Goal: Task Accomplishment & Management: Use online tool/utility

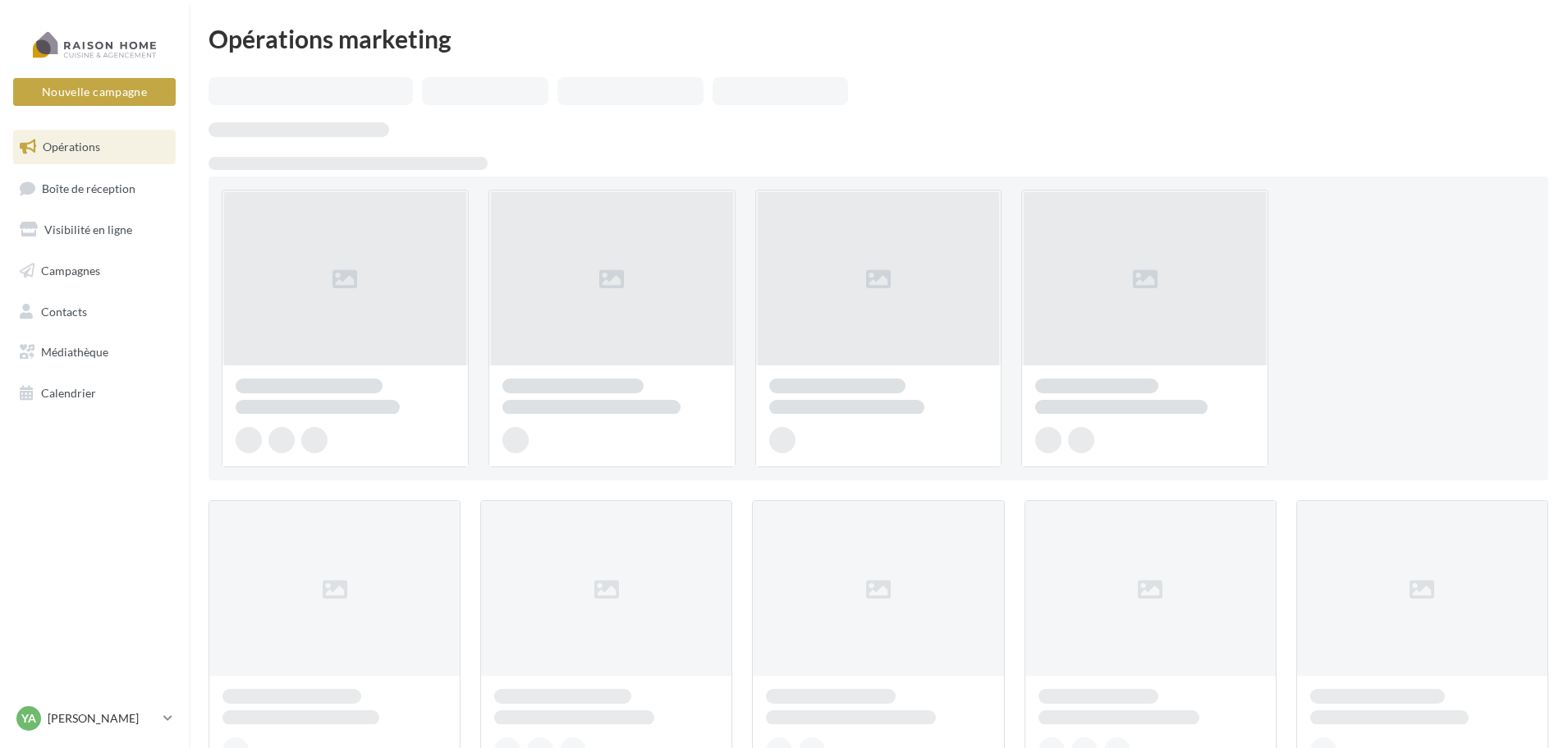
click at [70, 147] on span "Opérations" at bounding box center [70, 146] width 57 height 14
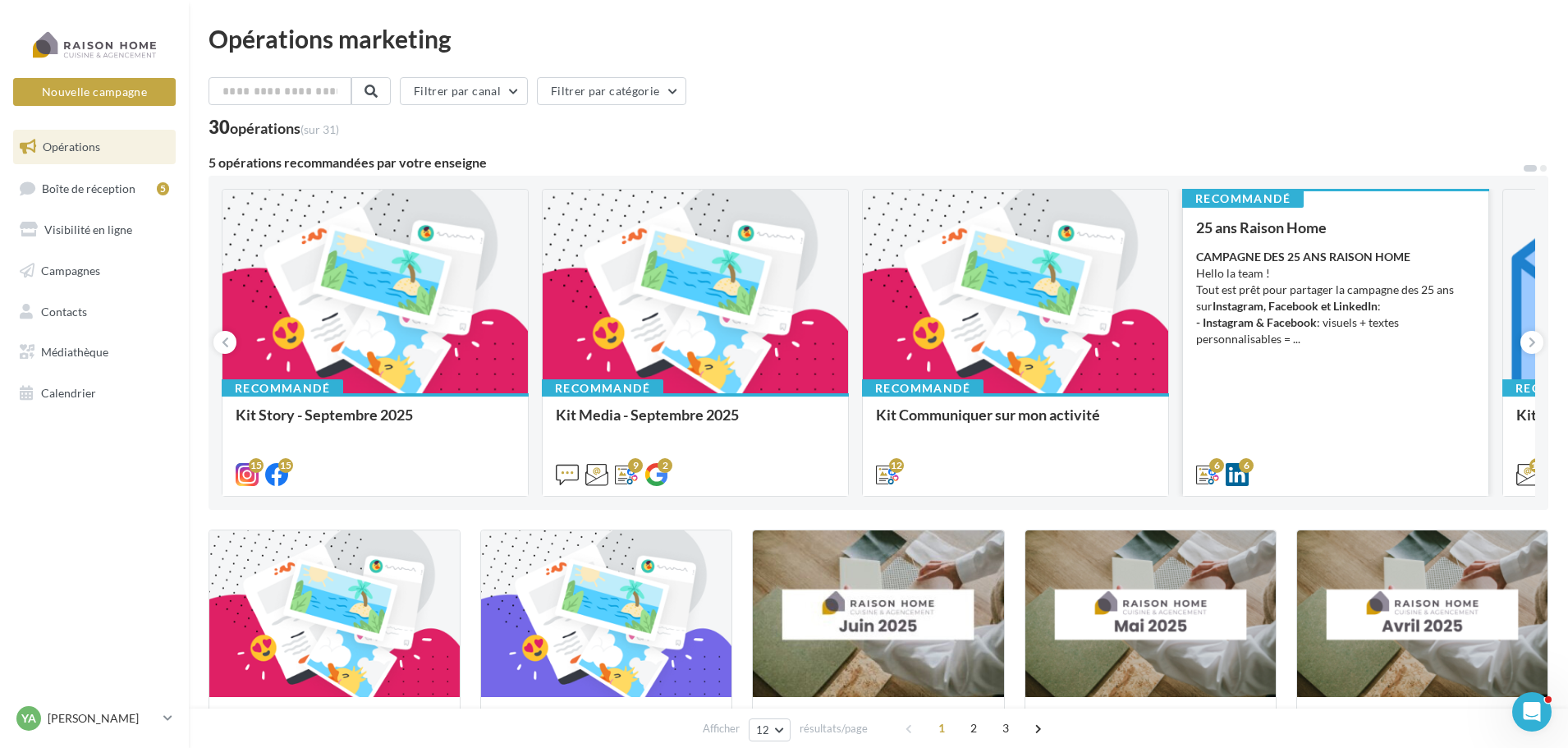
click at [1362, 299] on div "CAMPAGNE DES 25 ANS RAISON HOME Hello la team ! Tout est prêt pour partager la …" at bounding box center [1336, 298] width 279 height 99
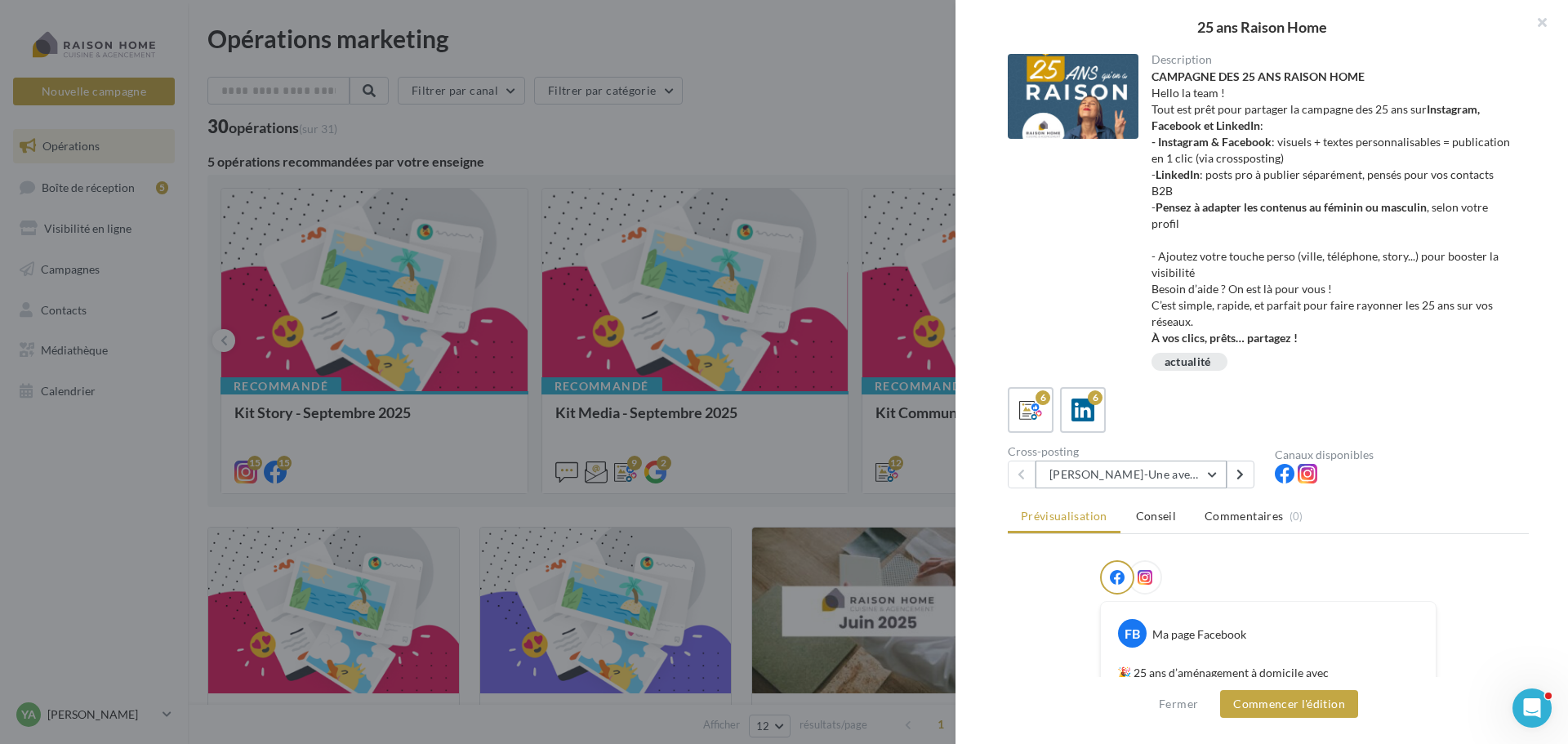
click at [1218, 474] on button "Avril-Une aventure humaine depuis 25 ans" at bounding box center [1131, 474] width 191 height 28
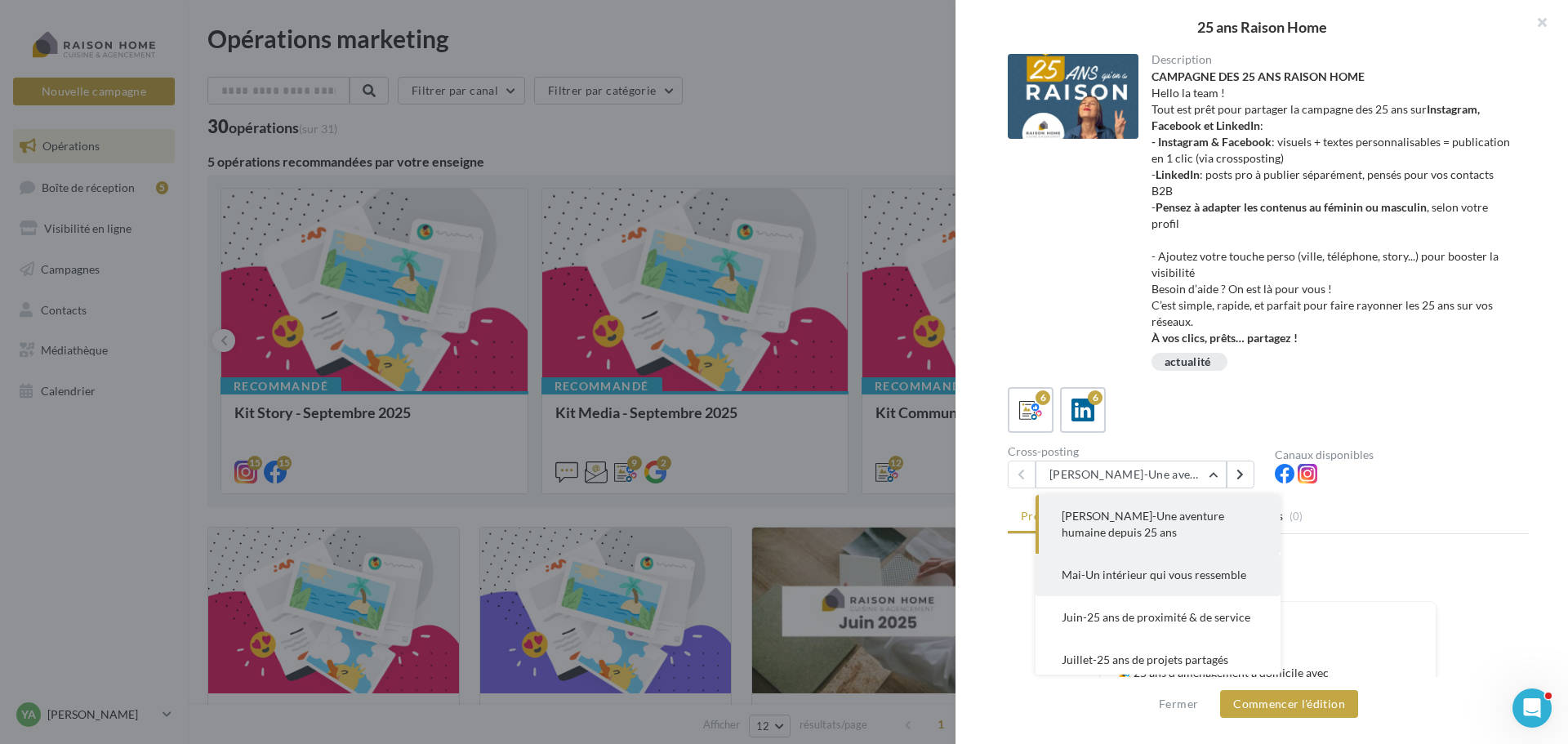
click at [1146, 571] on span "Mai-Un intérieur qui vous ressemble" at bounding box center [1154, 574] width 185 height 14
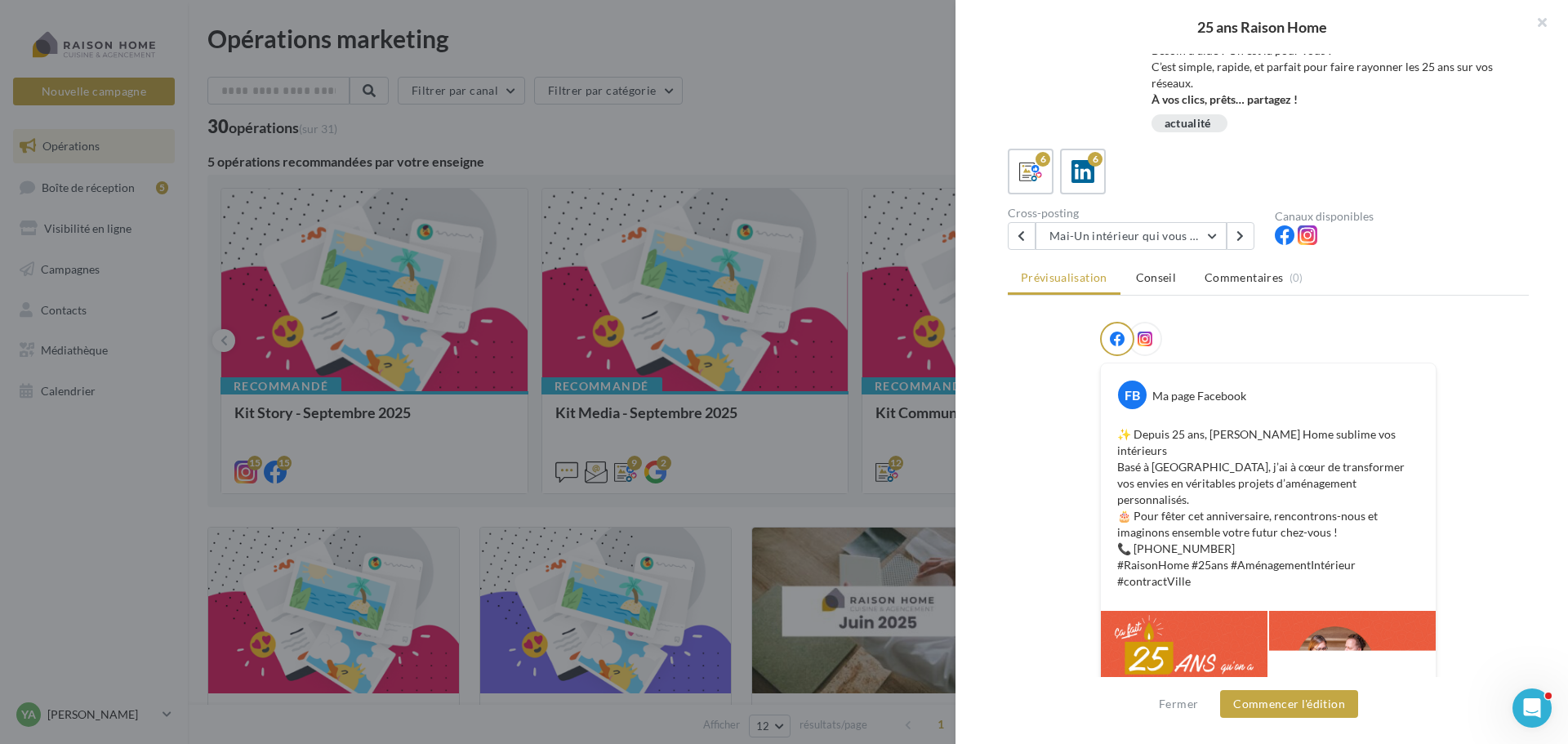
scroll to position [157, 0]
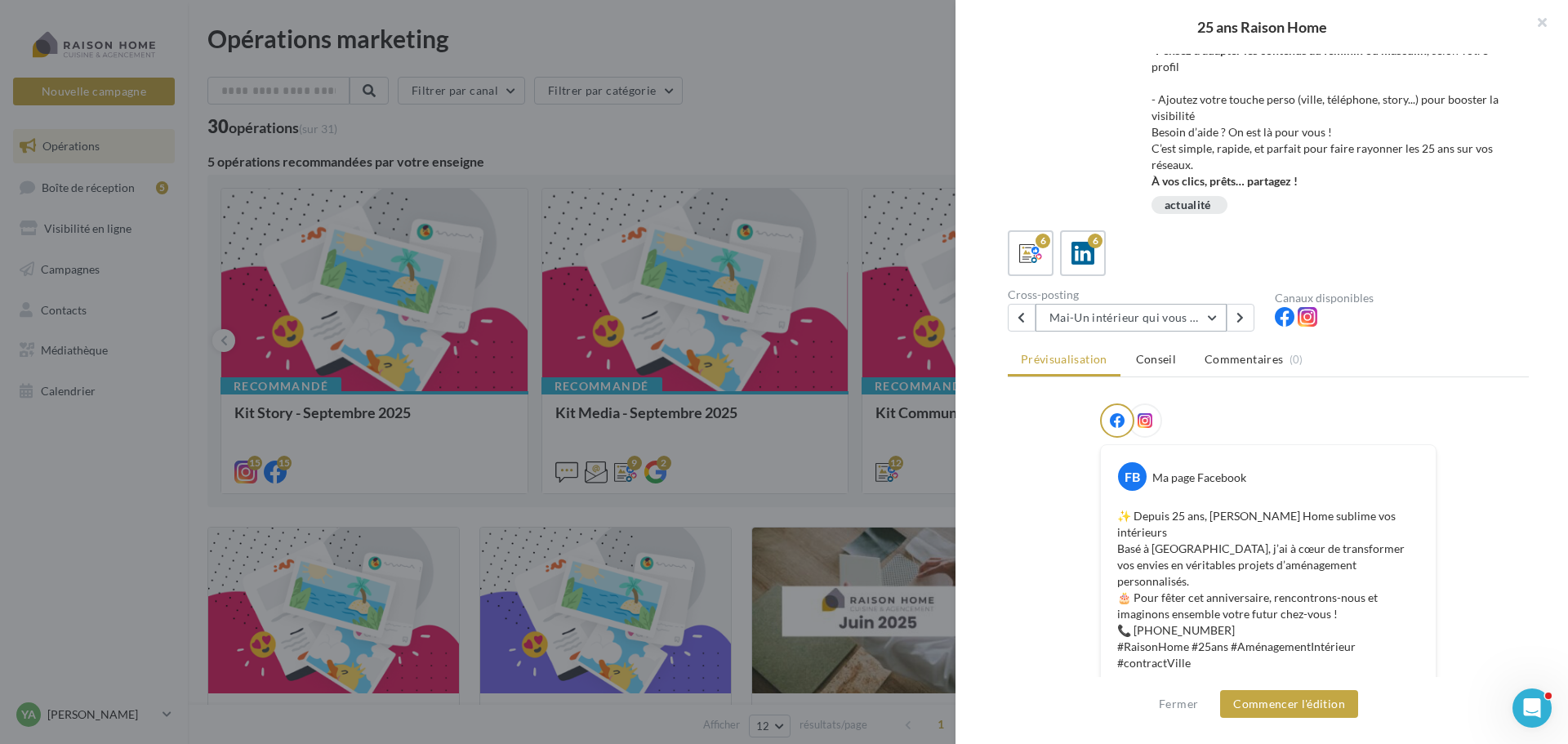
click at [1211, 317] on button "Mai-Un intérieur qui vous ressemble" at bounding box center [1131, 318] width 191 height 28
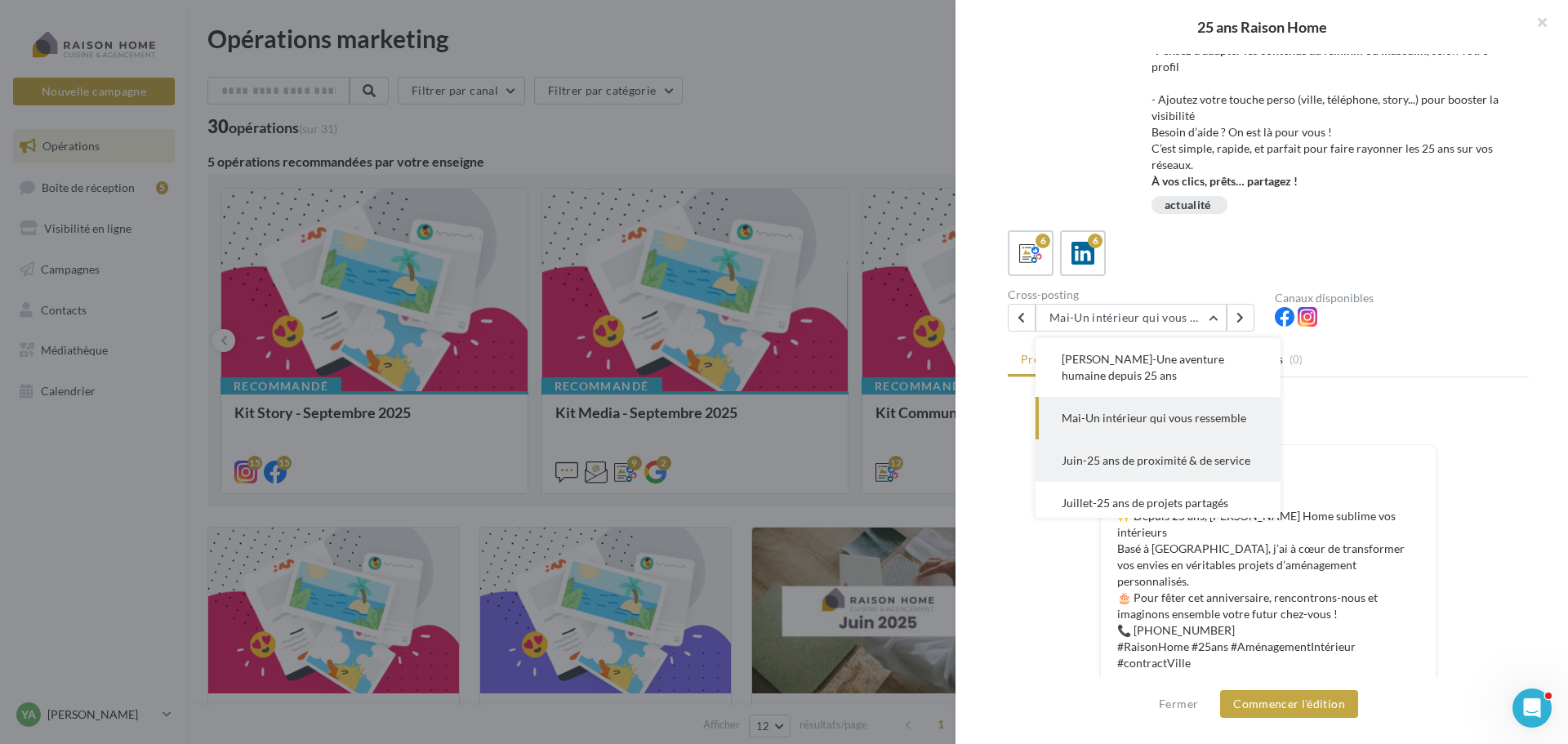
click at [1128, 464] on span "Juin-25 ans de proximité & de service" at bounding box center [1156, 460] width 189 height 14
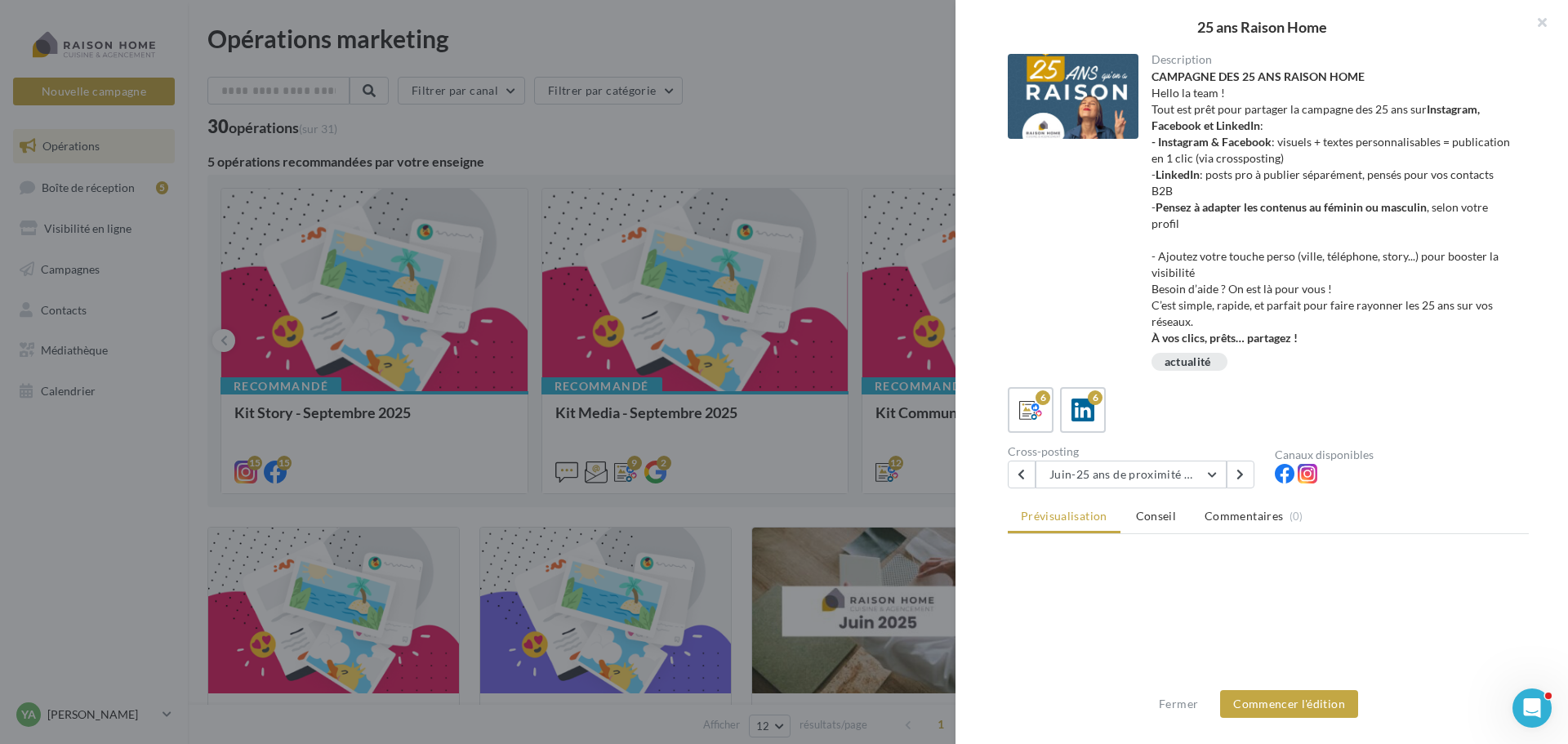
scroll to position [0, 0]
click at [1219, 479] on button "Juin-25 ans de proximité & de service" at bounding box center [1131, 474] width 191 height 28
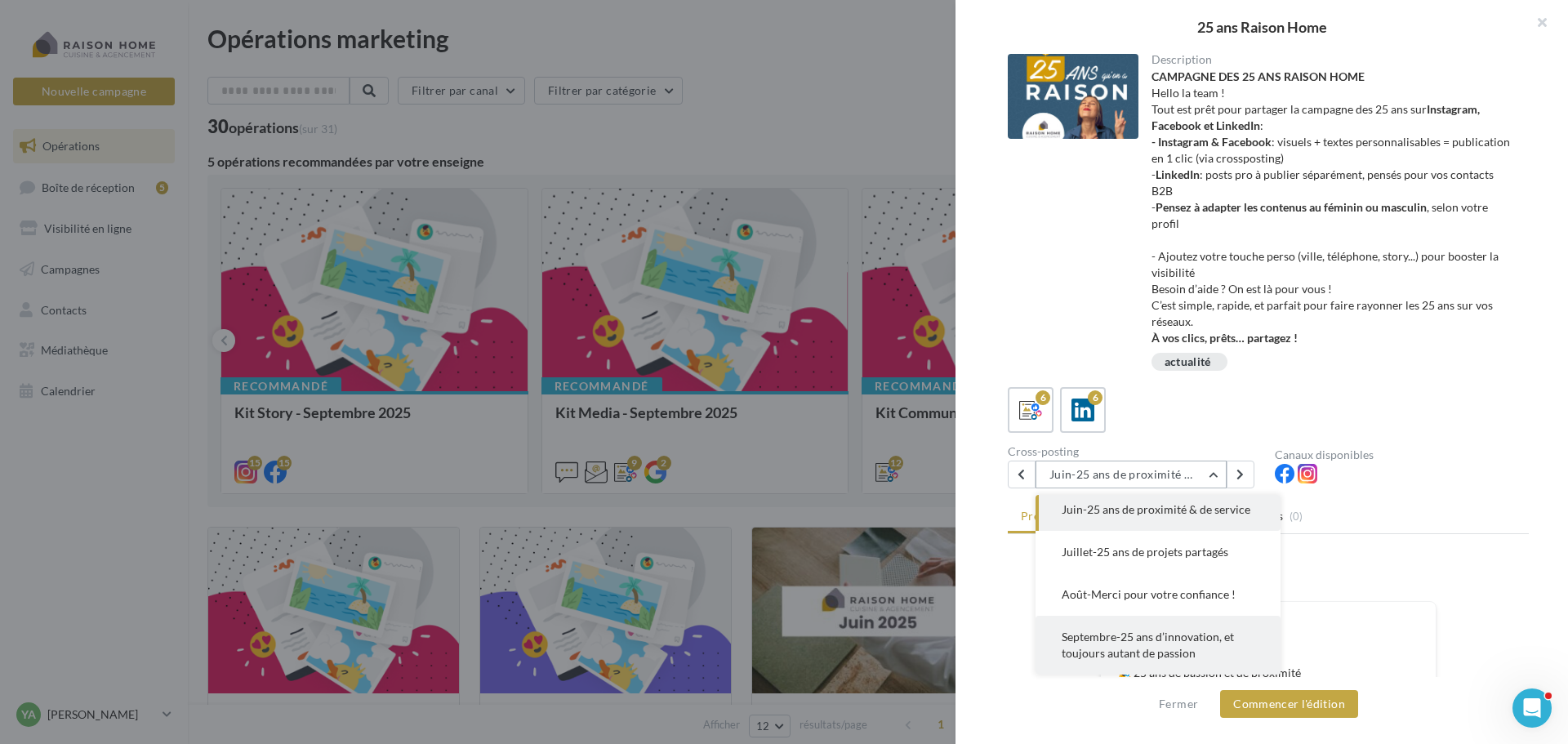
scroll to position [82, 0]
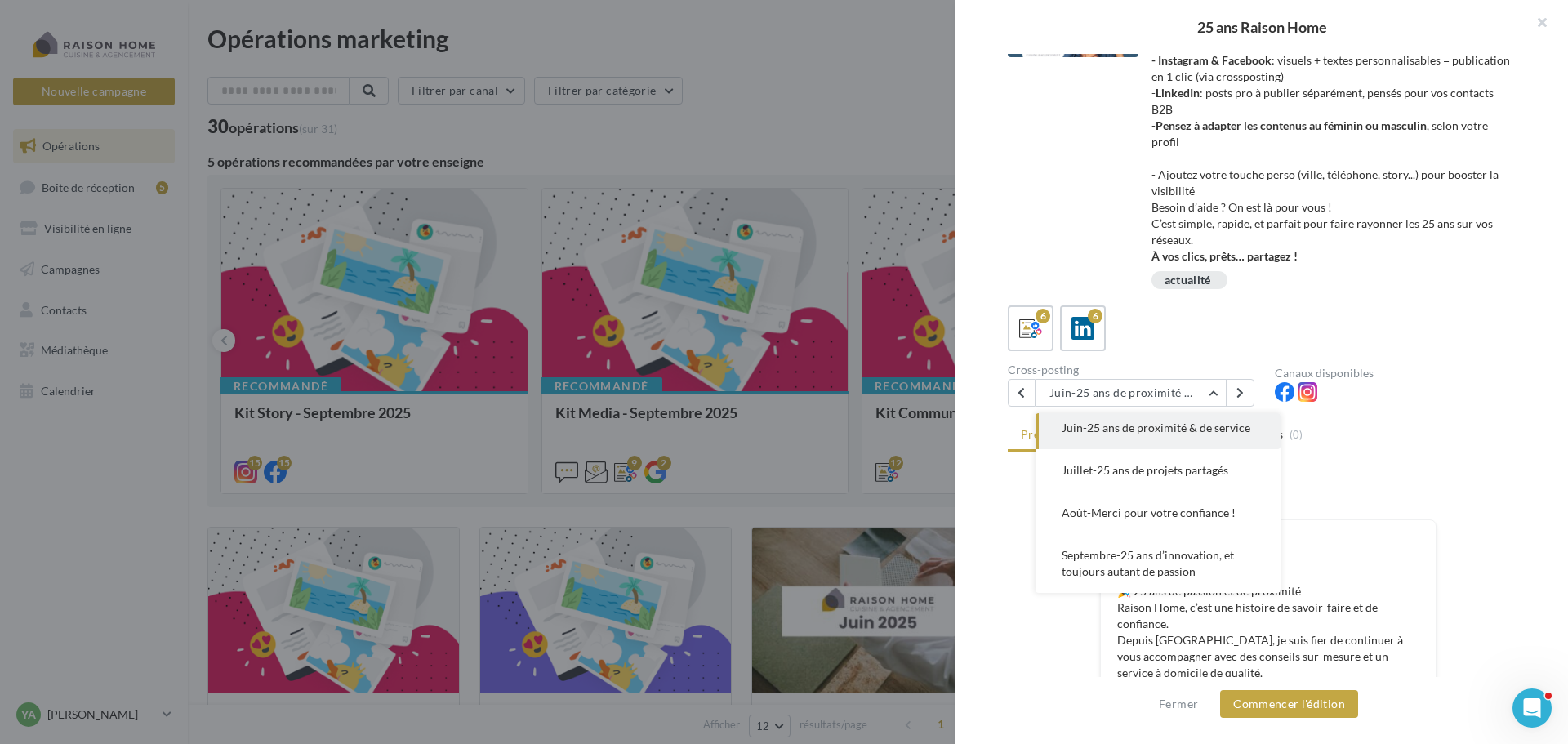
click at [1107, 509] on span "Août-Merci pour votre confiance !" at bounding box center [1148, 512] width 174 height 14
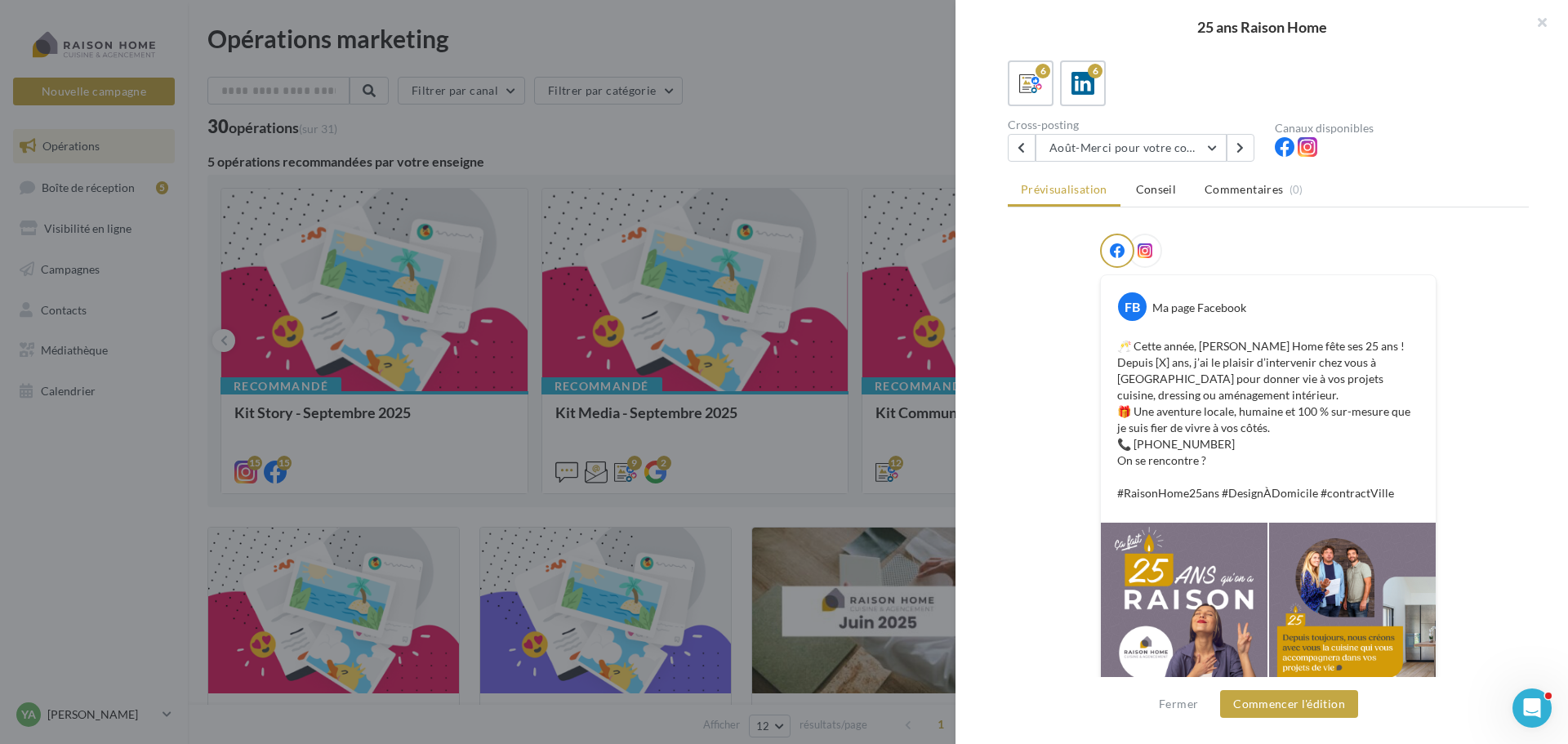
scroll to position [245, 0]
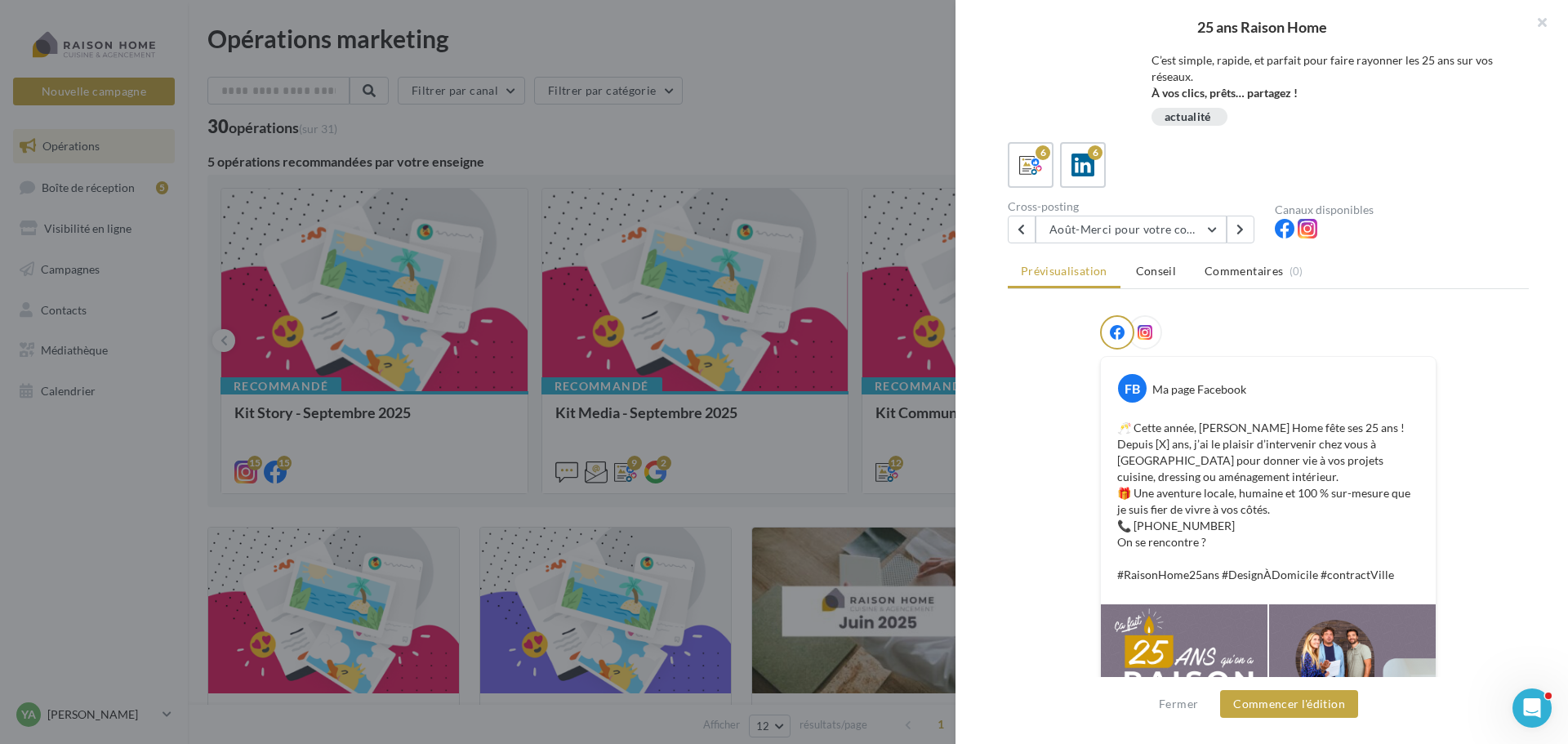
click at [1161, 446] on p "🥂 Cette année, Raison Home fête ses 25 ans ! Depuis [X] ans, j’ai le plaisir d’…" at bounding box center [1268, 501] width 302 height 163
click at [1237, 235] on button at bounding box center [1241, 229] width 28 height 28
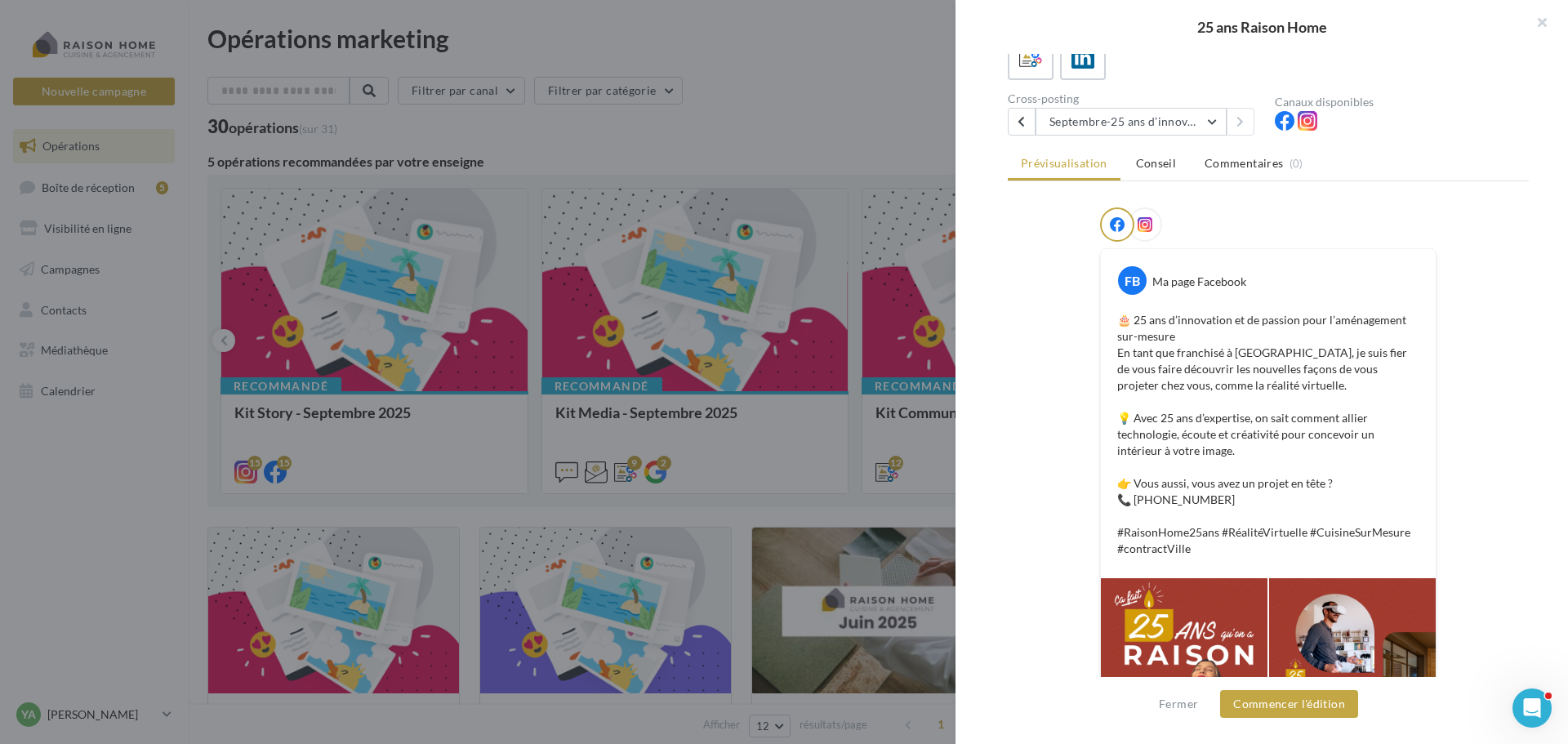
scroll to position [190, 0]
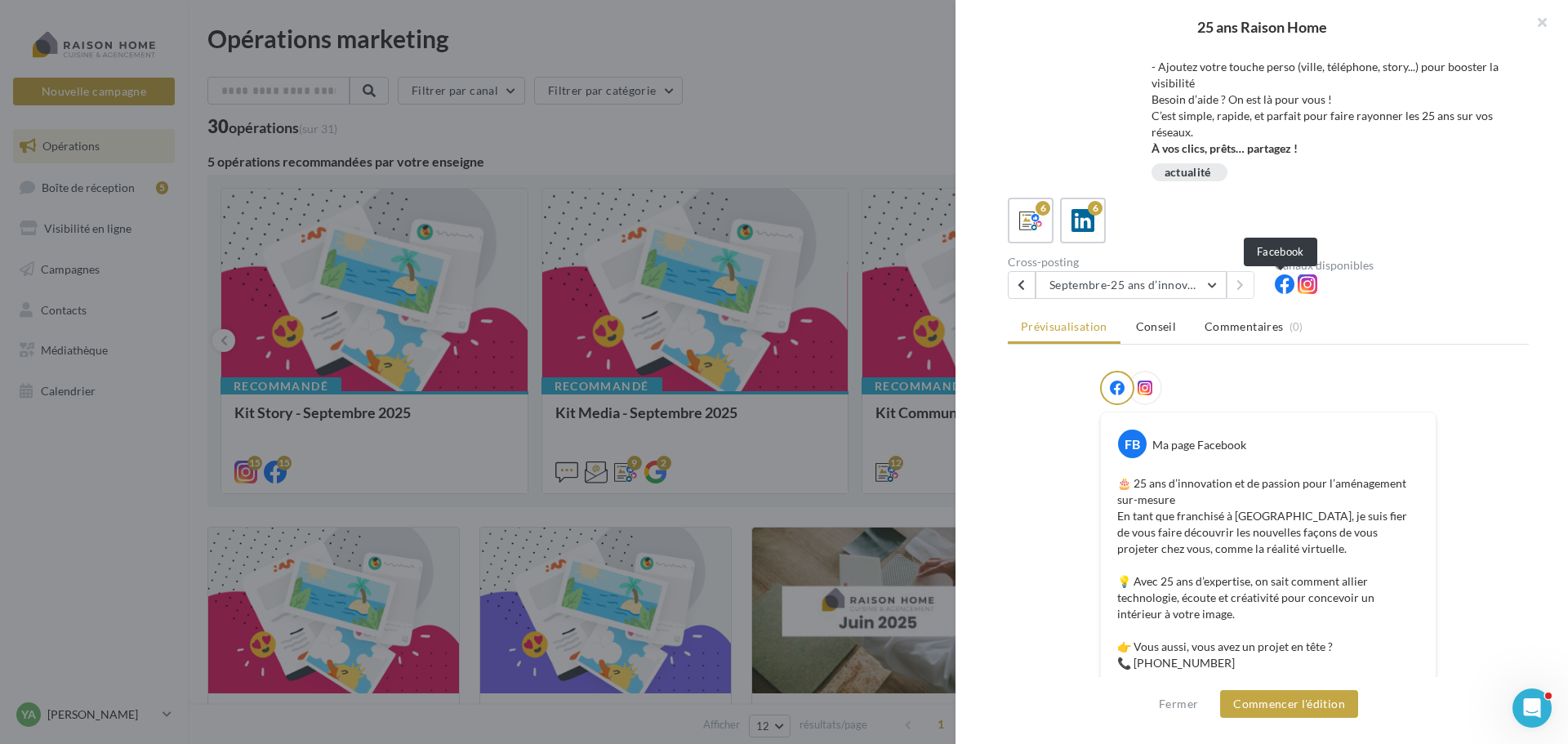
click at [1277, 285] on icon at bounding box center [1285, 285] width 20 height 20
click at [1151, 387] on div at bounding box center [1145, 388] width 35 height 35
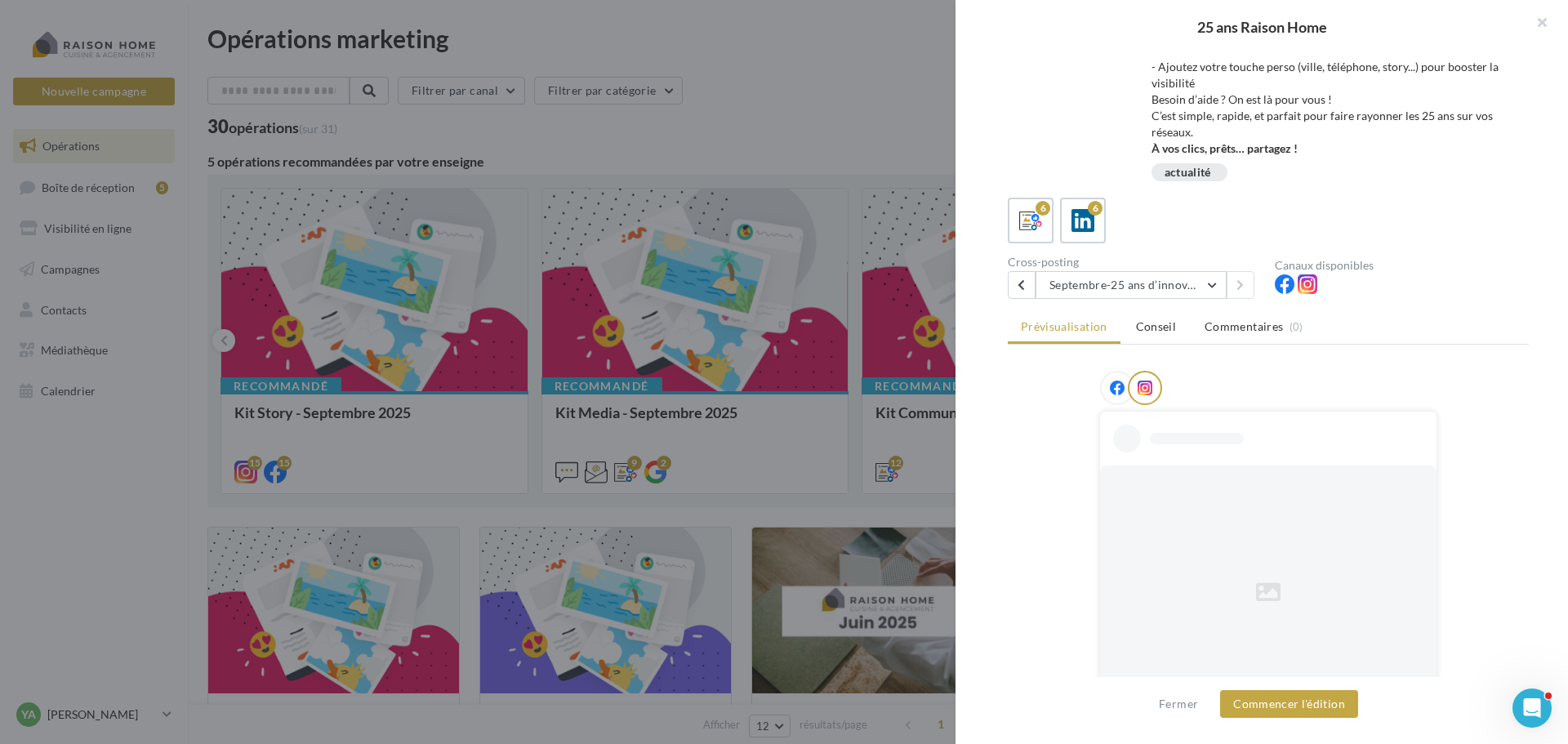
scroll to position [396, 0]
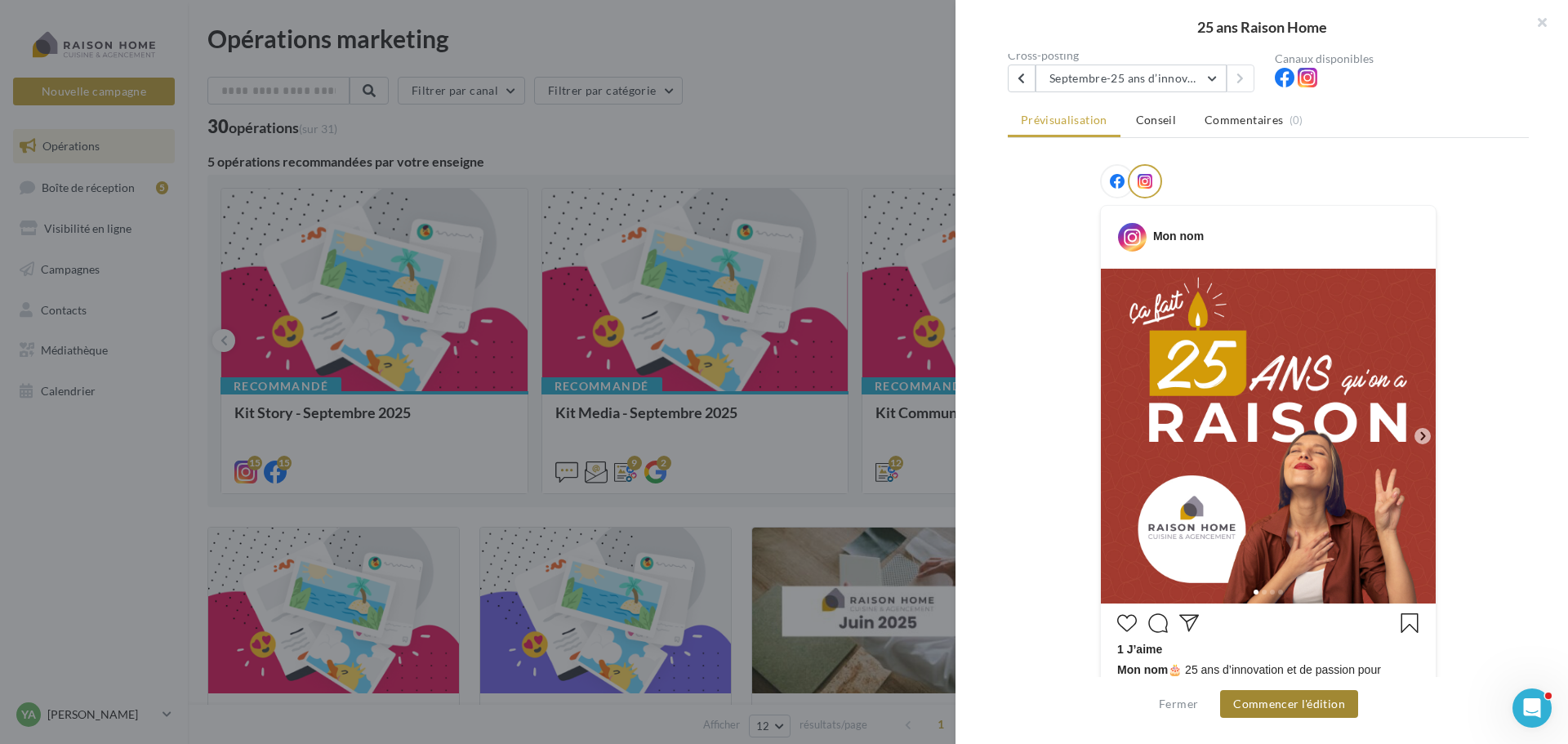
click at [1321, 704] on button "Commencer l'édition" at bounding box center [1288, 704] width 138 height 28
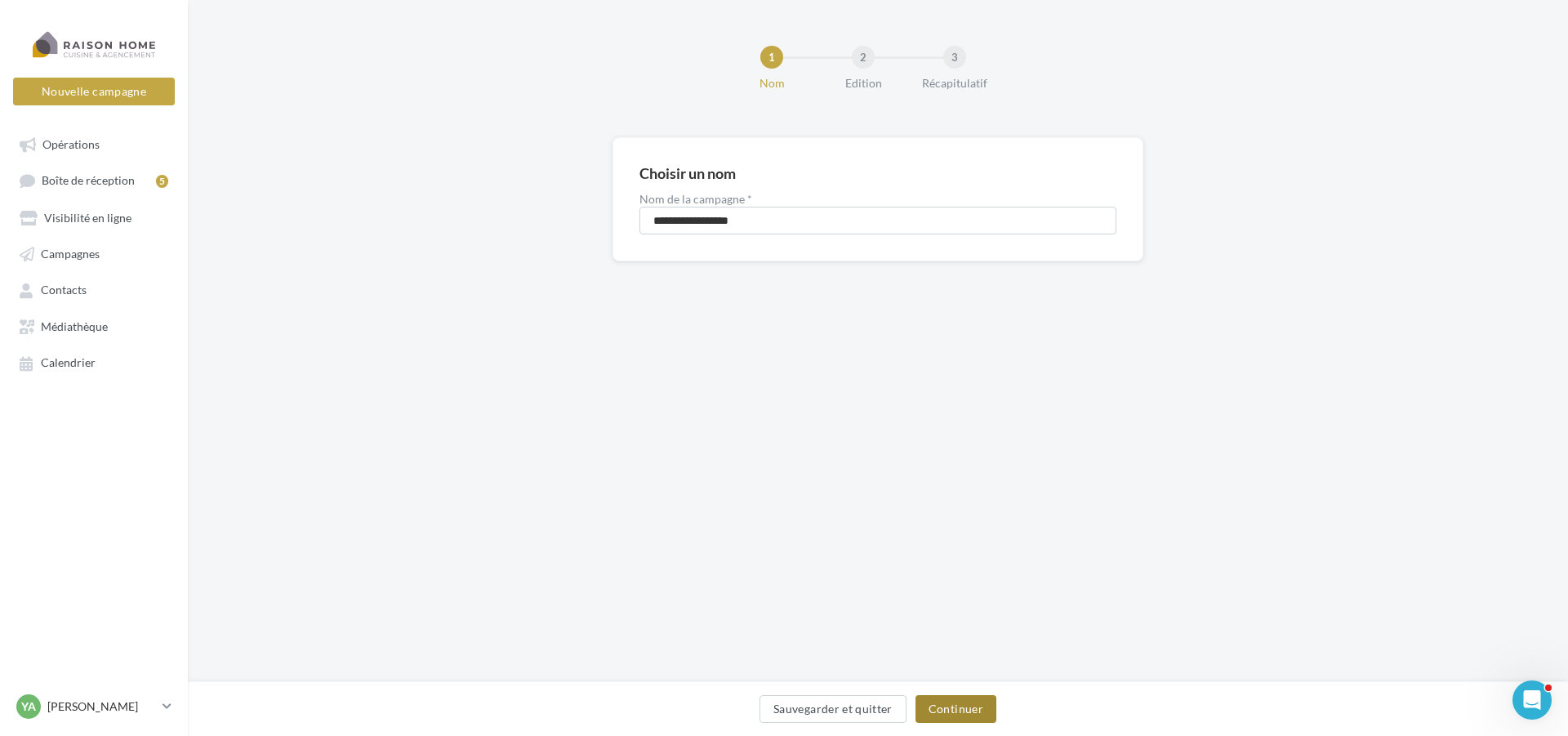
click at [955, 714] on button "Continuer" at bounding box center [956, 710] width 81 height 28
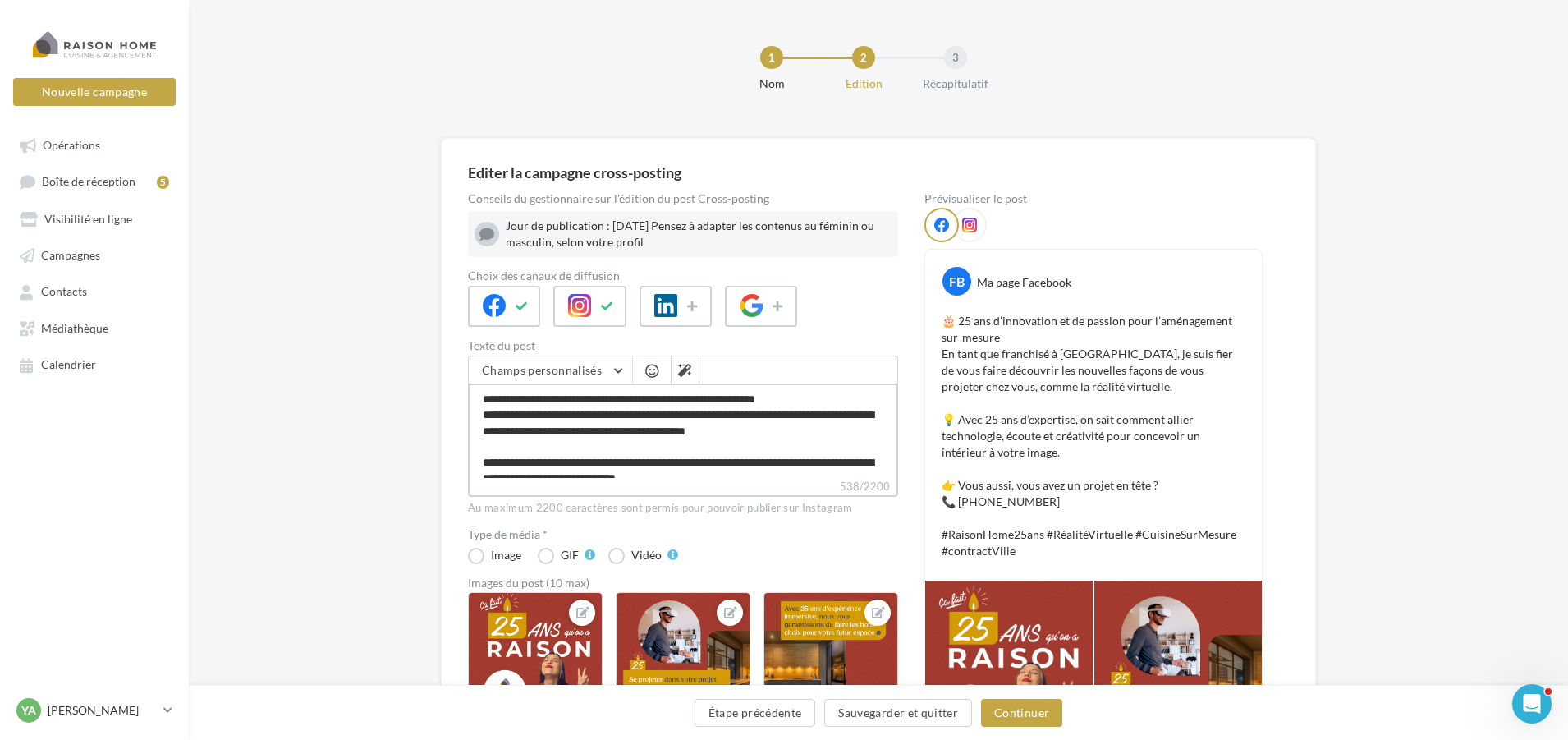
click at [539, 459] on textarea "**********" at bounding box center [682, 431] width 430 height 95
type textarea "**********"
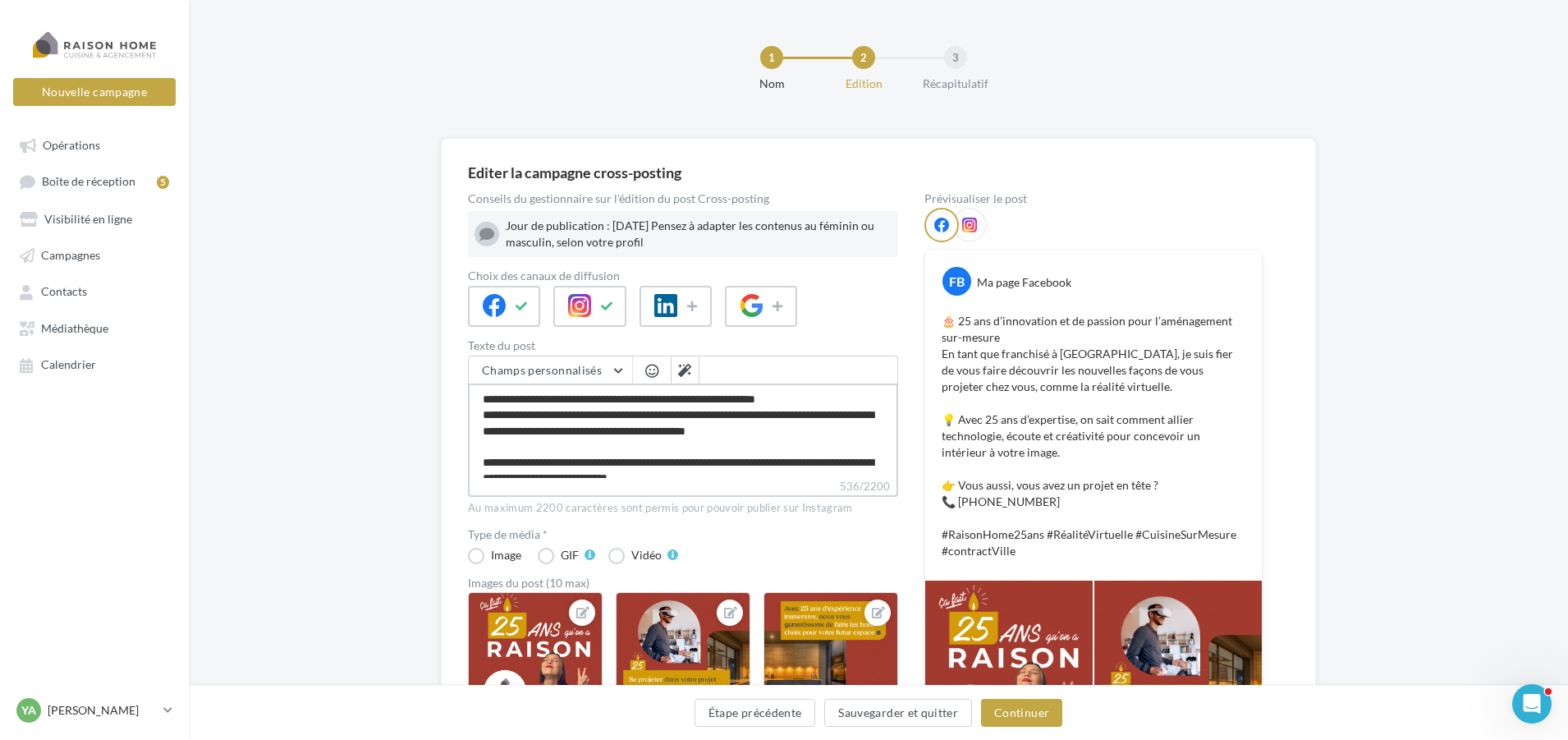
type textarea "**********"
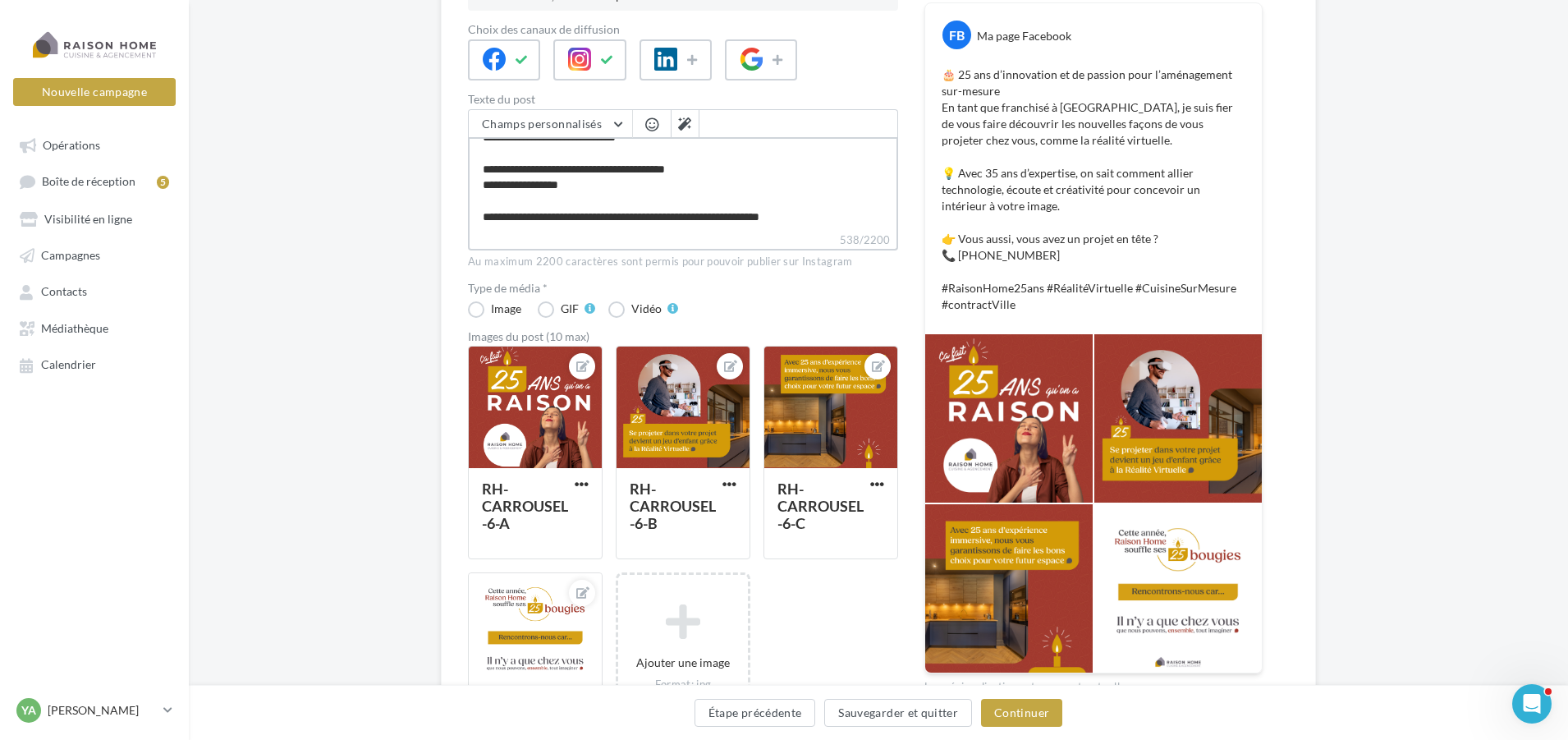
scroll to position [449, 0]
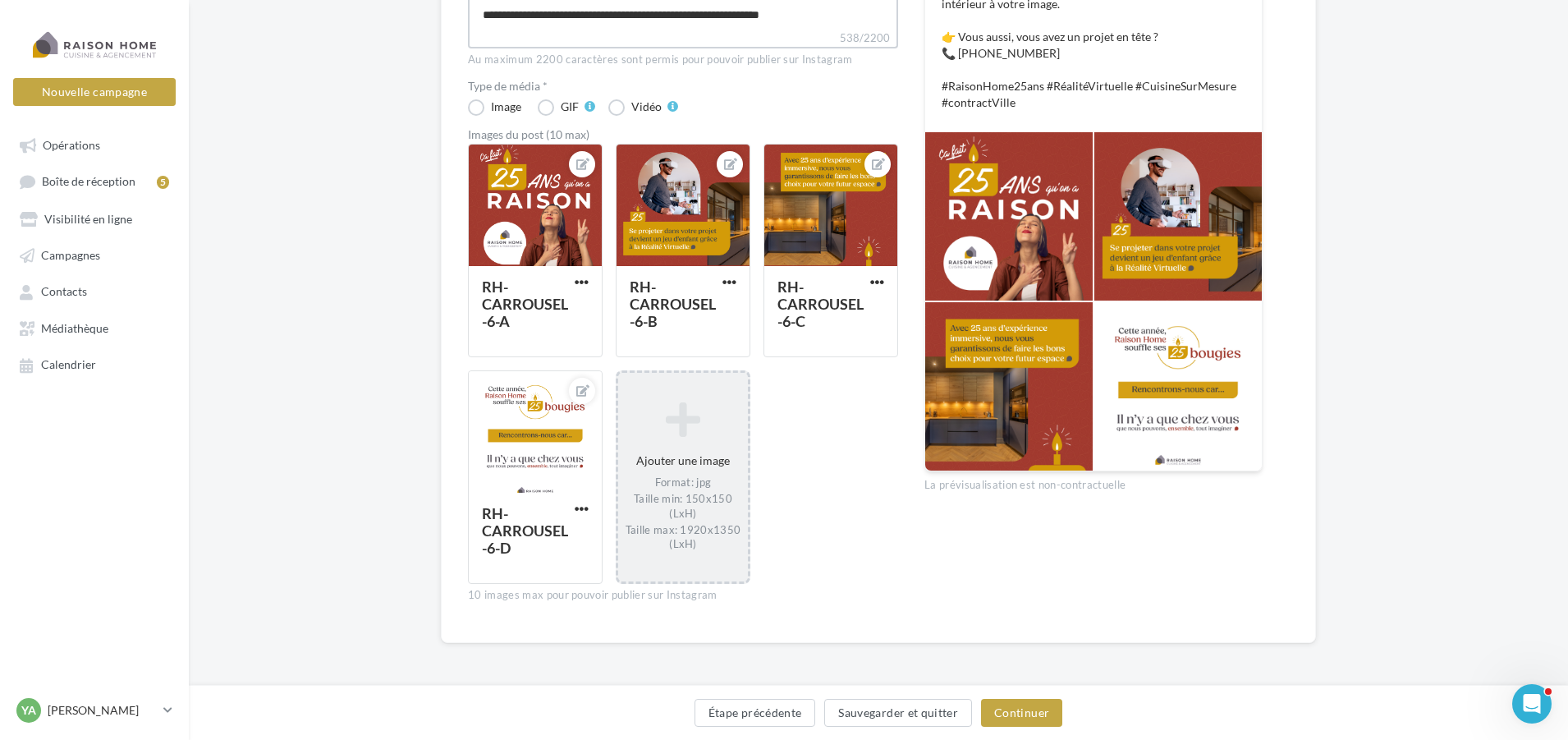
type textarea "**********"
click at [690, 463] on div "Ajouter une image Format: jpg Taille min: 150x150 (LxH) Taille max: 1920x1350 (…" at bounding box center [683, 476] width 129 height 167
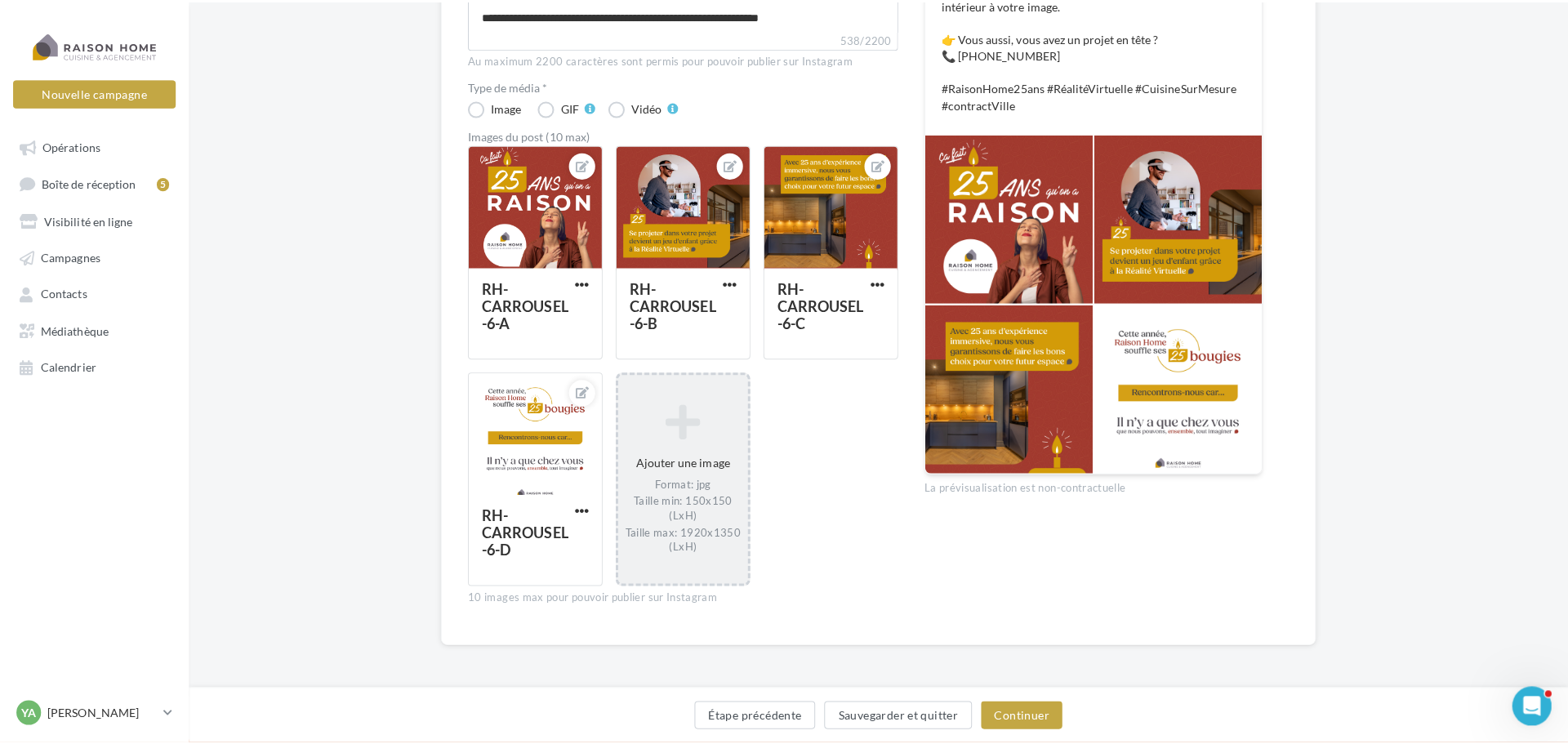
scroll to position [437, 0]
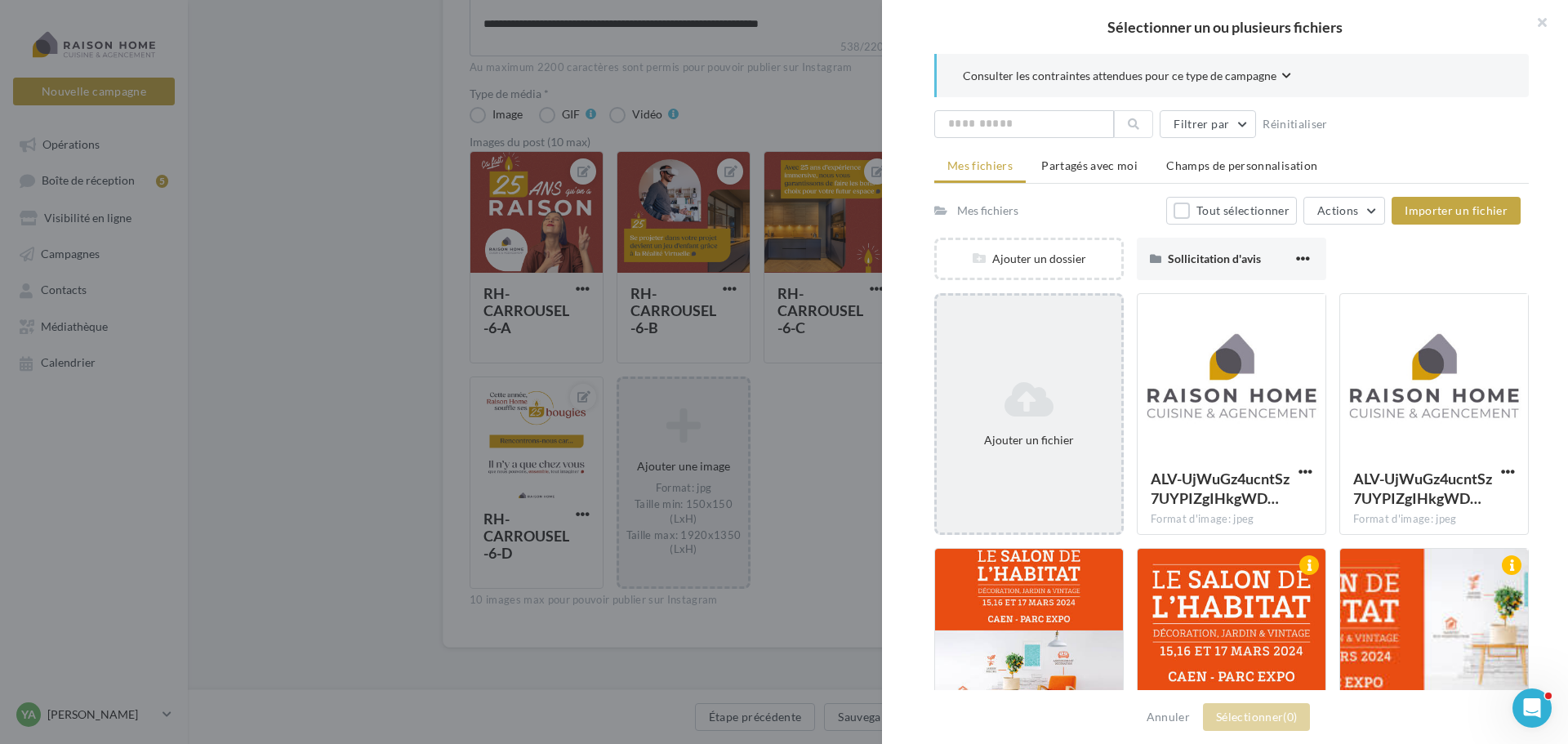
click at [1044, 422] on div "Ajouter un fichier" at bounding box center [1029, 413] width 185 height 82
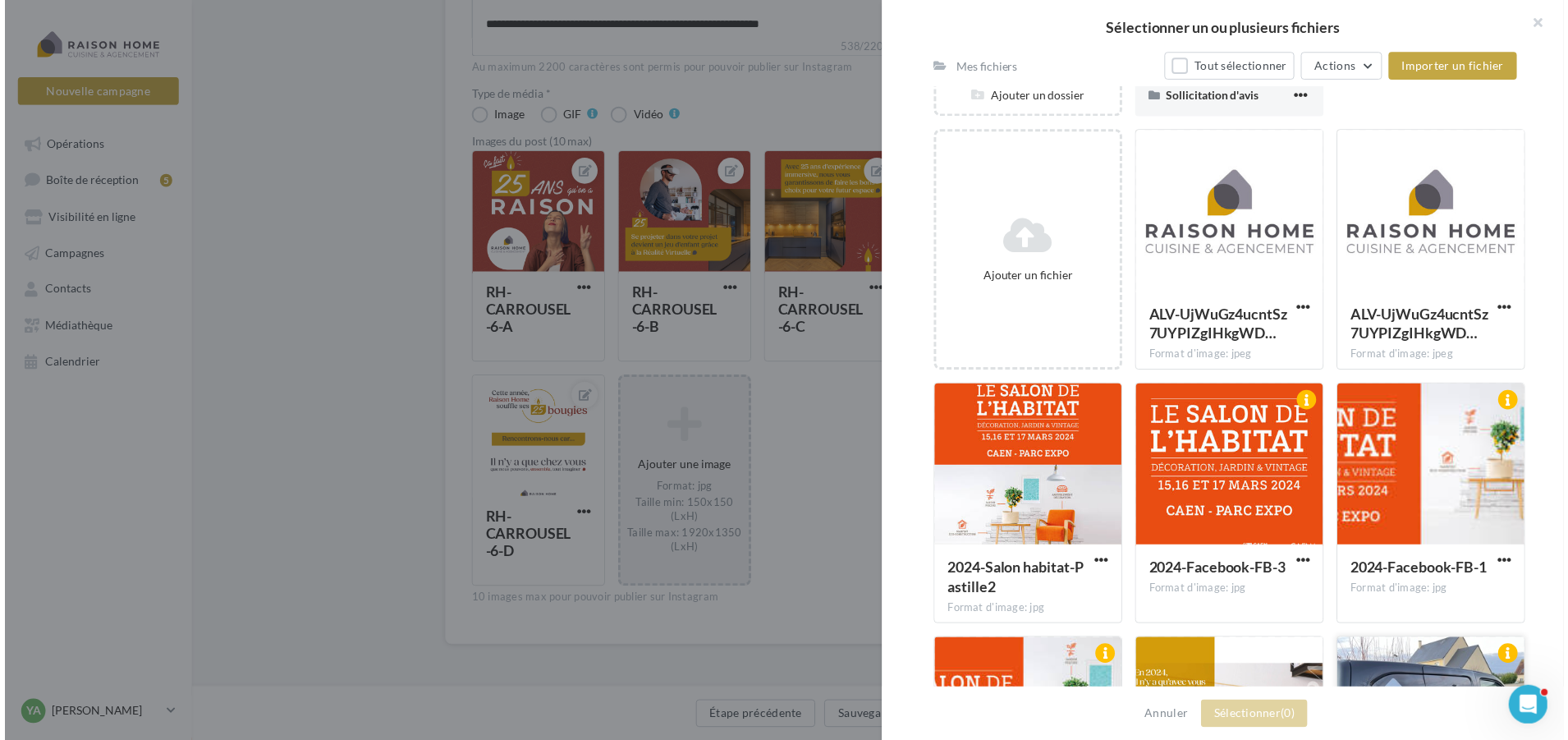
scroll to position [329, 0]
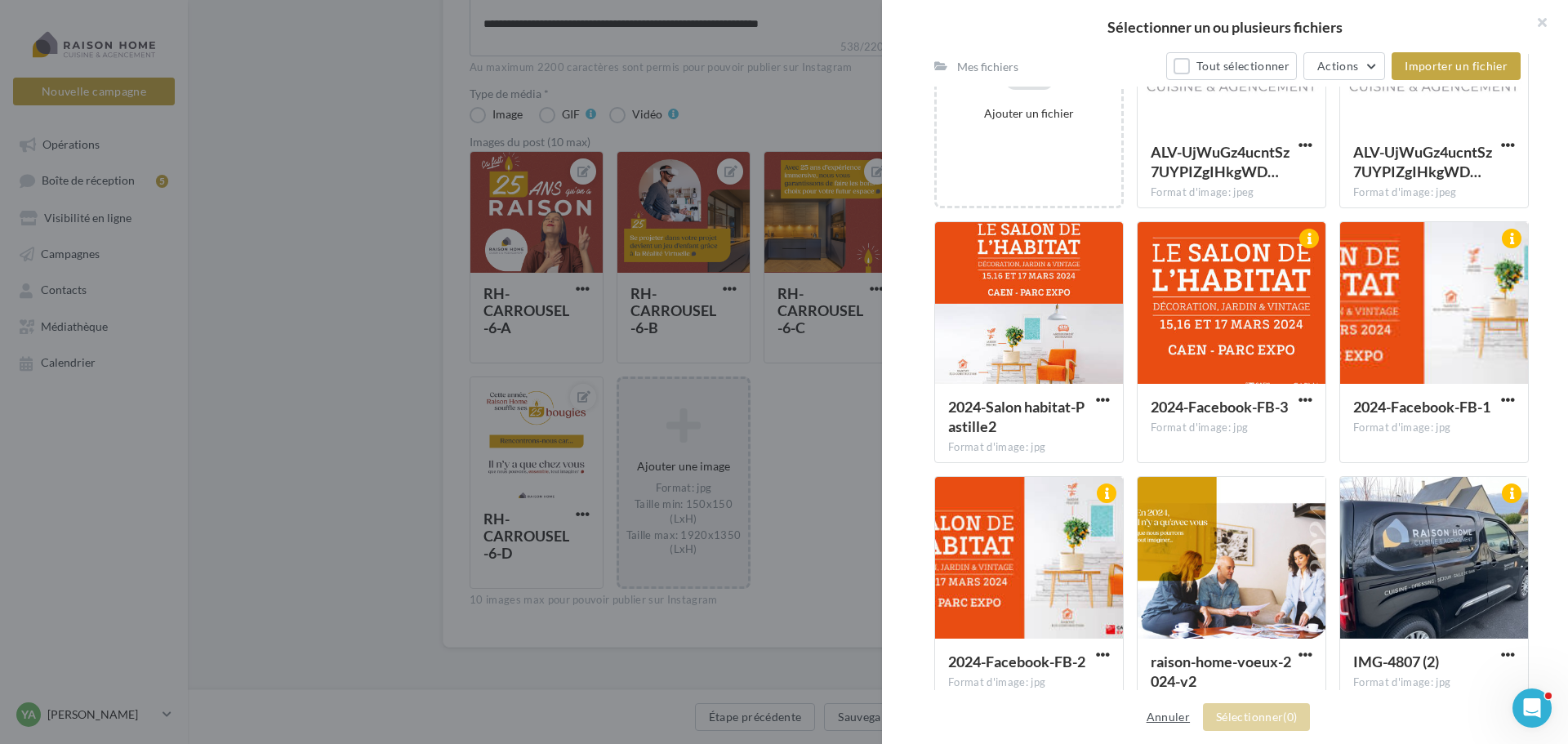
click at [1187, 714] on button "Annuler" at bounding box center [1168, 717] width 56 height 20
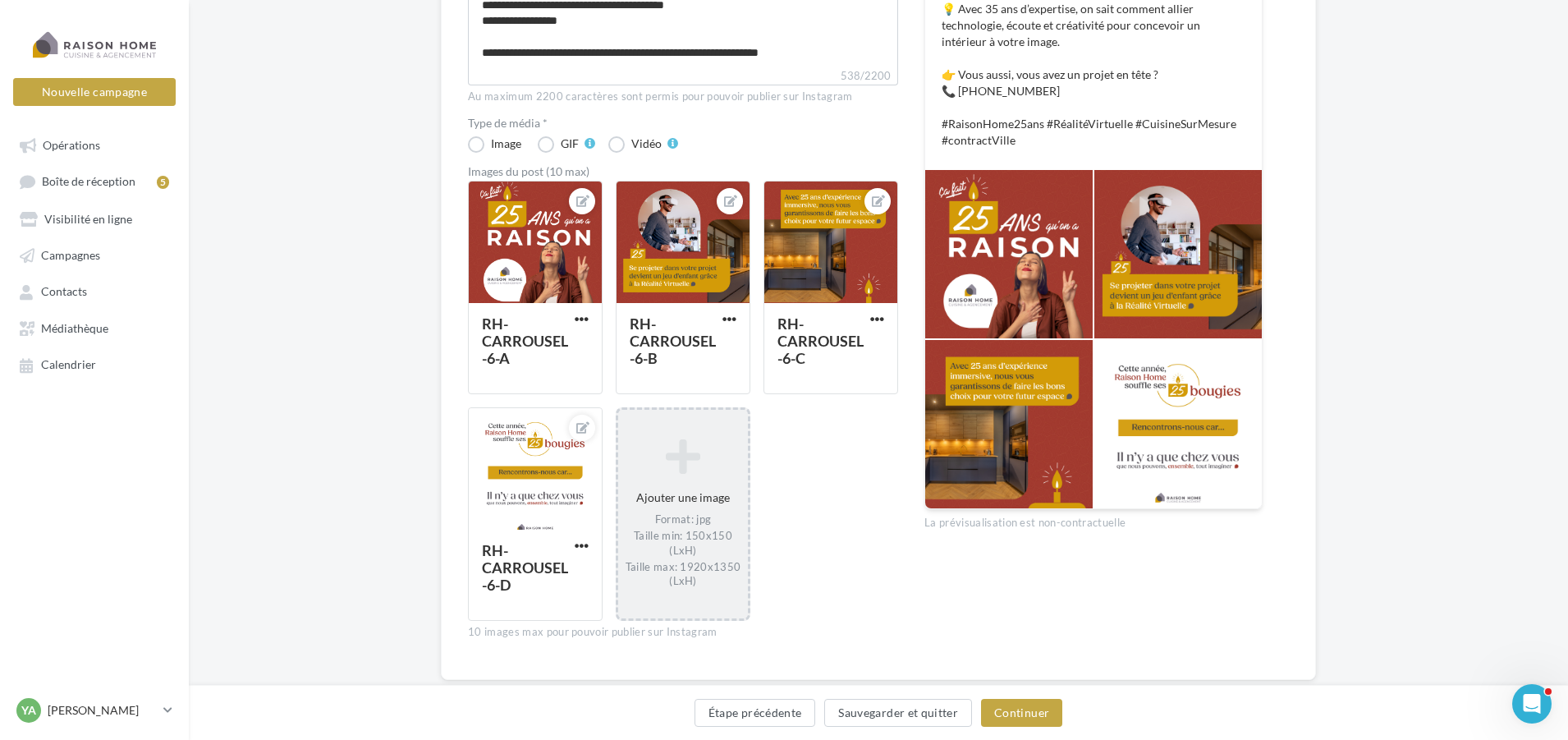
scroll to position [448, 0]
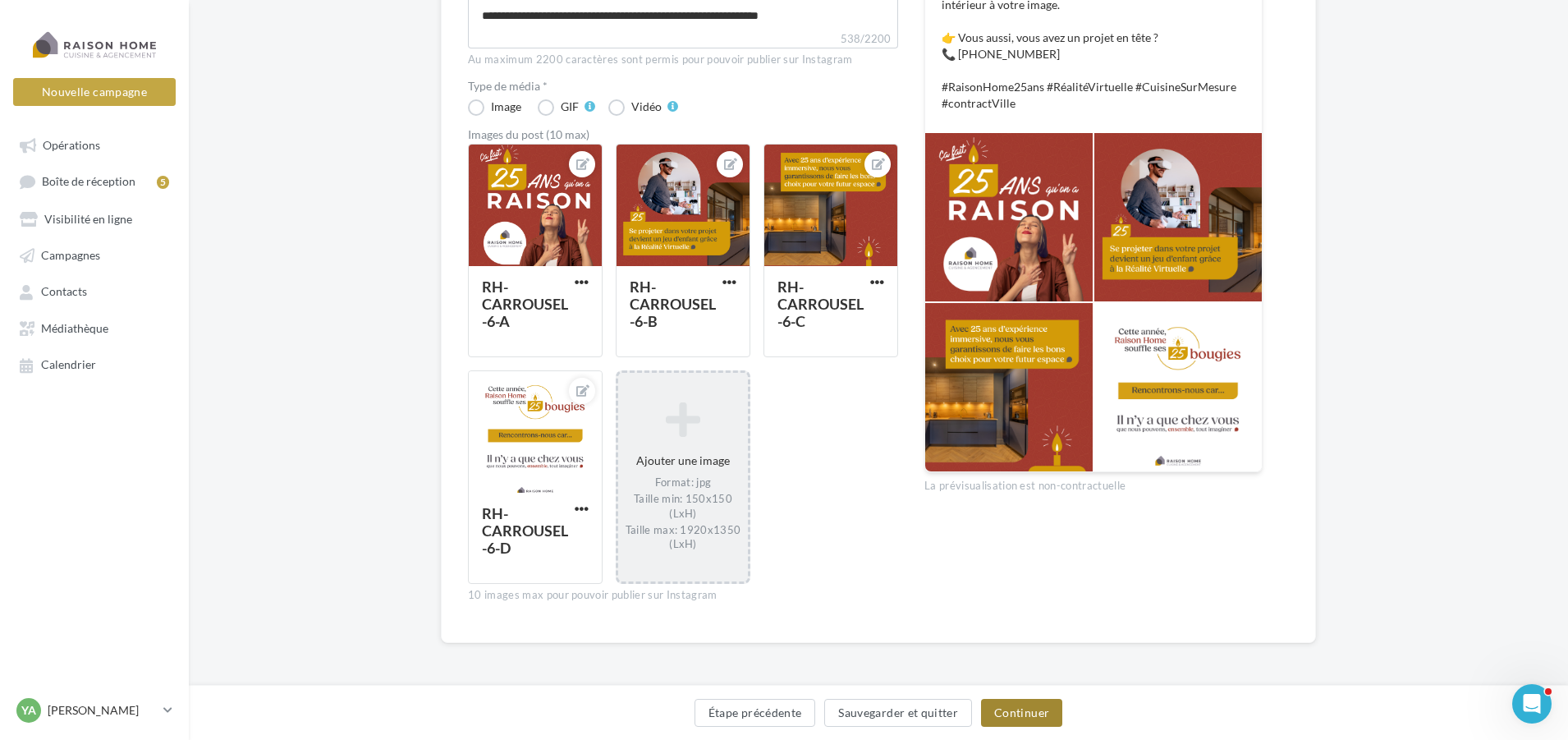
click at [1017, 712] on button "Continuer" at bounding box center [1022, 713] width 81 height 28
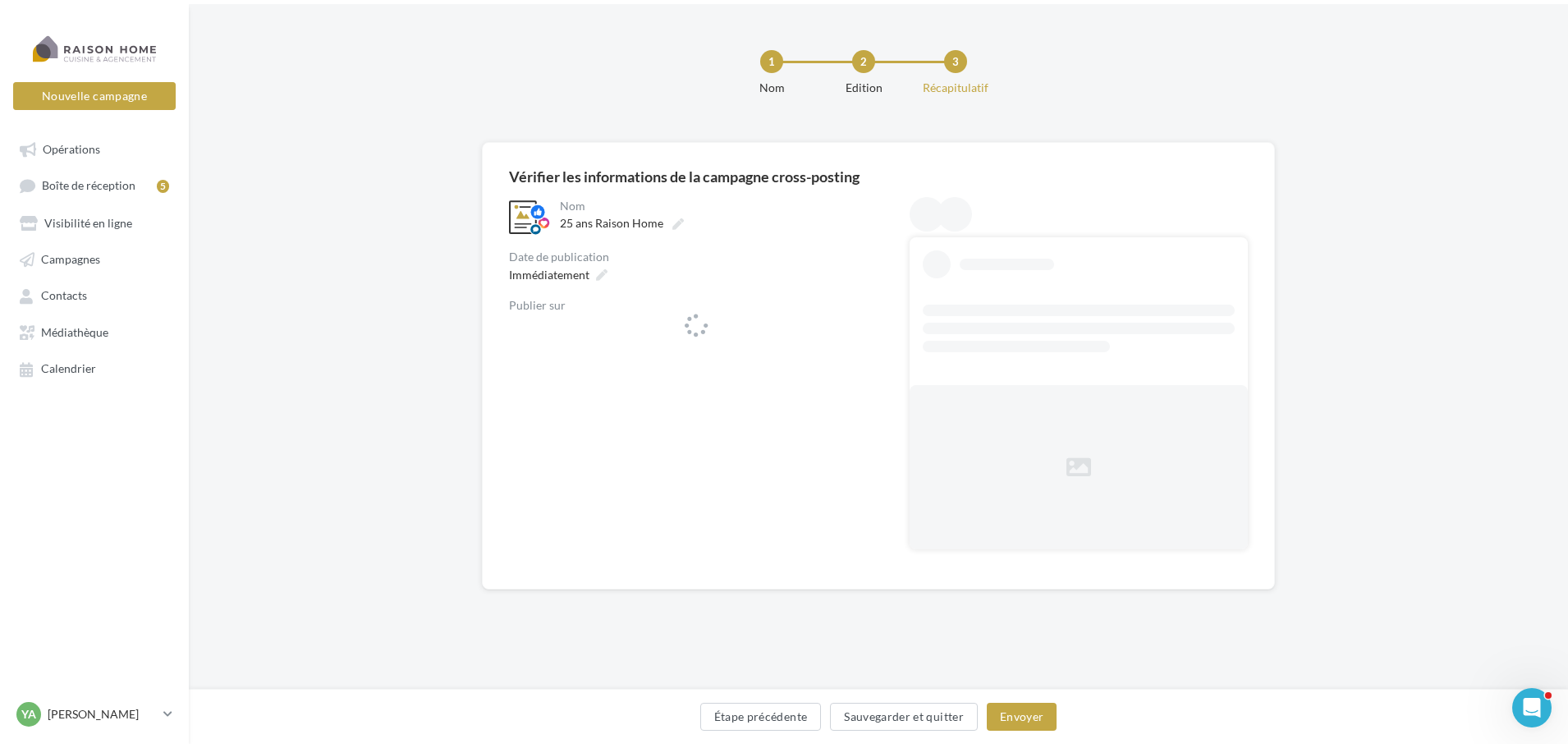
scroll to position [0, 0]
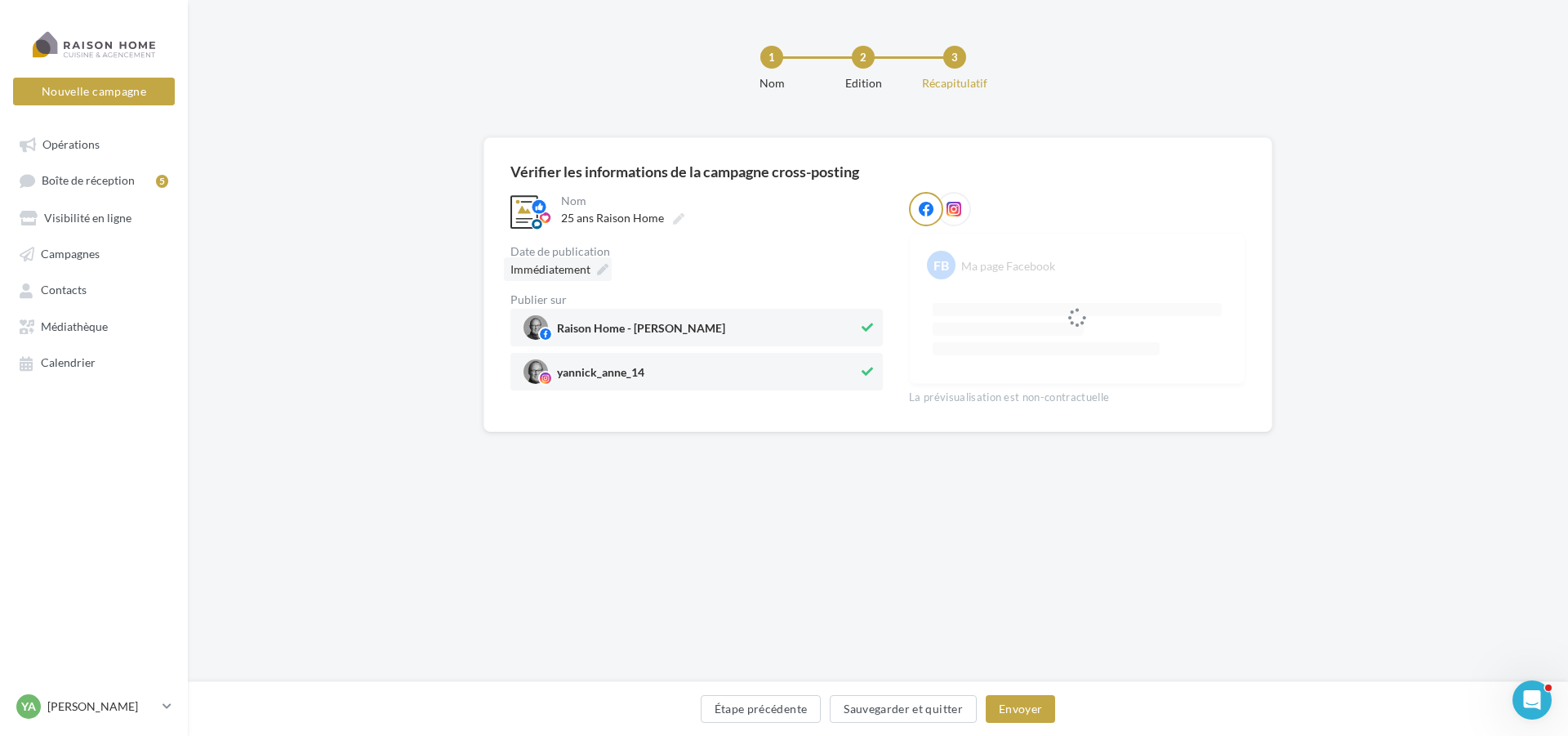
click at [554, 271] on span "Immédiatement" at bounding box center [550, 269] width 80 height 14
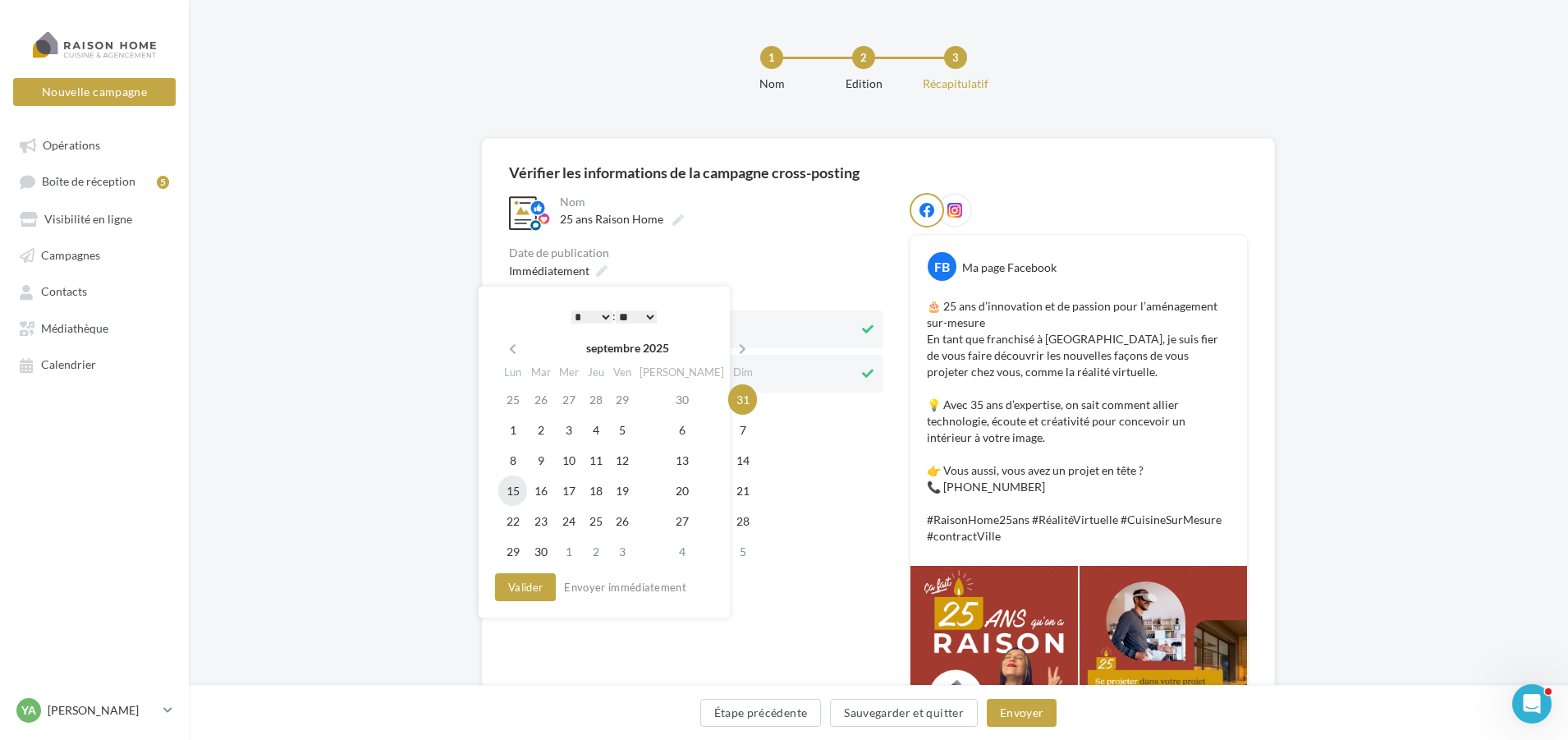
click at [513, 489] on td "15" at bounding box center [512, 490] width 29 height 31
click at [532, 591] on button "Valider" at bounding box center [521, 587] width 61 height 28
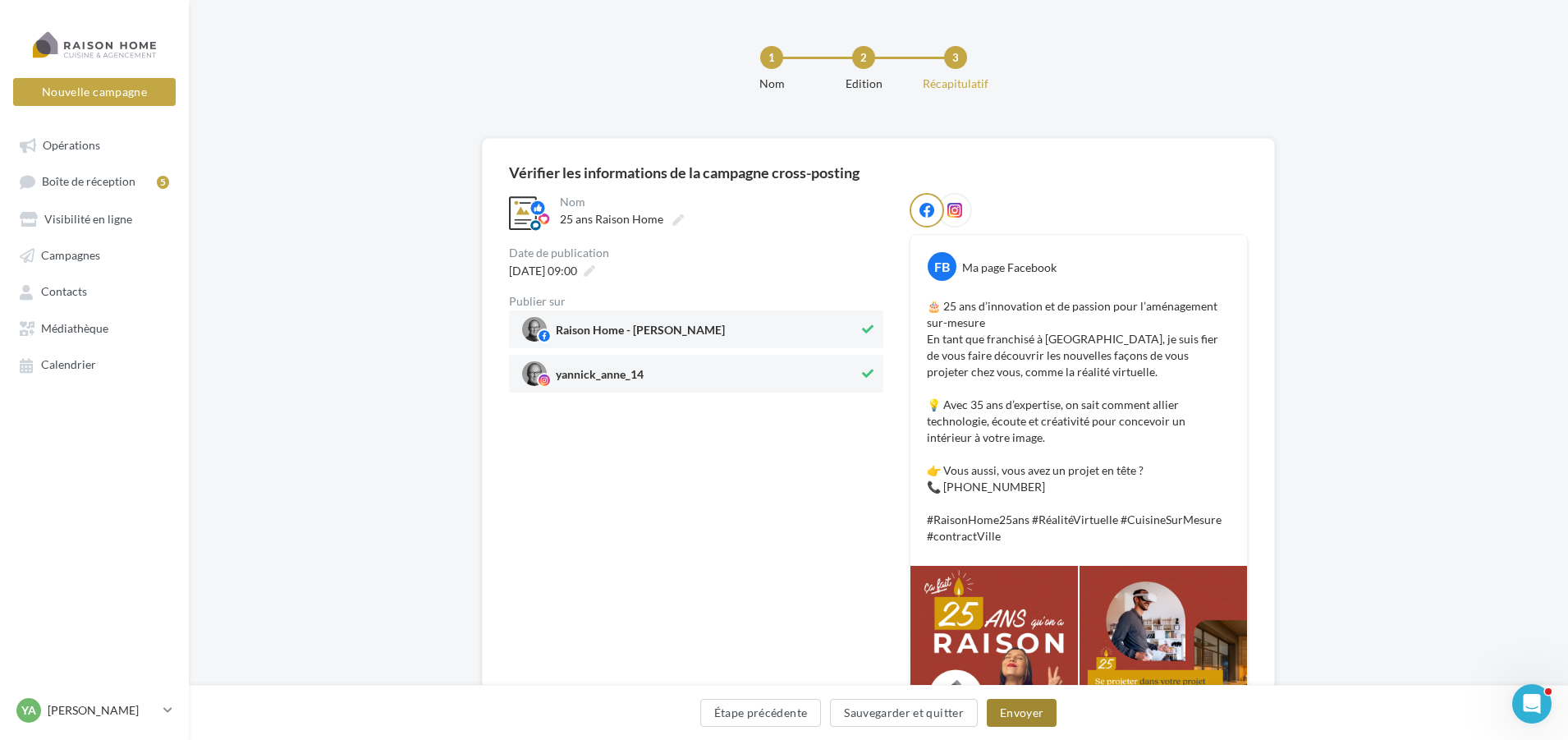
click at [1027, 717] on button "Envoyer" at bounding box center [1022, 713] width 70 height 28
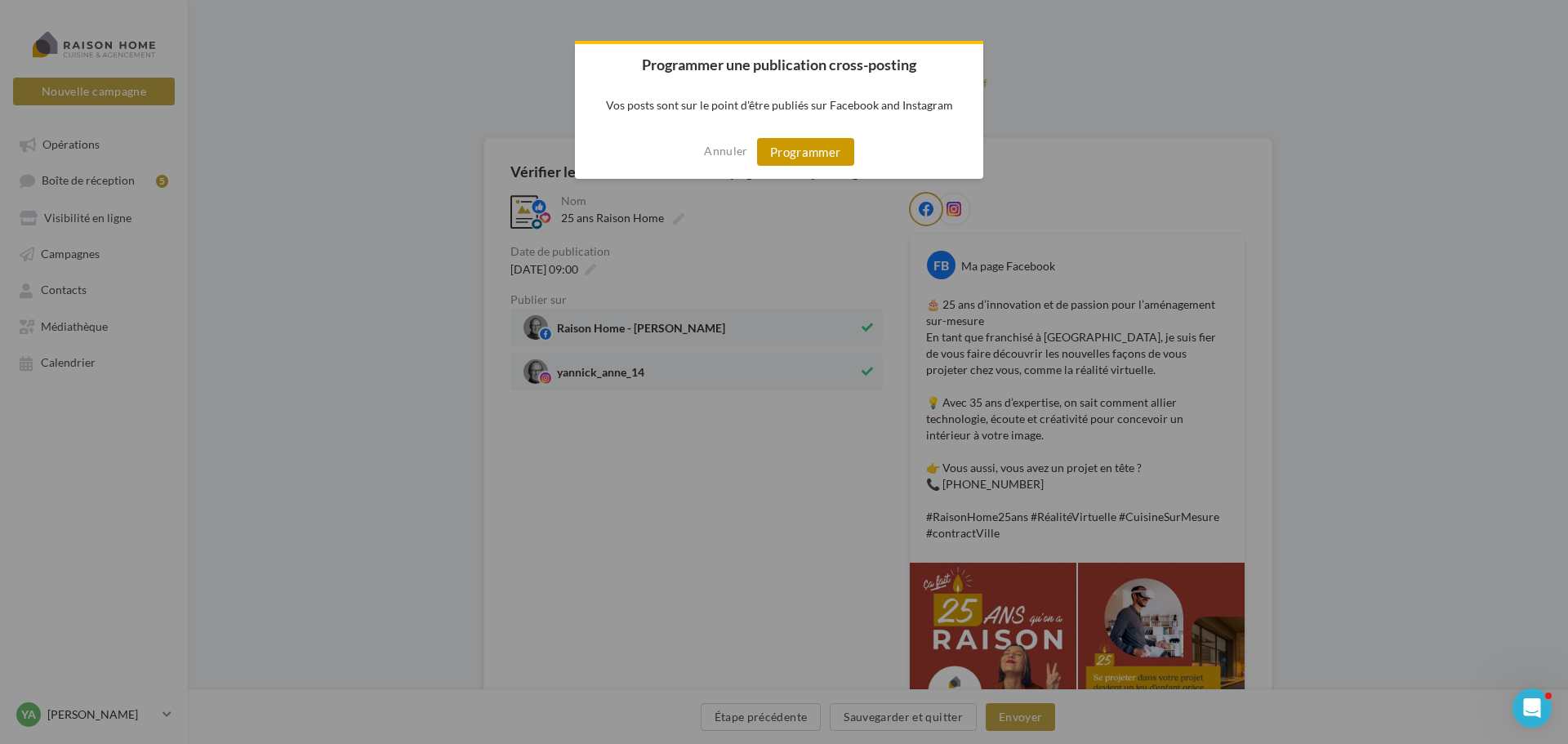
click at [803, 153] on button "Programmer" at bounding box center [806, 152] width 97 height 28
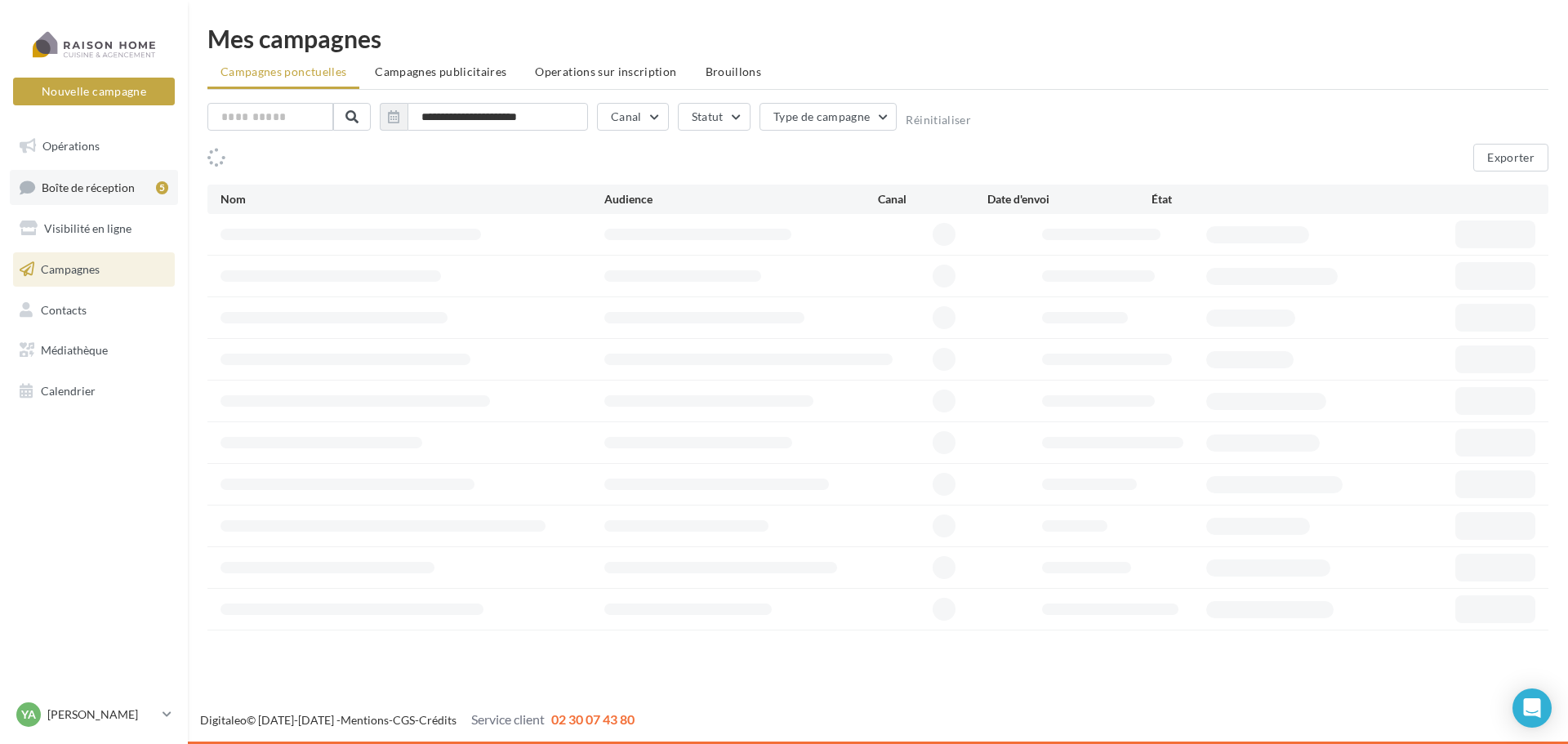
click at [100, 186] on span "Boîte de réception" at bounding box center [87, 186] width 93 height 14
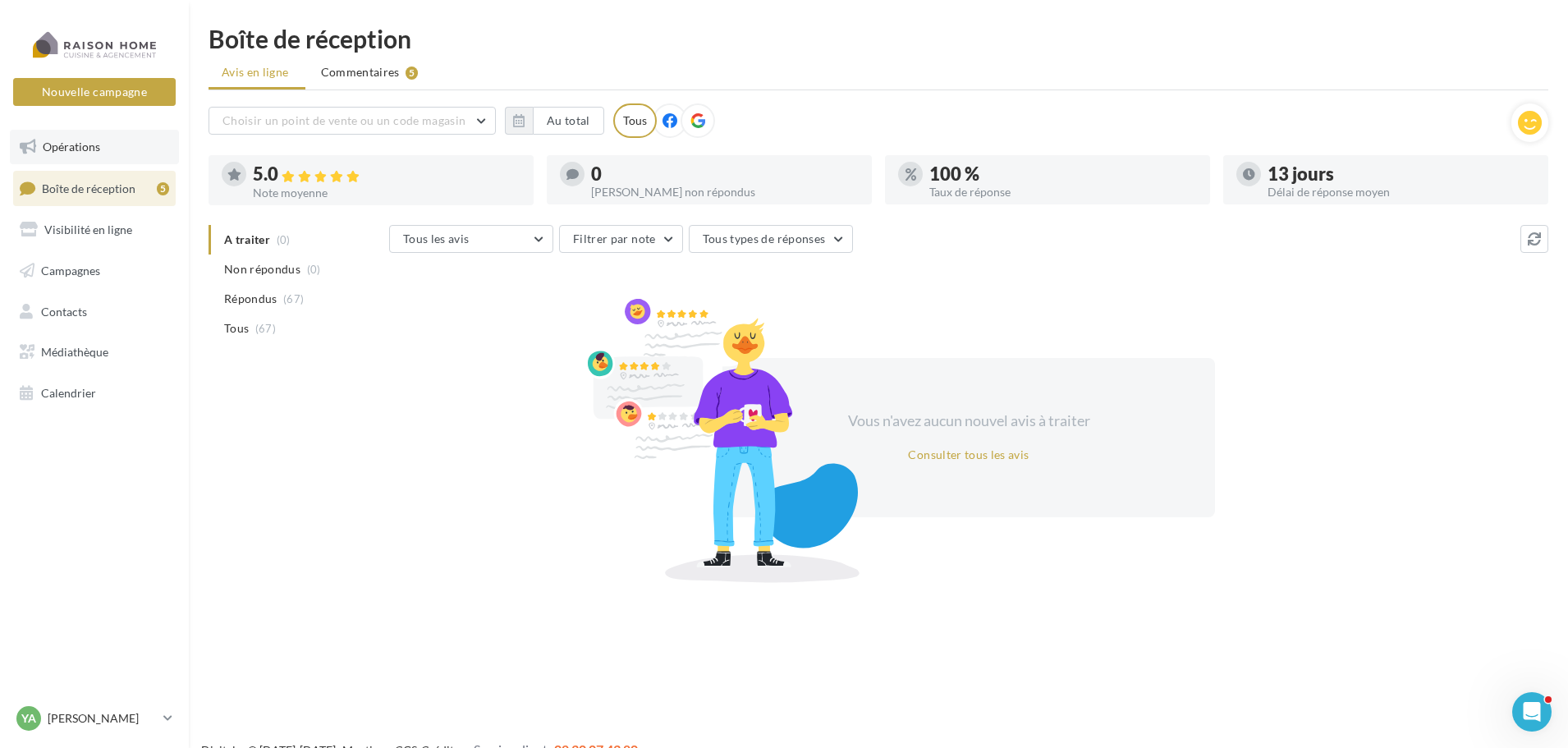
drag, startPoint x: 80, startPoint y: 148, endPoint x: 104, endPoint y: 138, distance: 26.0
click at [81, 148] on span "Opérations" at bounding box center [70, 146] width 57 height 14
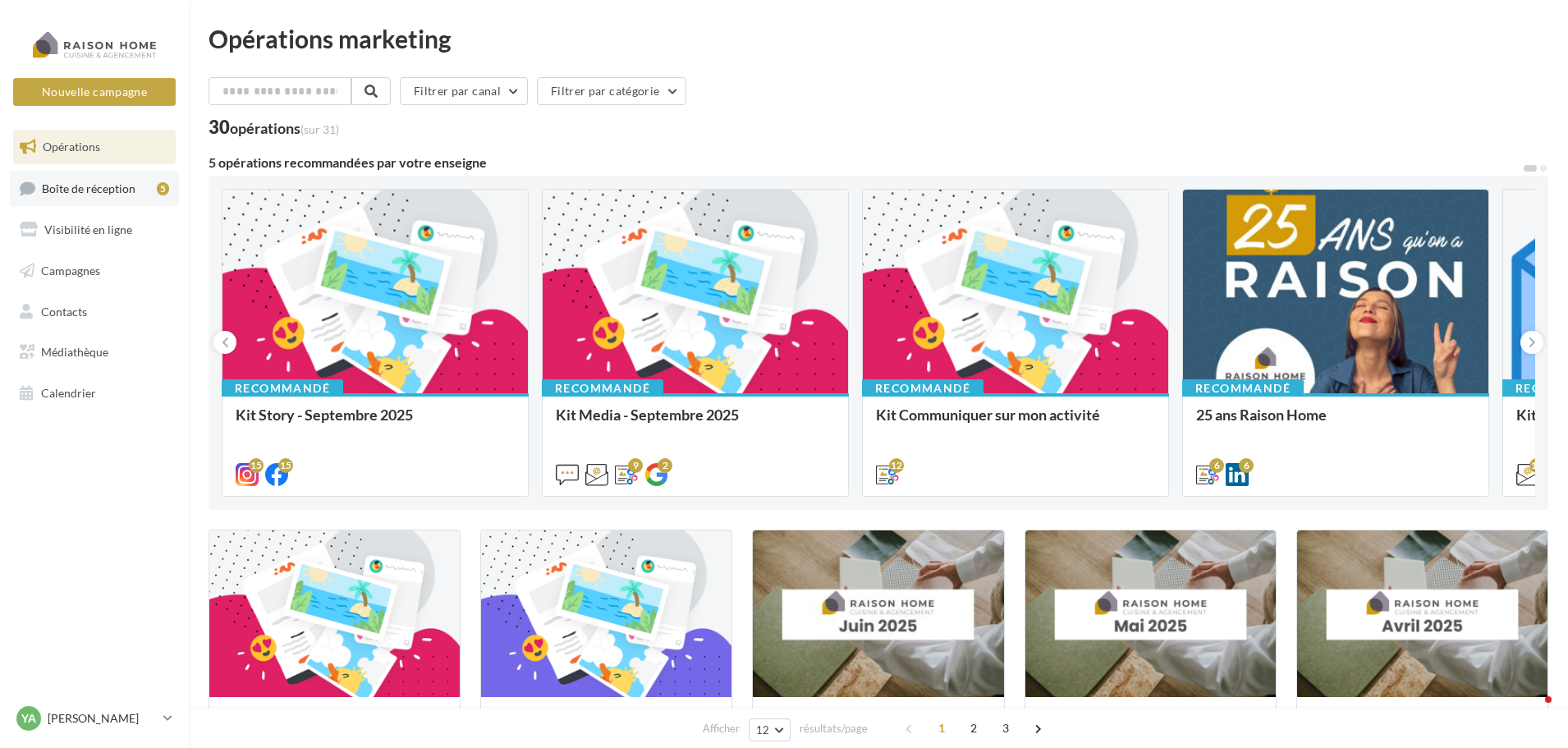
click at [85, 195] on span "Boîte de réception" at bounding box center [88, 187] width 94 height 14
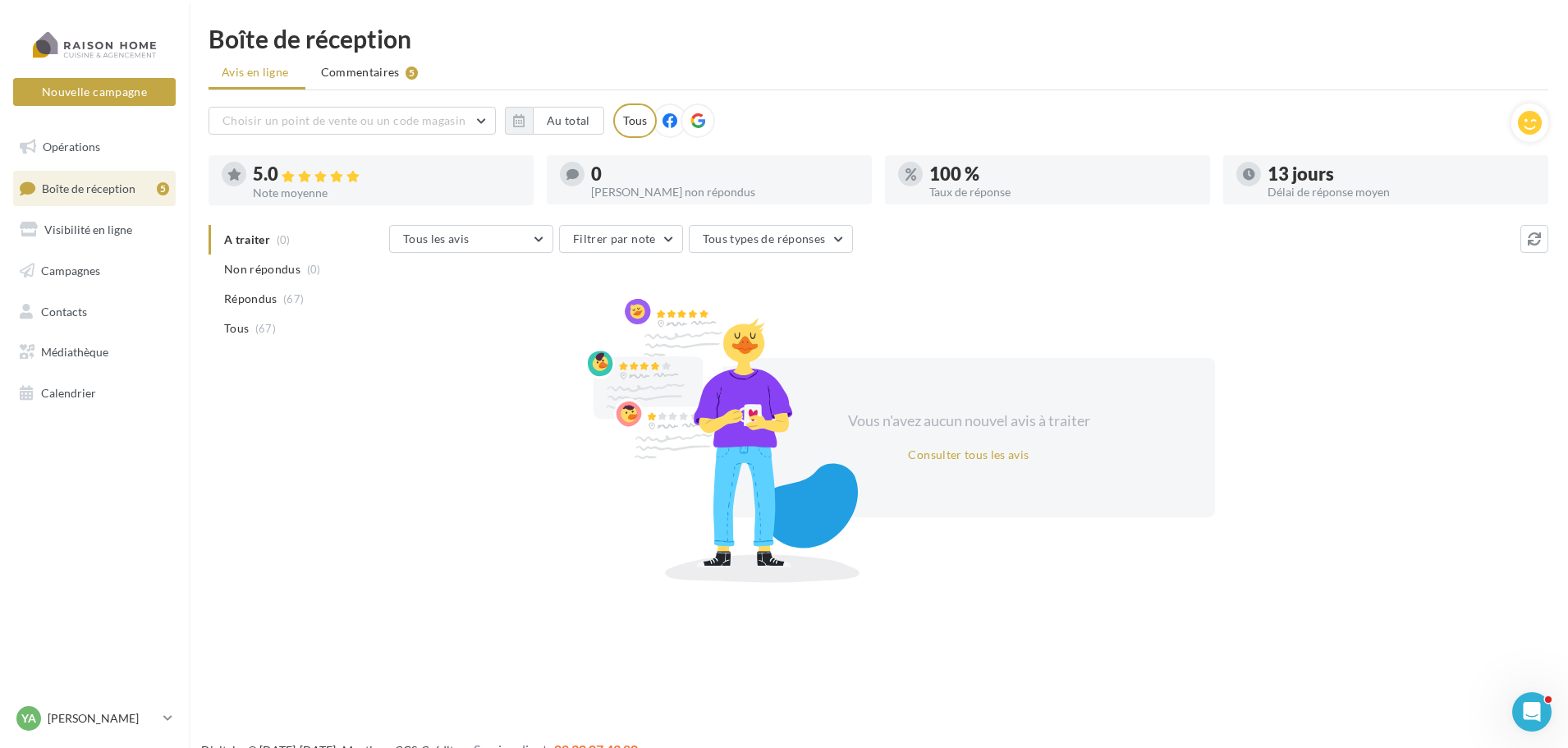
click at [366, 75] on span "Commentaires" at bounding box center [360, 72] width 79 height 17
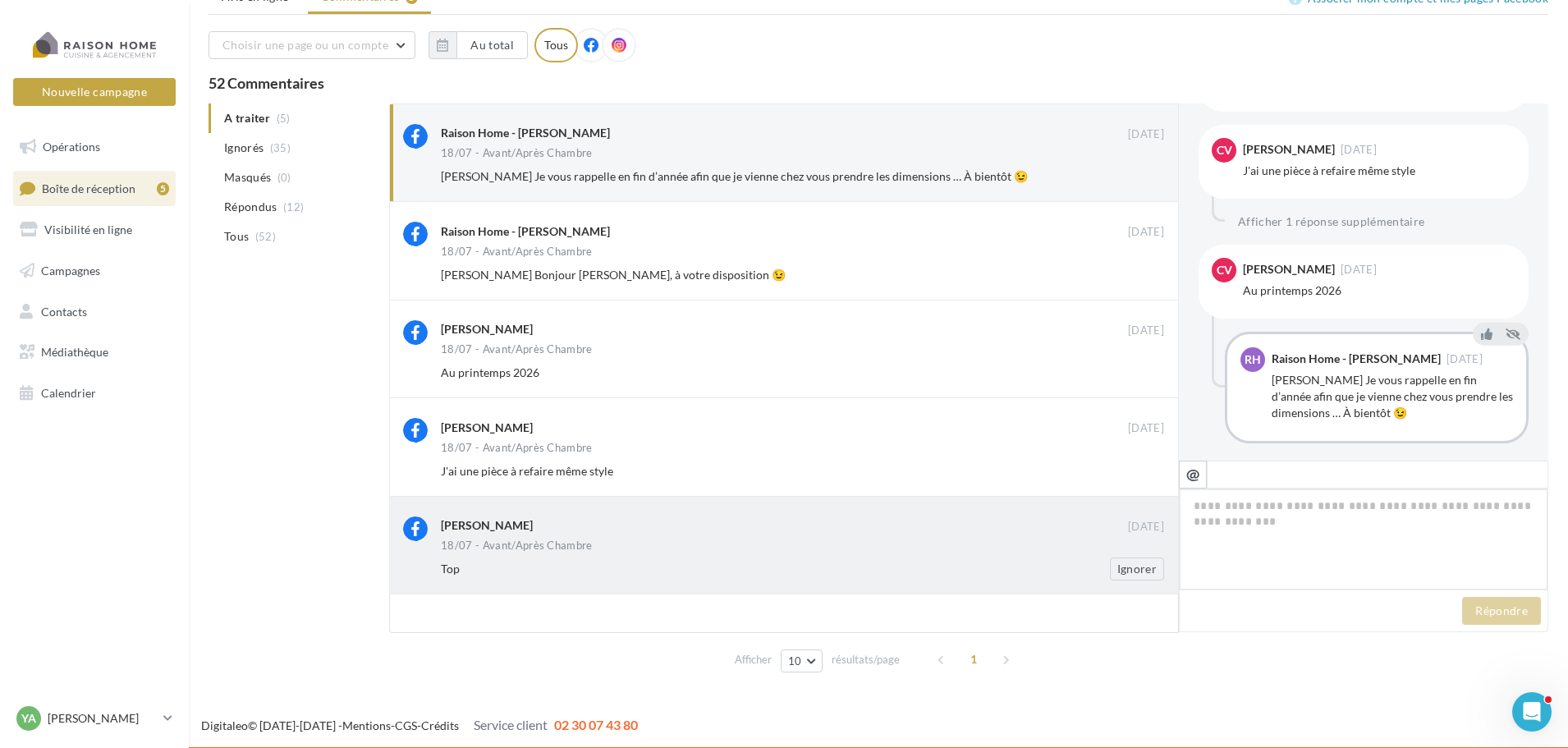
scroll to position [775, 0]
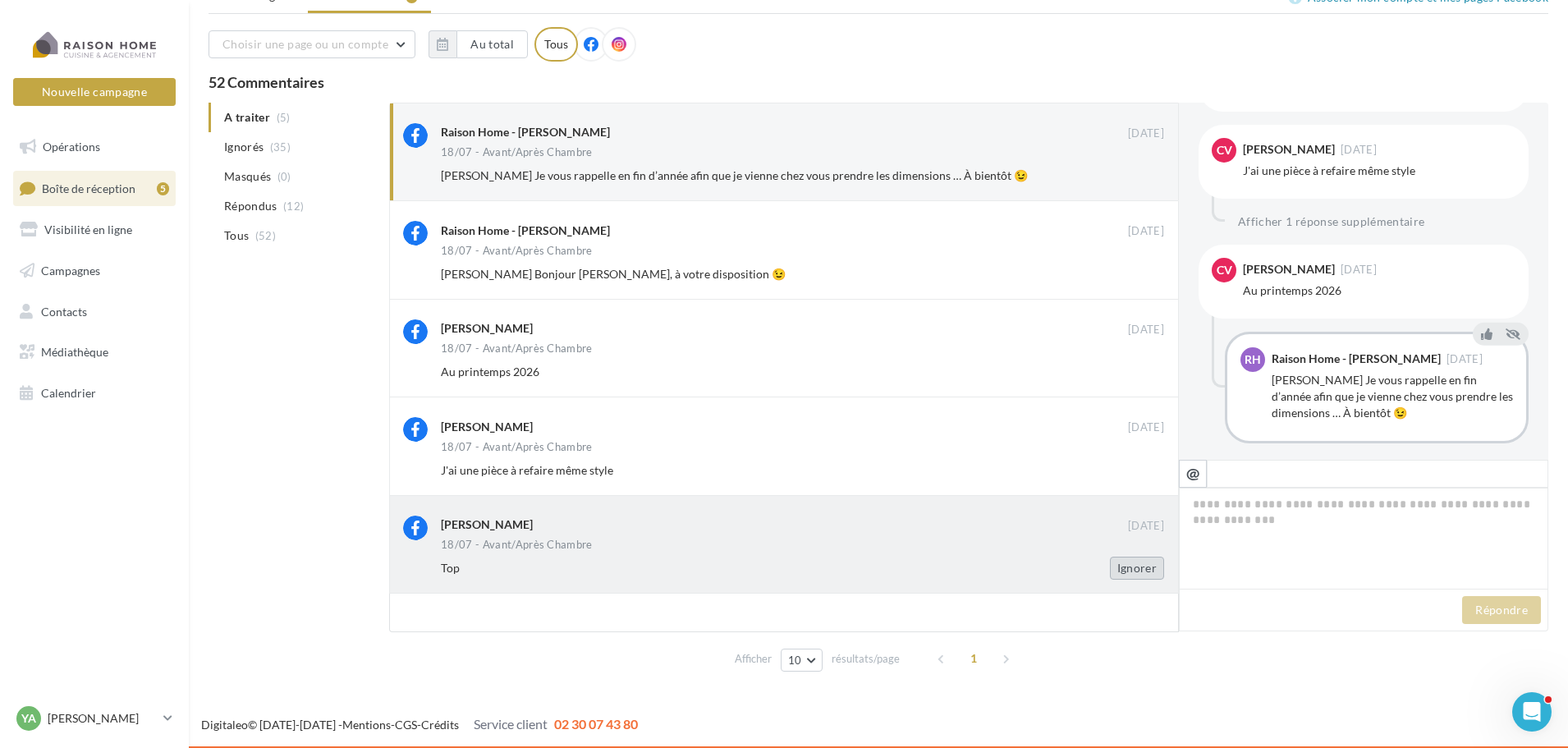
click at [1138, 573] on button "Ignorer" at bounding box center [1137, 568] width 54 height 23
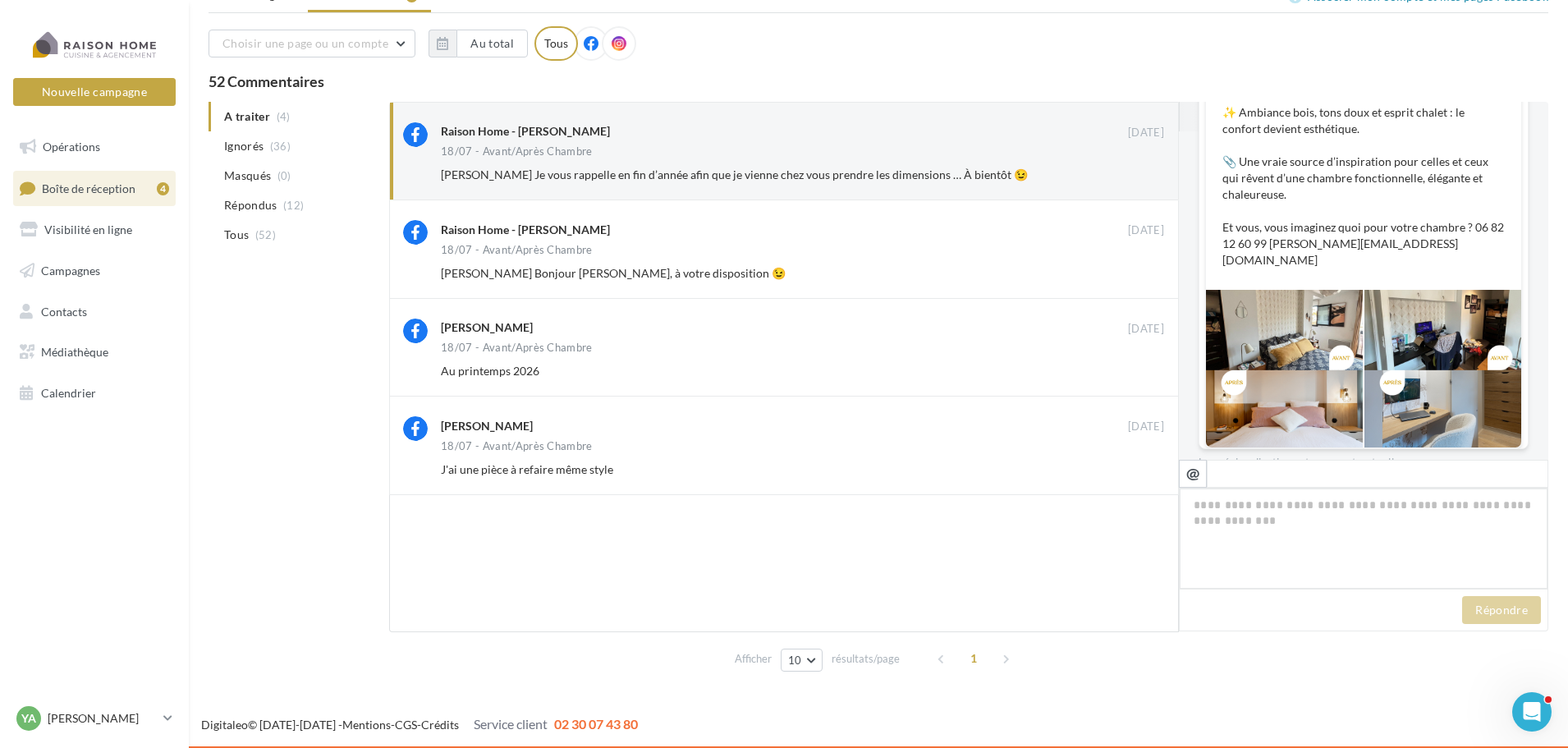
scroll to position [775, 0]
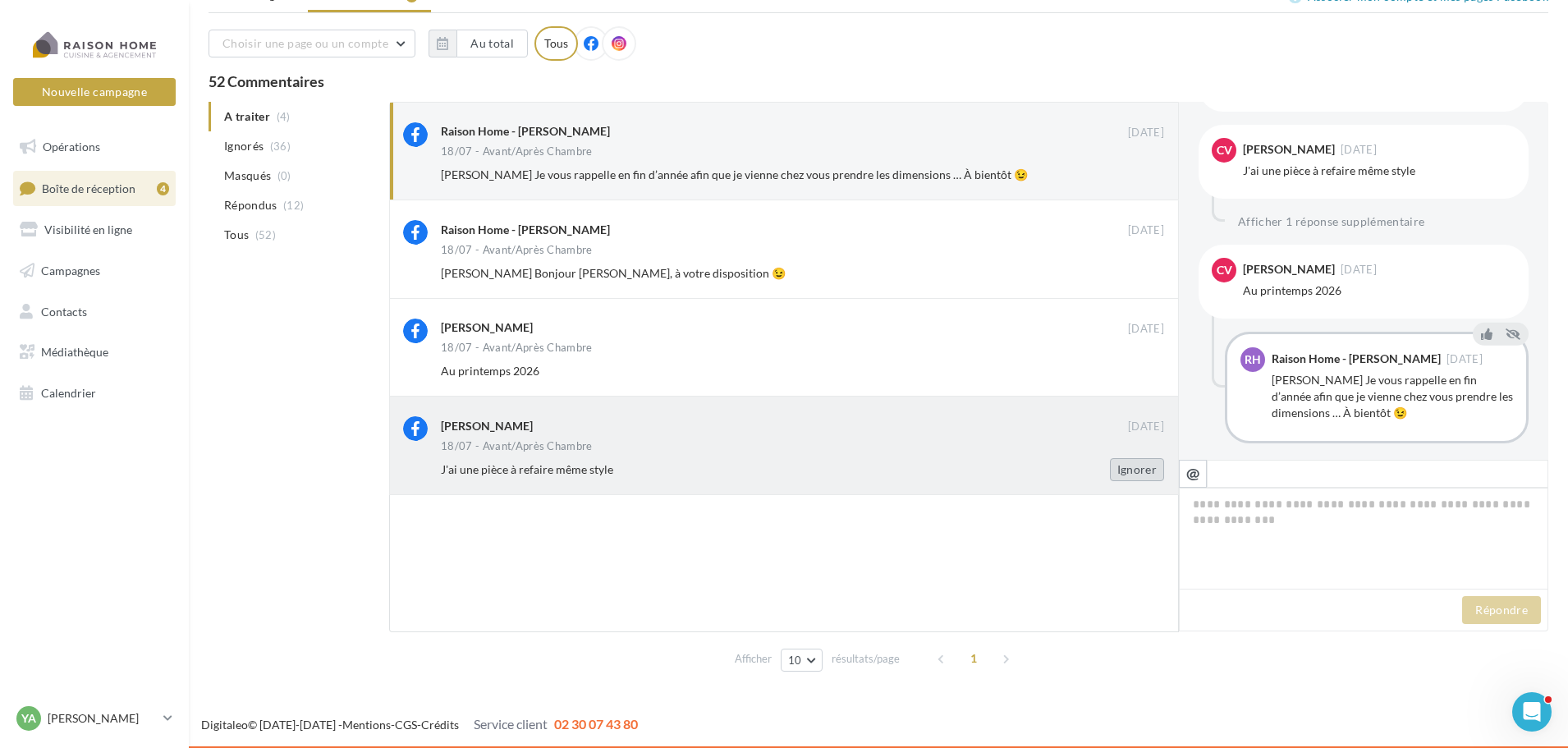
click at [1120, 473] on button "Ignorer" at bounding box center [1137, 469] width 54 height 23
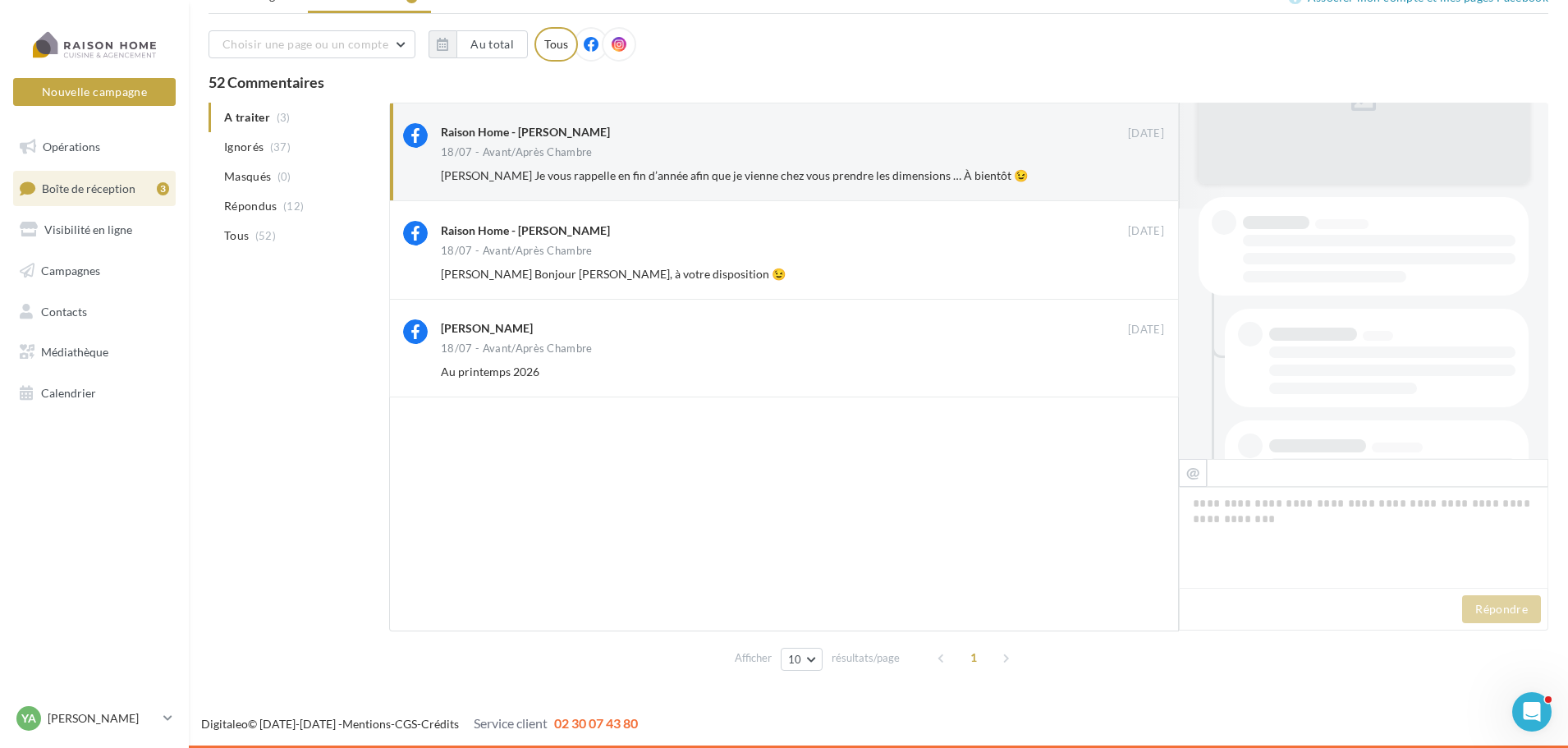
scroll to position [774, 0]
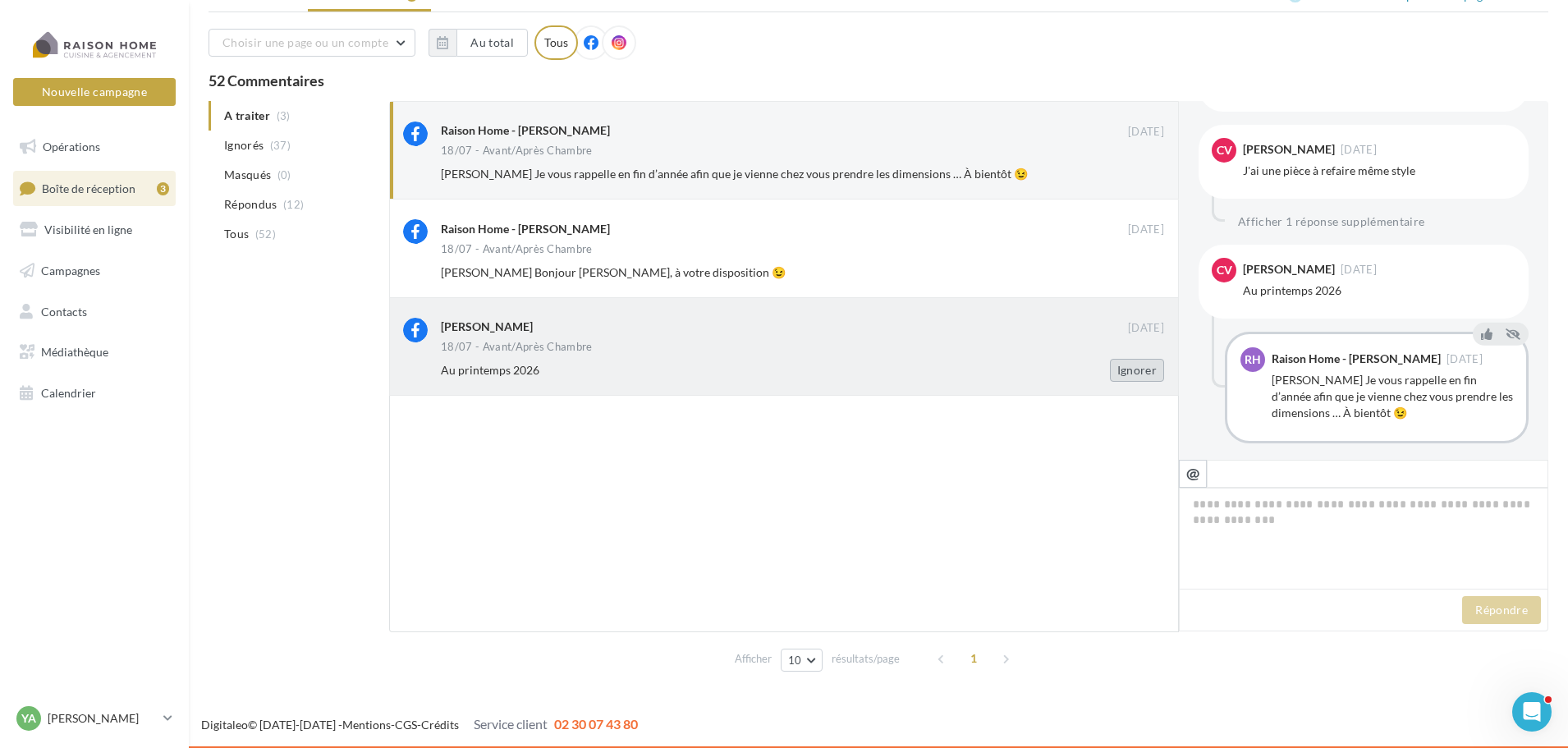
click at [1130, 374] on button "Ignorer" at bounding box center [1137, 371] width 54 height 23
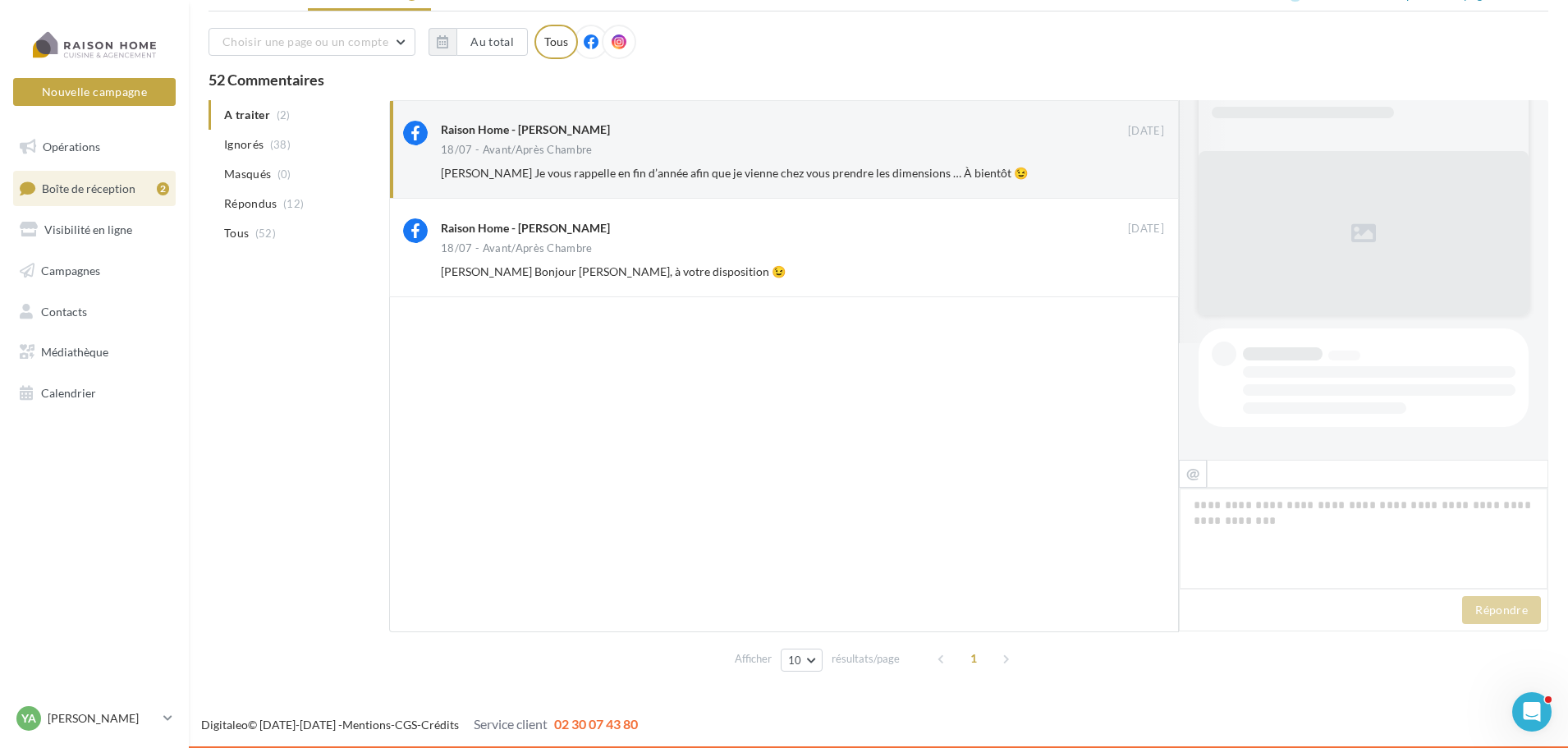
scroll to position [773, 0]
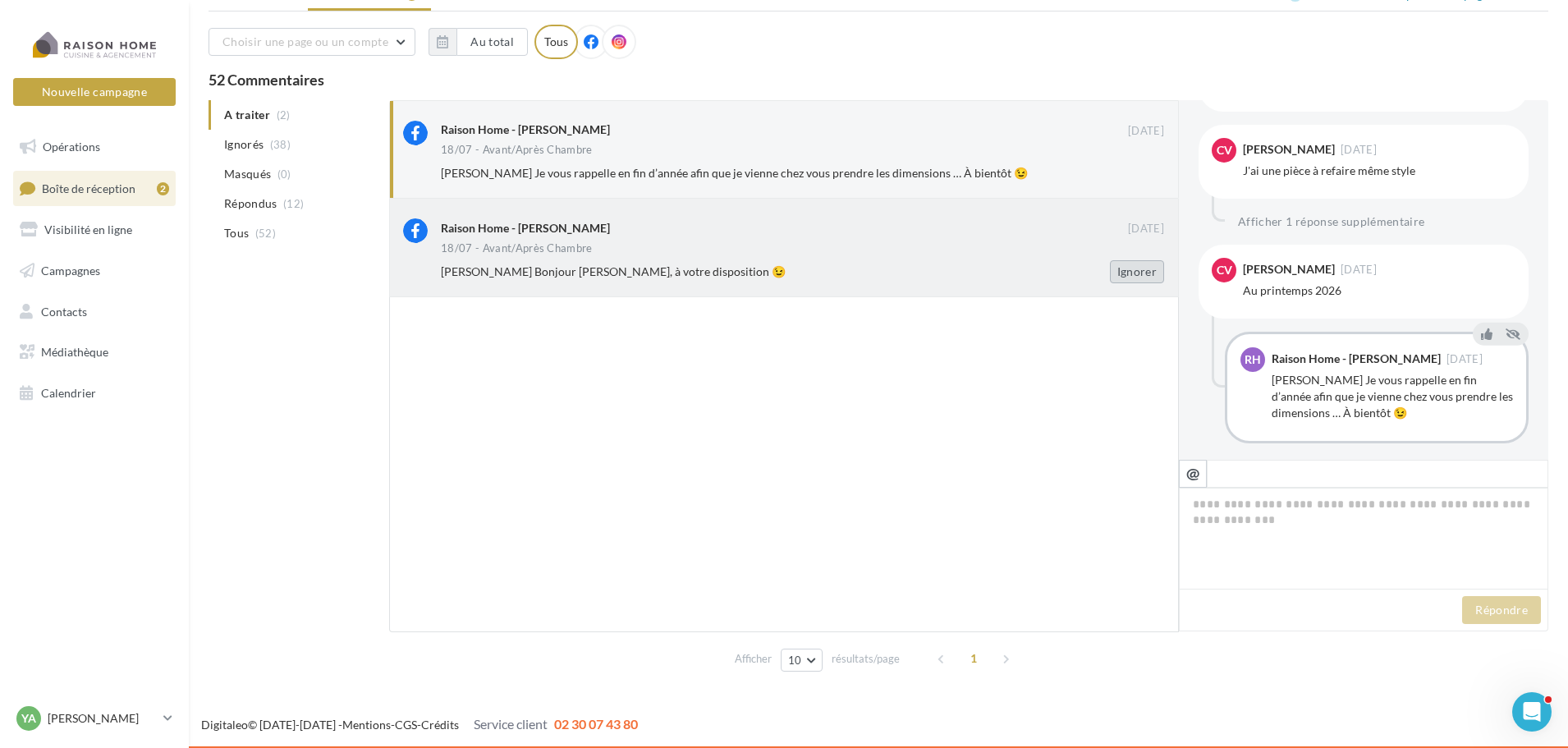
click at [1141, 270] on button "Ignorer" at bounding box center [1137, 272] width 54 height 23
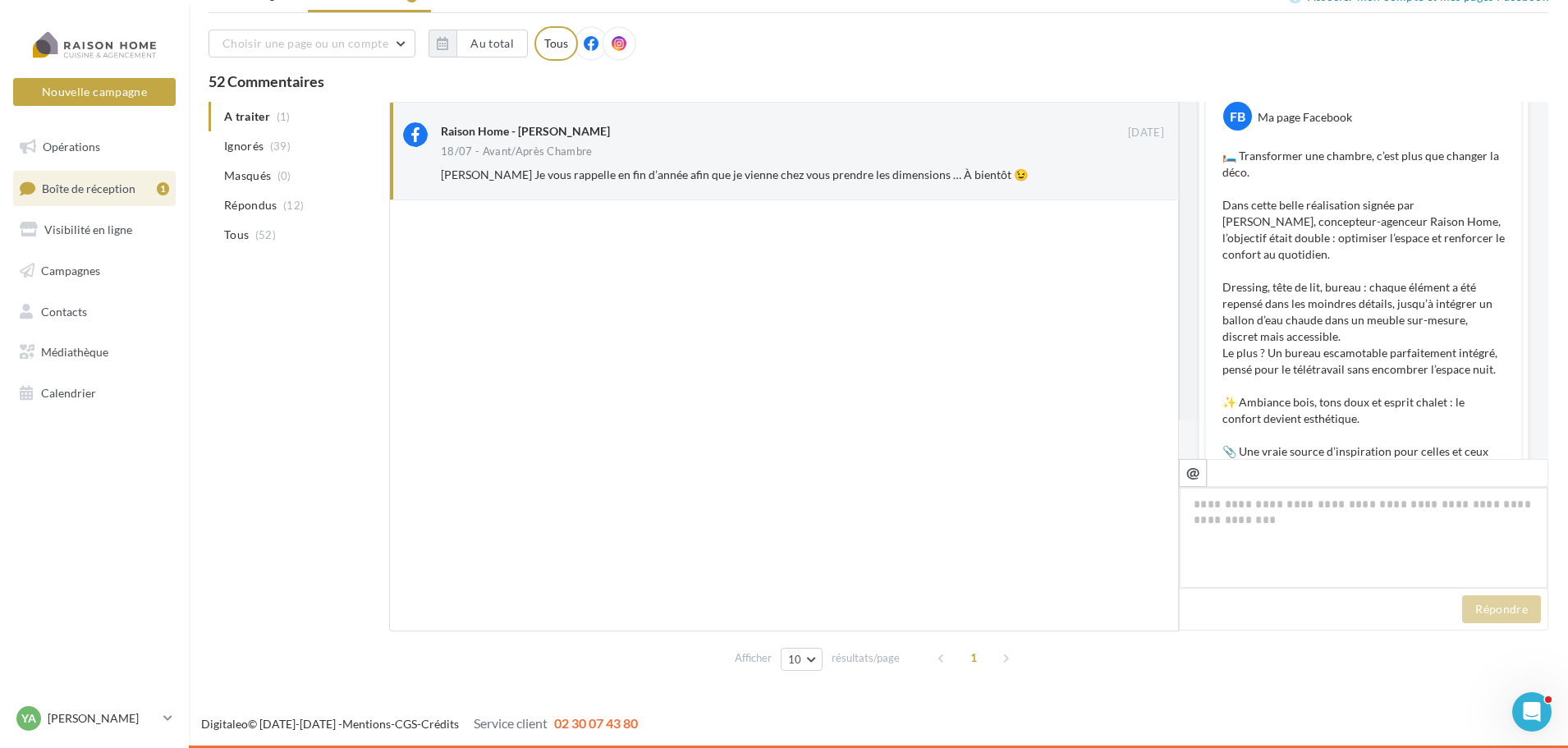
scroll to position [775, 0]
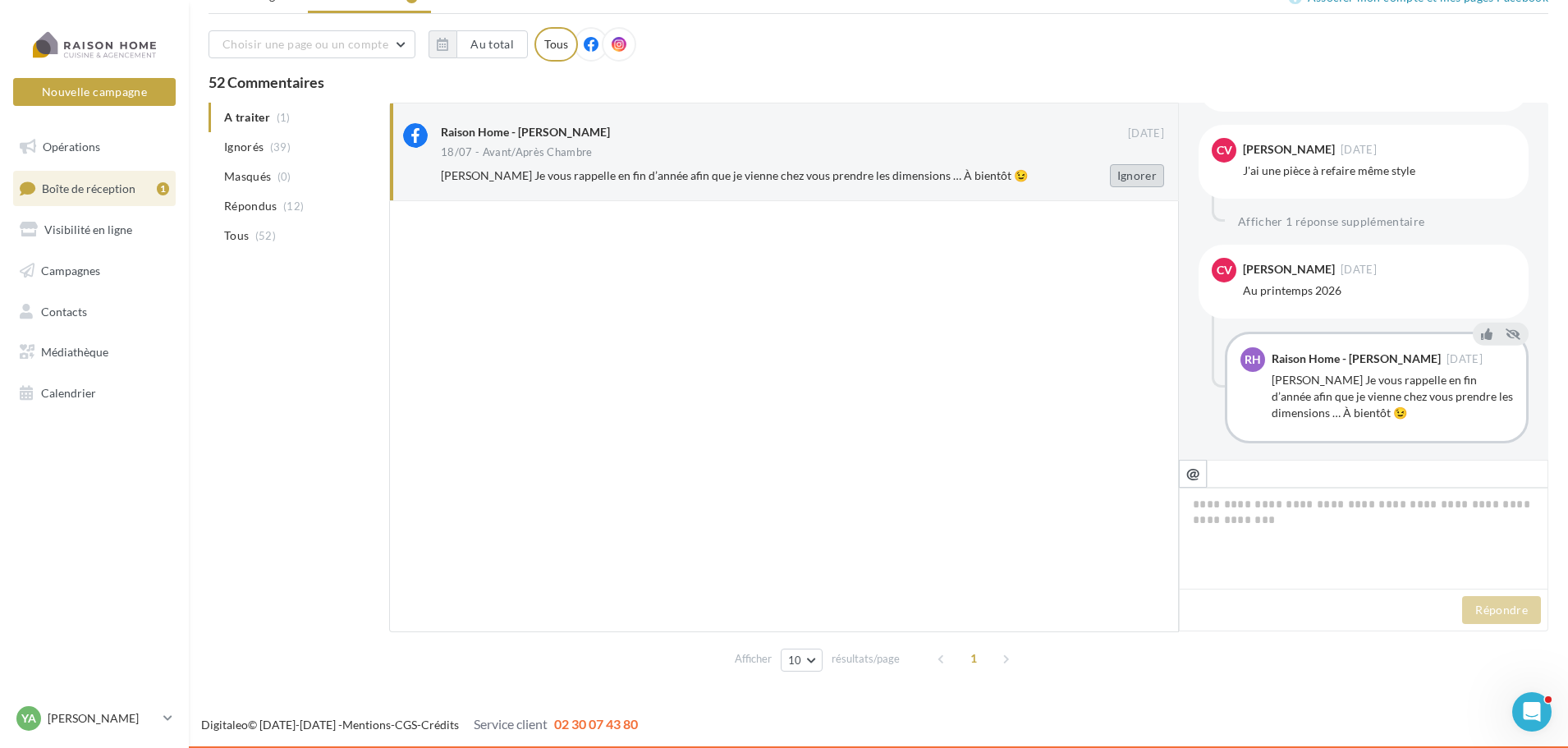
click at [1134, 175] on button "Ignorer" at bounding box center [1137, 176] width 54 height 23
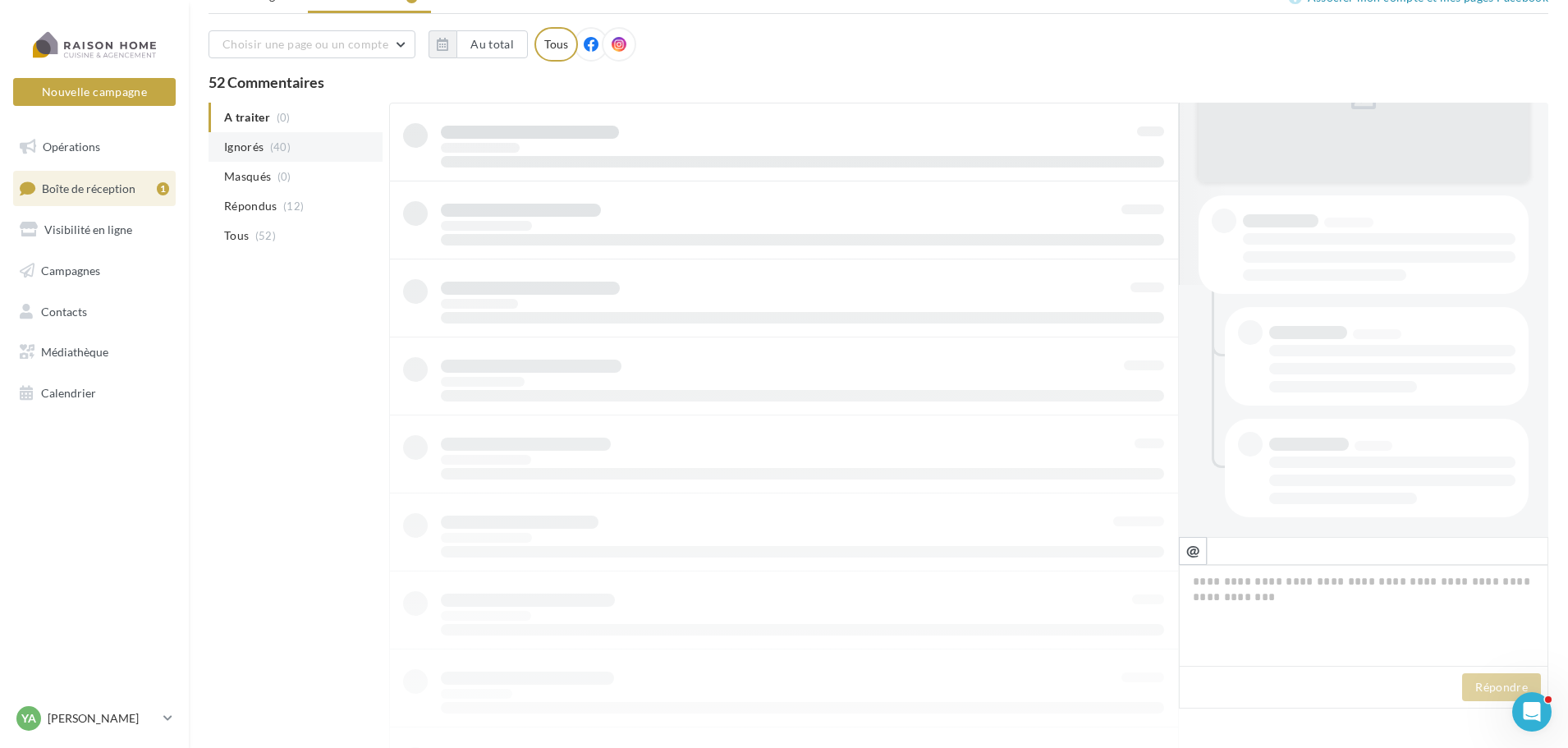
scroll to position [27, 0]
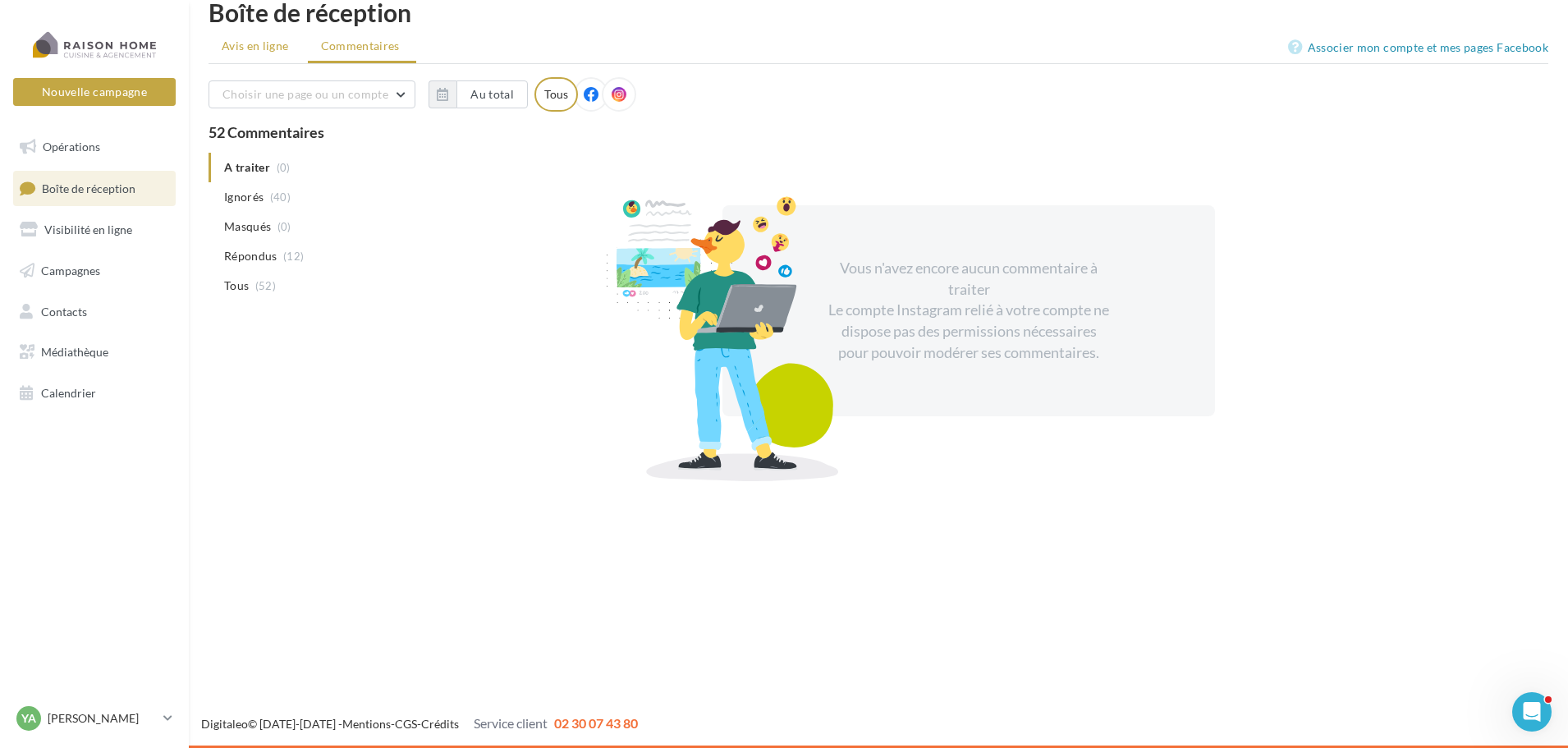
click at [231, 43] on span "Avis en ligne" at bounding box center [255, 46] width 67 height 17
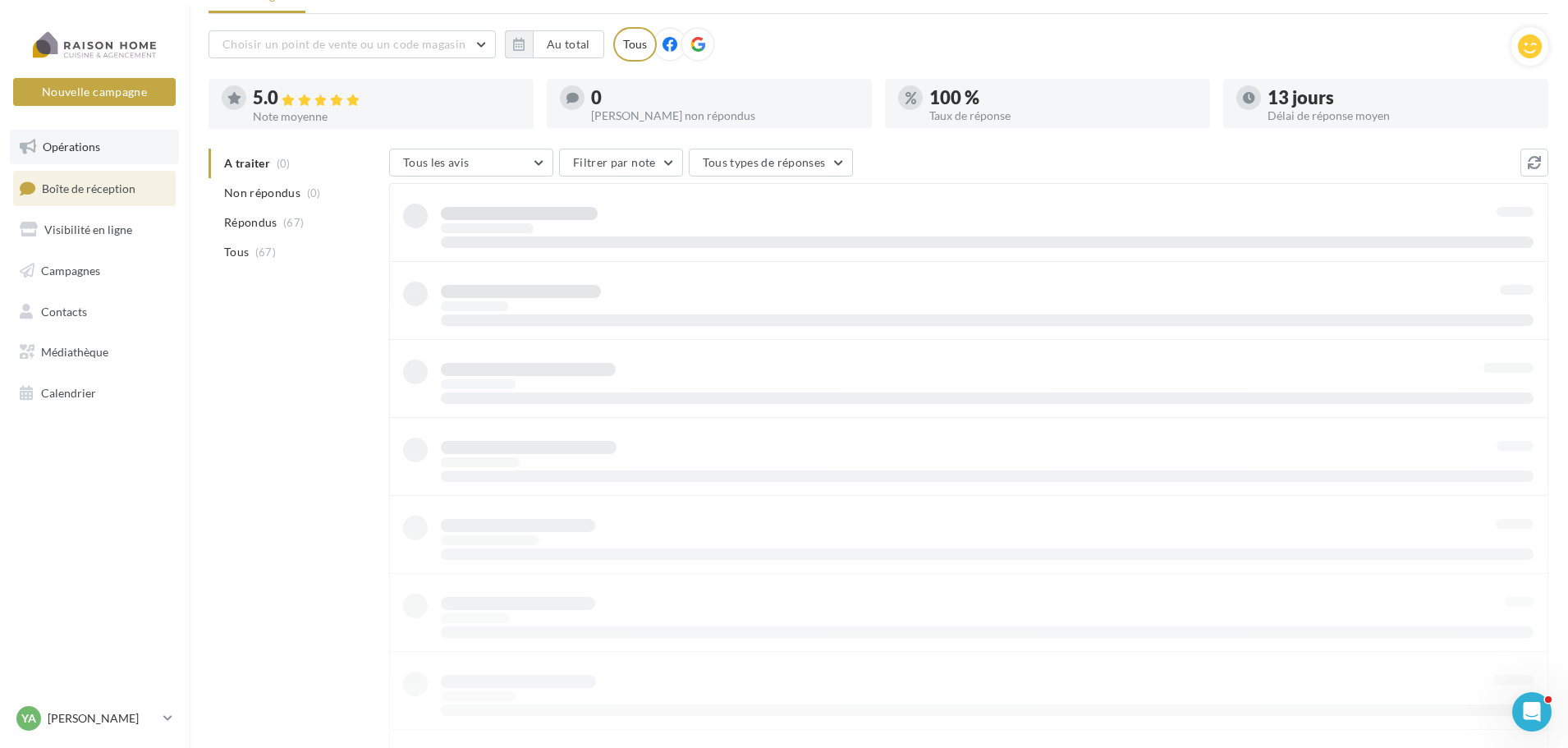
scroll to position [27, 0]
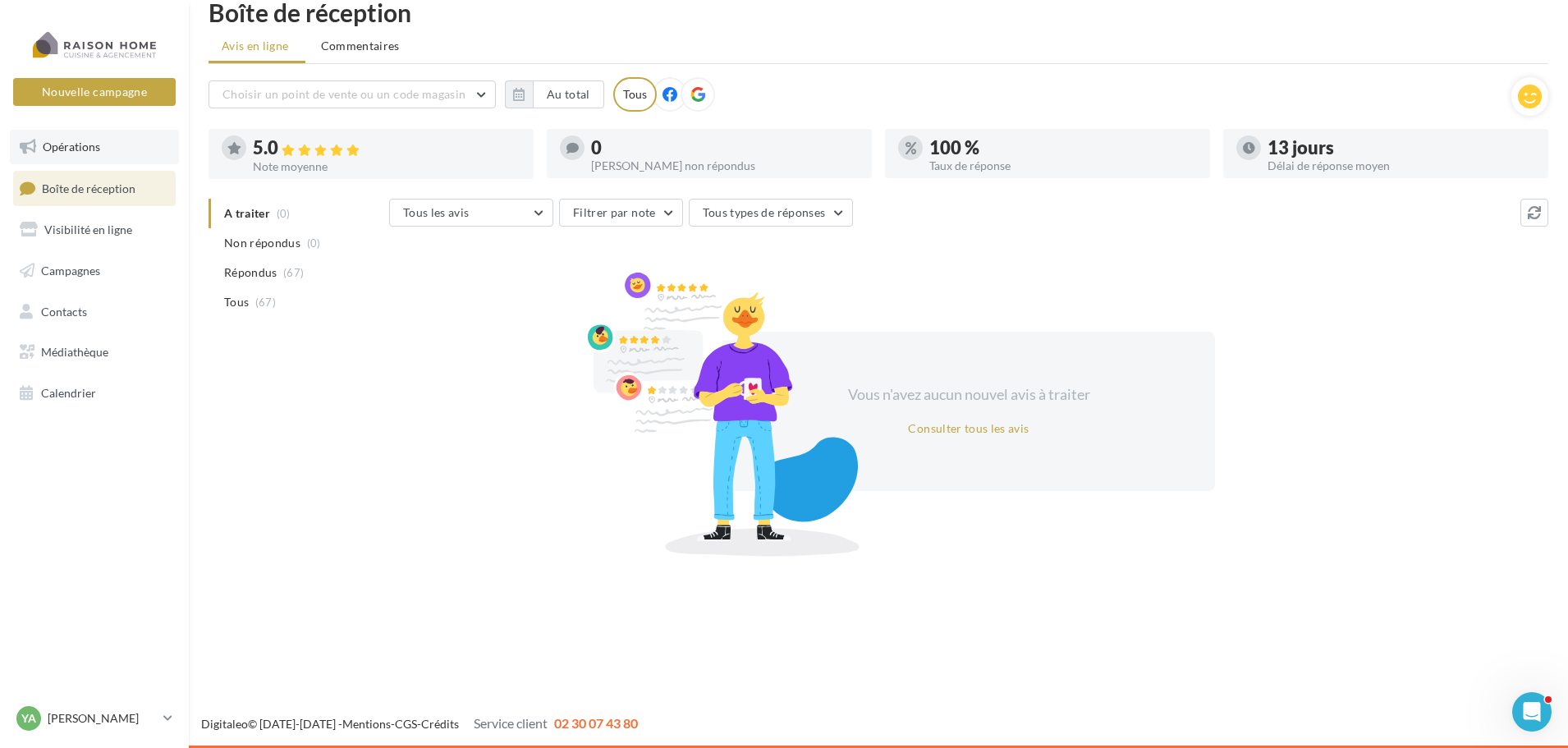
click at [62, 149] on span "Opérations" at bounding box center [70, 146] width 57 height 14
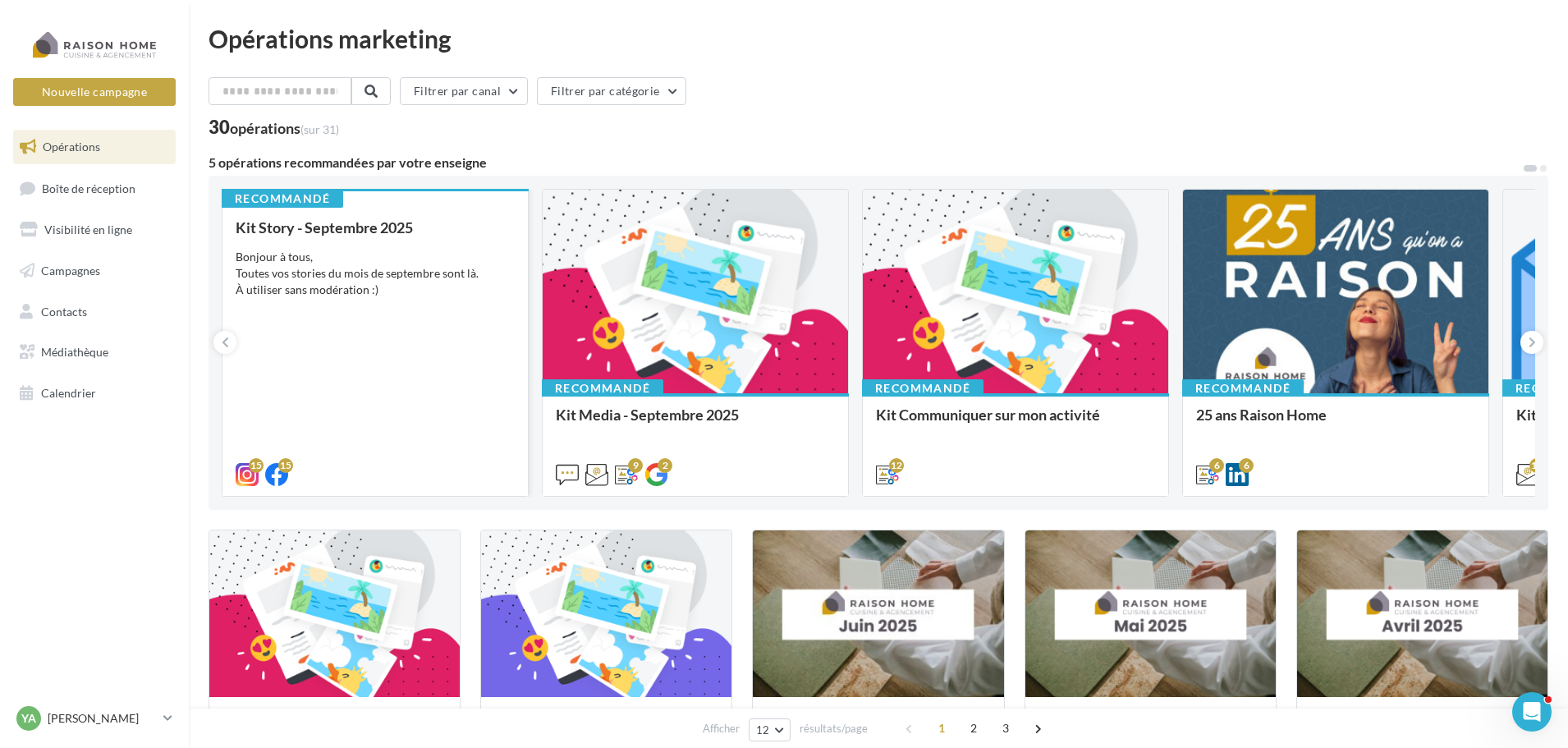
click at [340, 253] on div "Bonjour à tous, Toutes vos stories du mois de septembre sont là. À utiliser san…" at bounding box center [375, 273] width 279 height 49
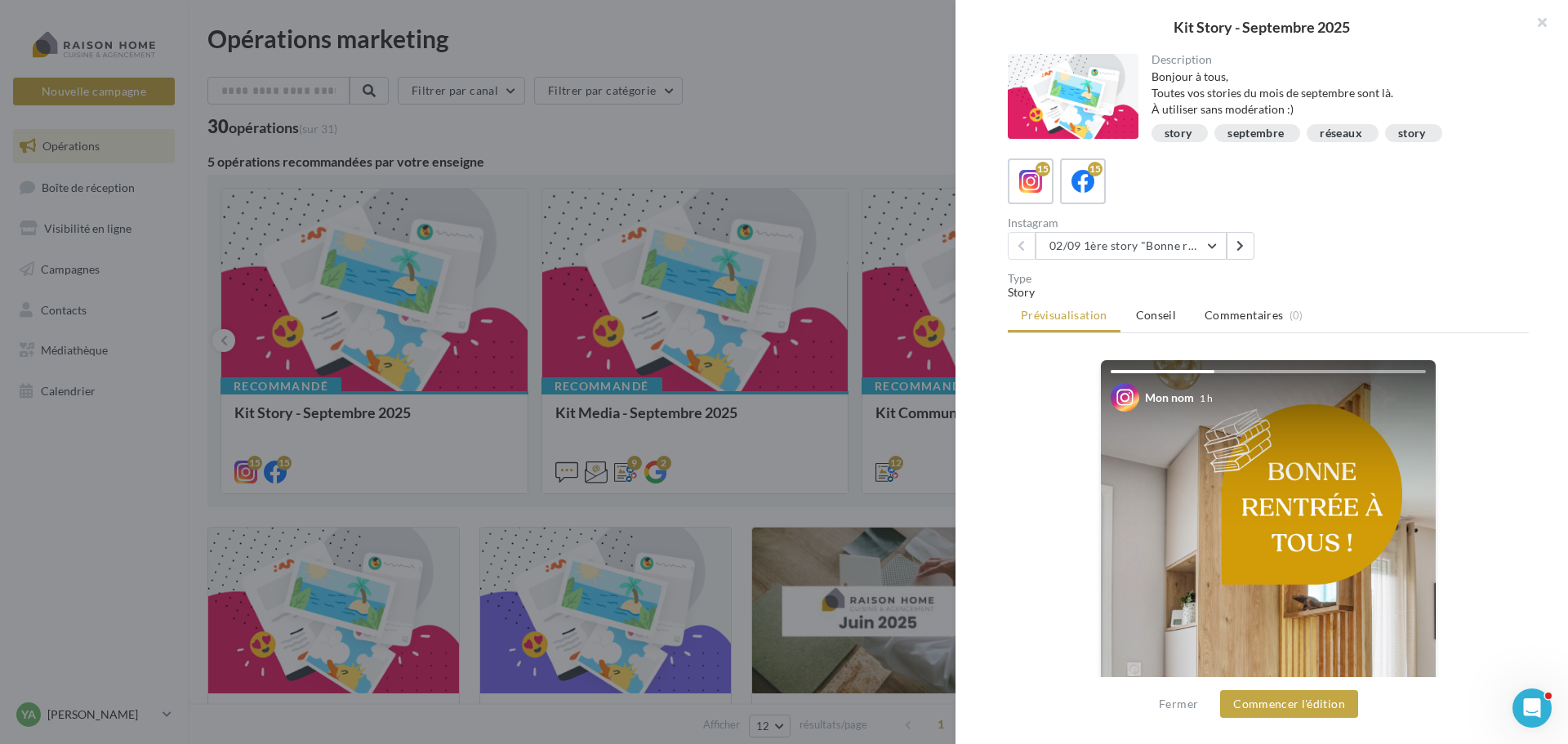
scroll to position [82, 0]
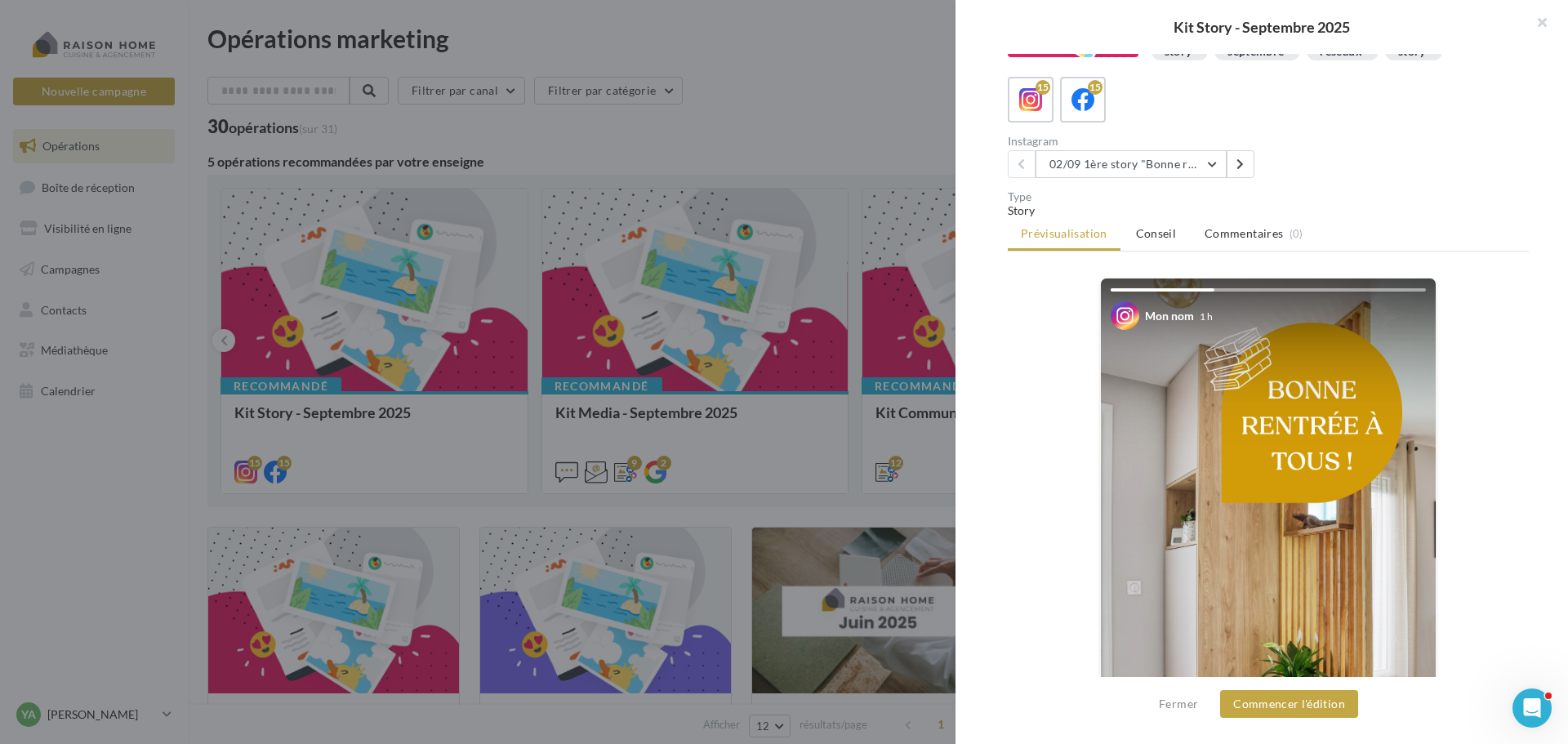
click at [1291, 423] on img at bounding box center [1269, 577] width 335 height 596
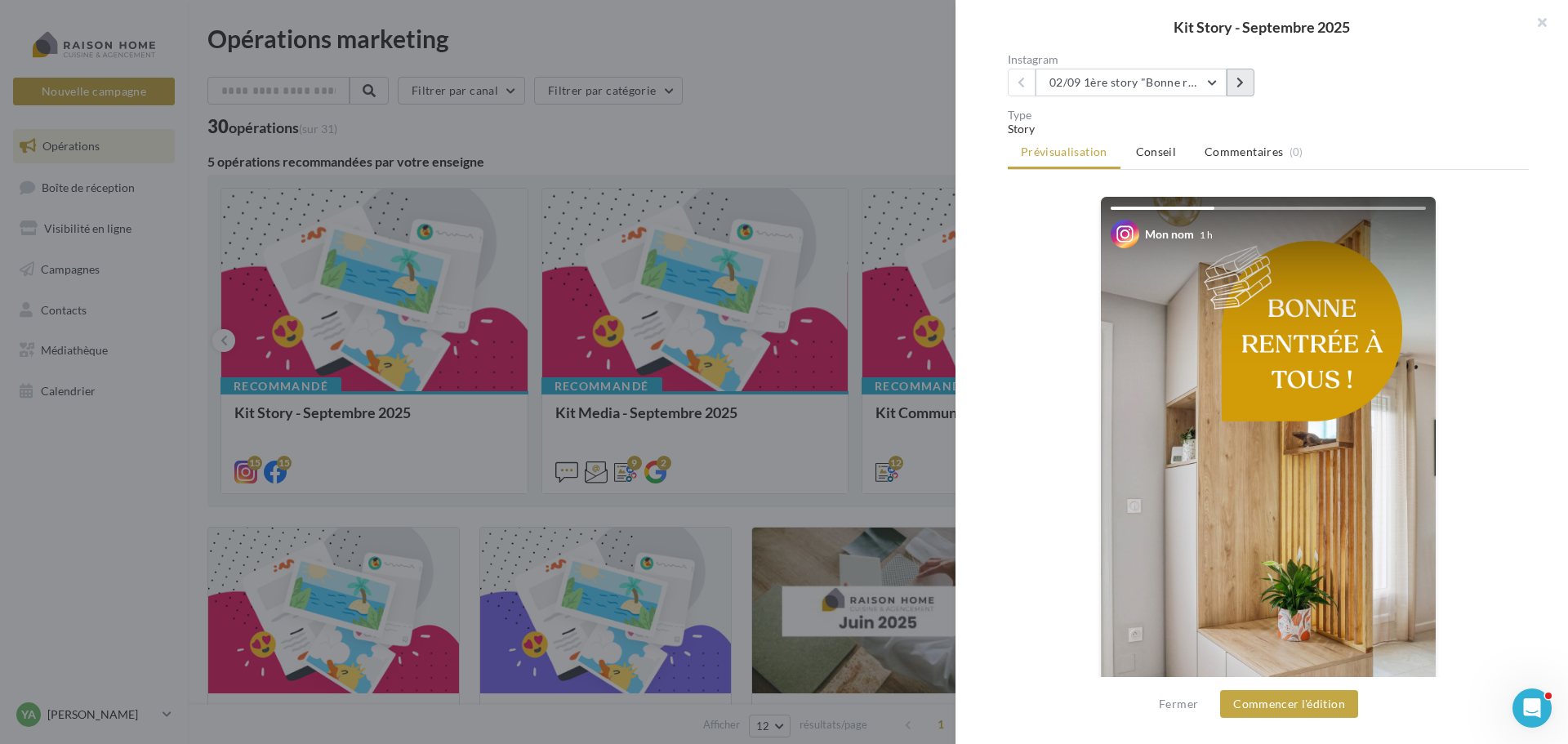
click at [1245, 78] on button at bounding box center [1241, 82] width 28 height 28
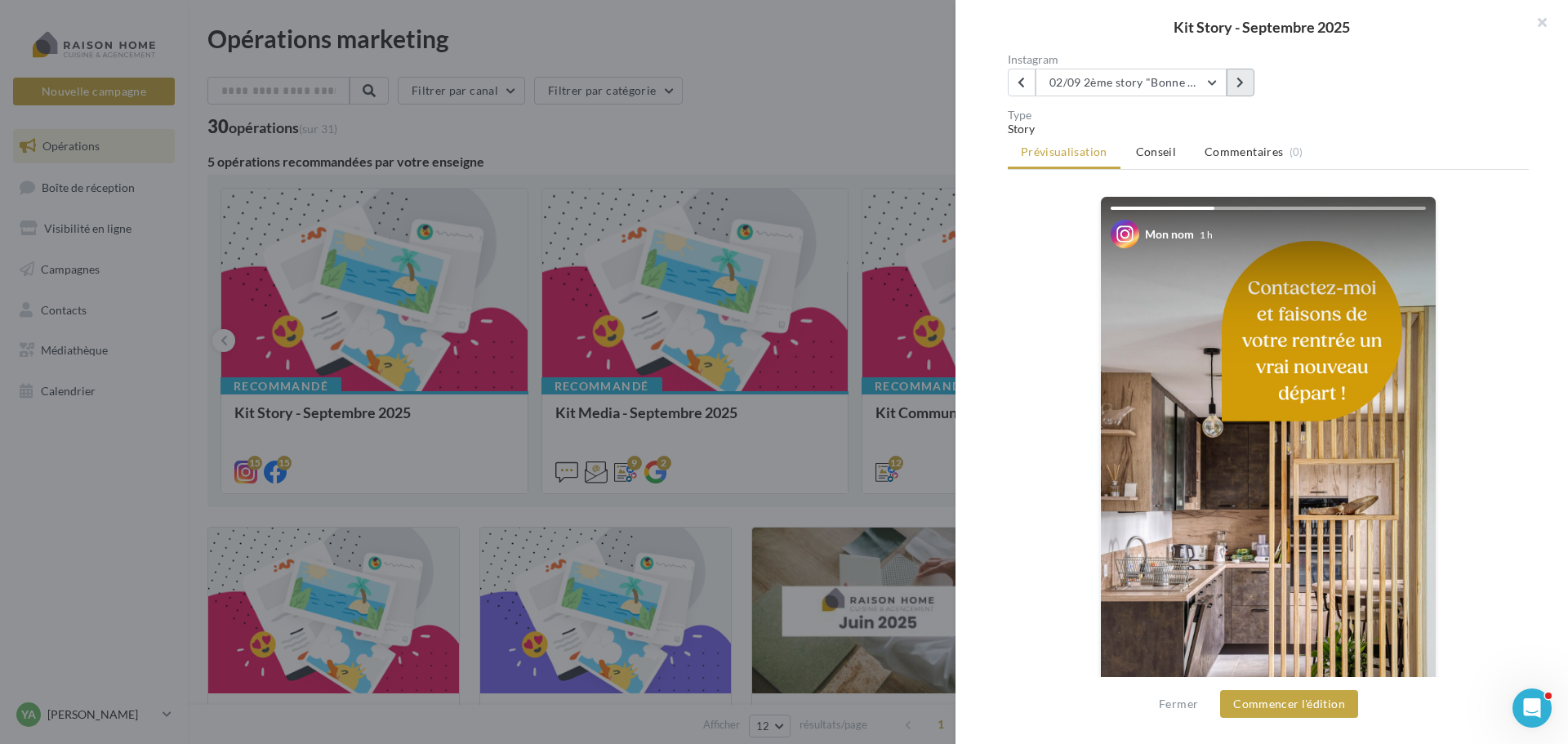
click at [1239, 81] on icon at bounding box center [1240, 82] width 7 height 12
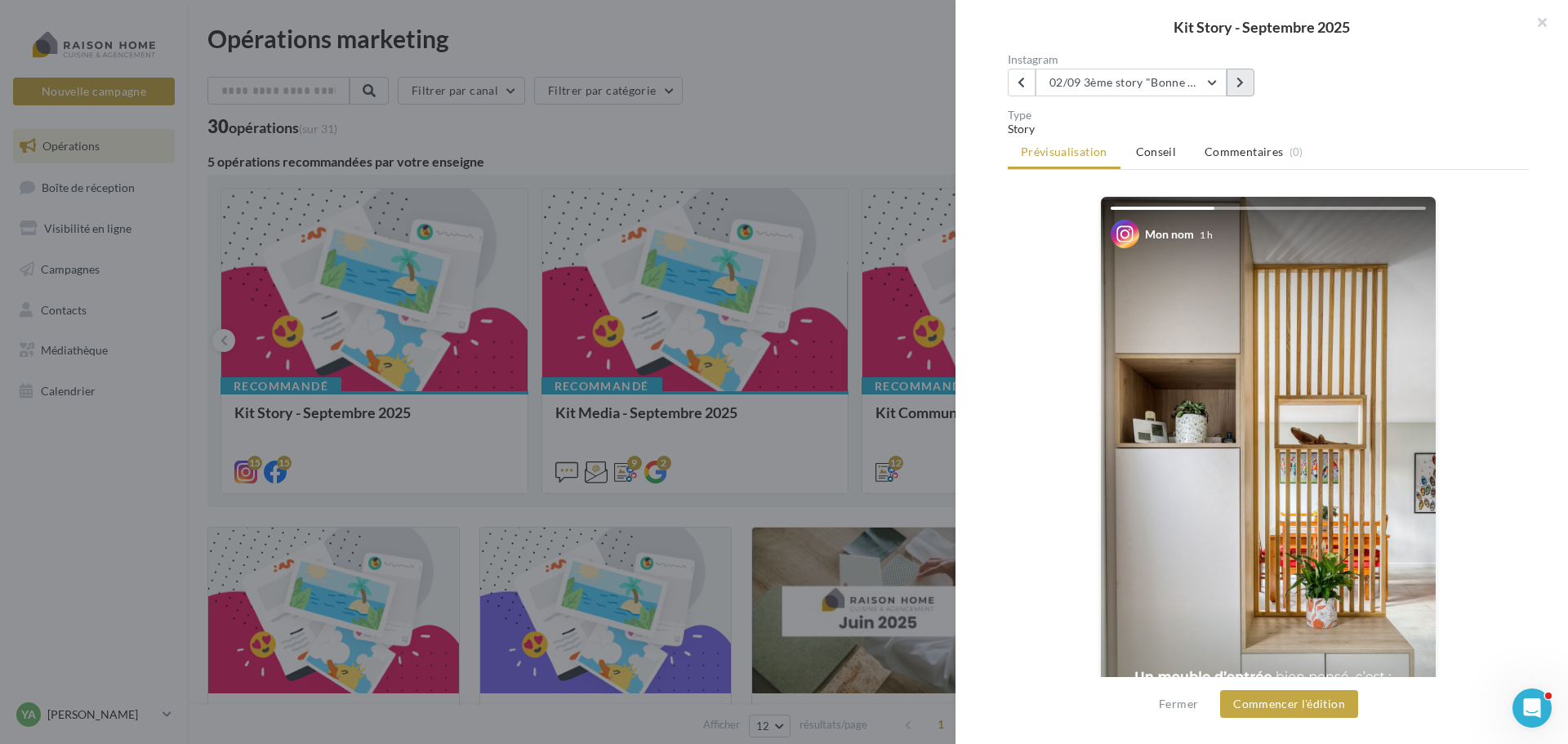
click at [1239, 81] on icon at bounding box center [1240, 82] width 7 height 12
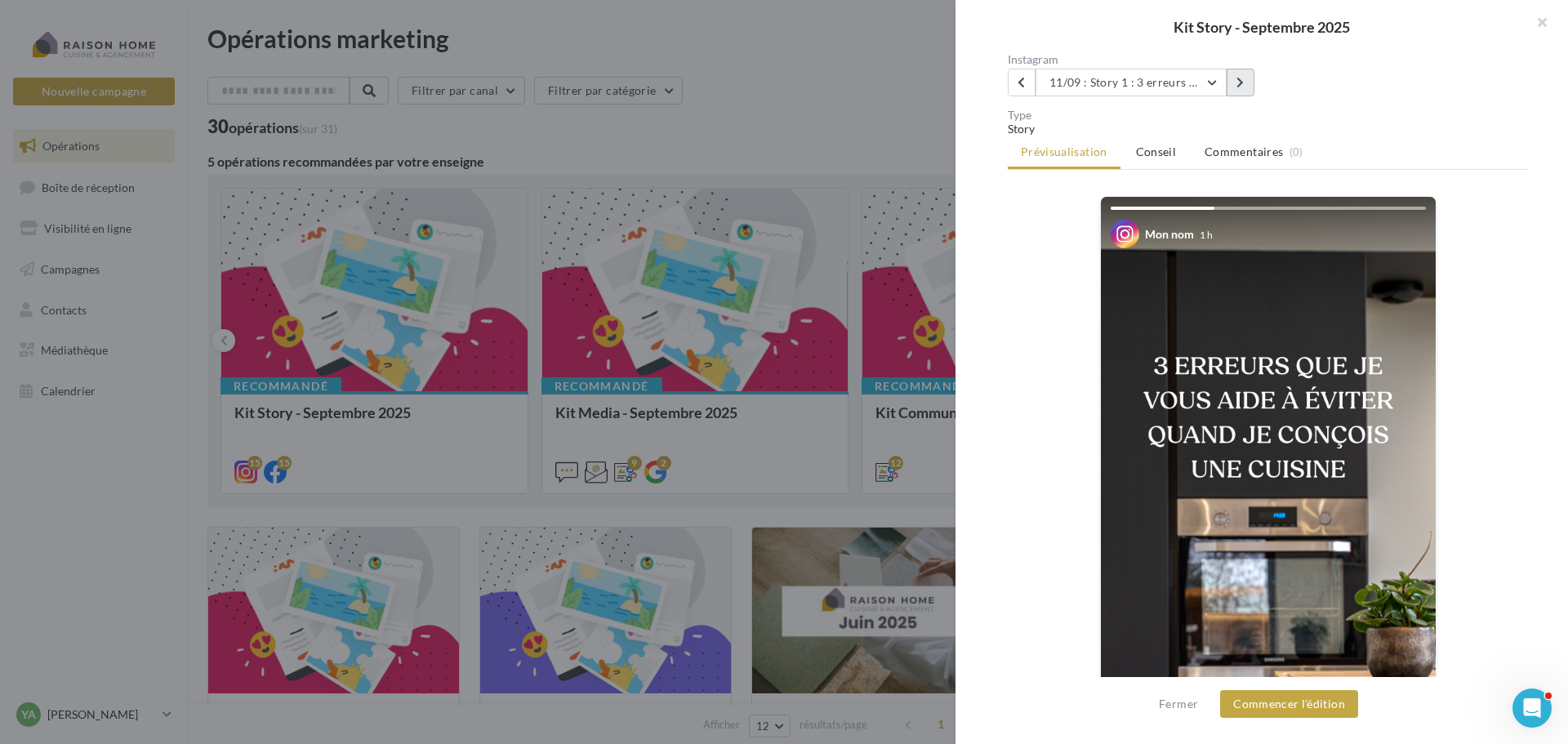
click at [1237, 82] on icon at bounding box center [1240, 82] width 7 height 12
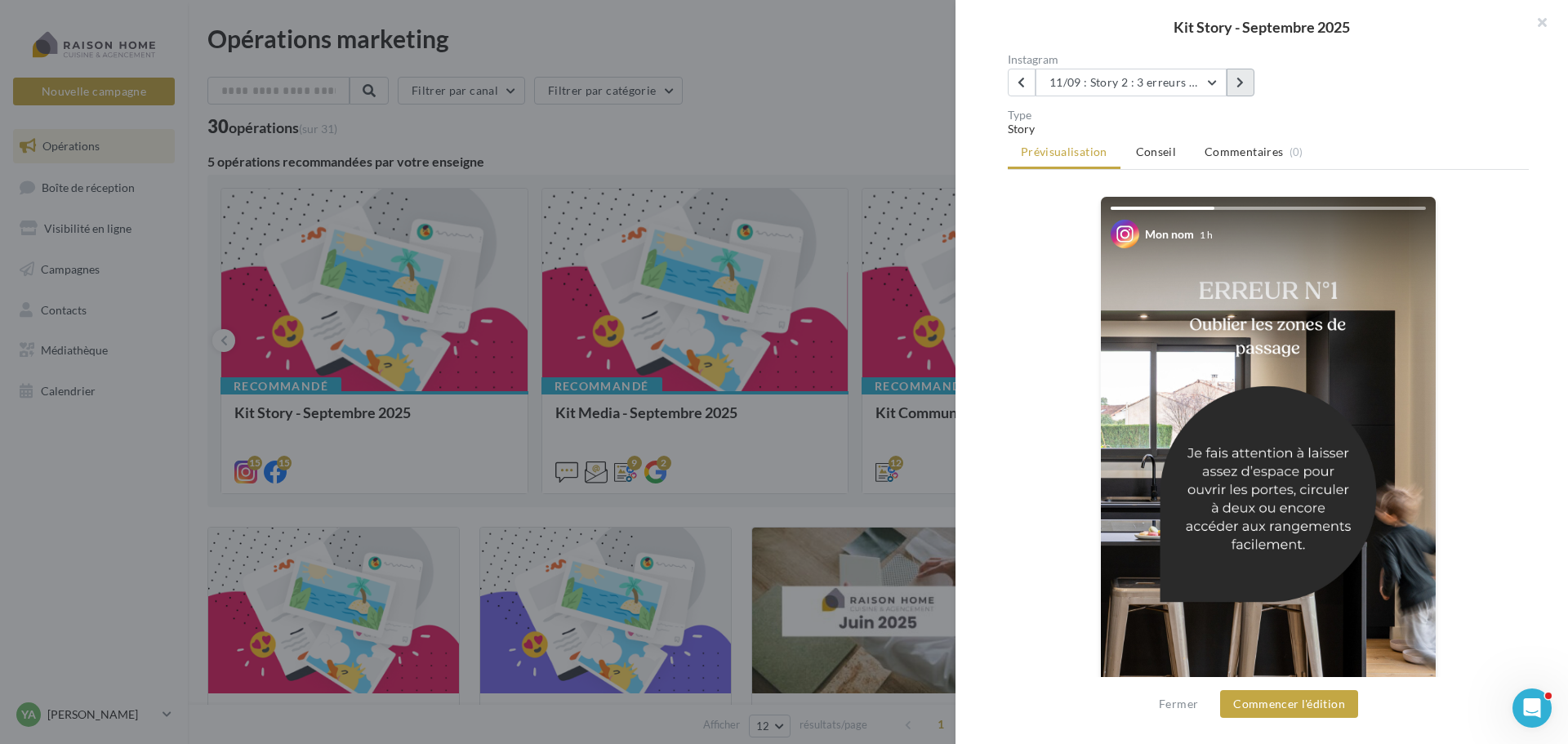
click at [1236, 82] on button at bounding box center [1241, 82] width 28 height 28
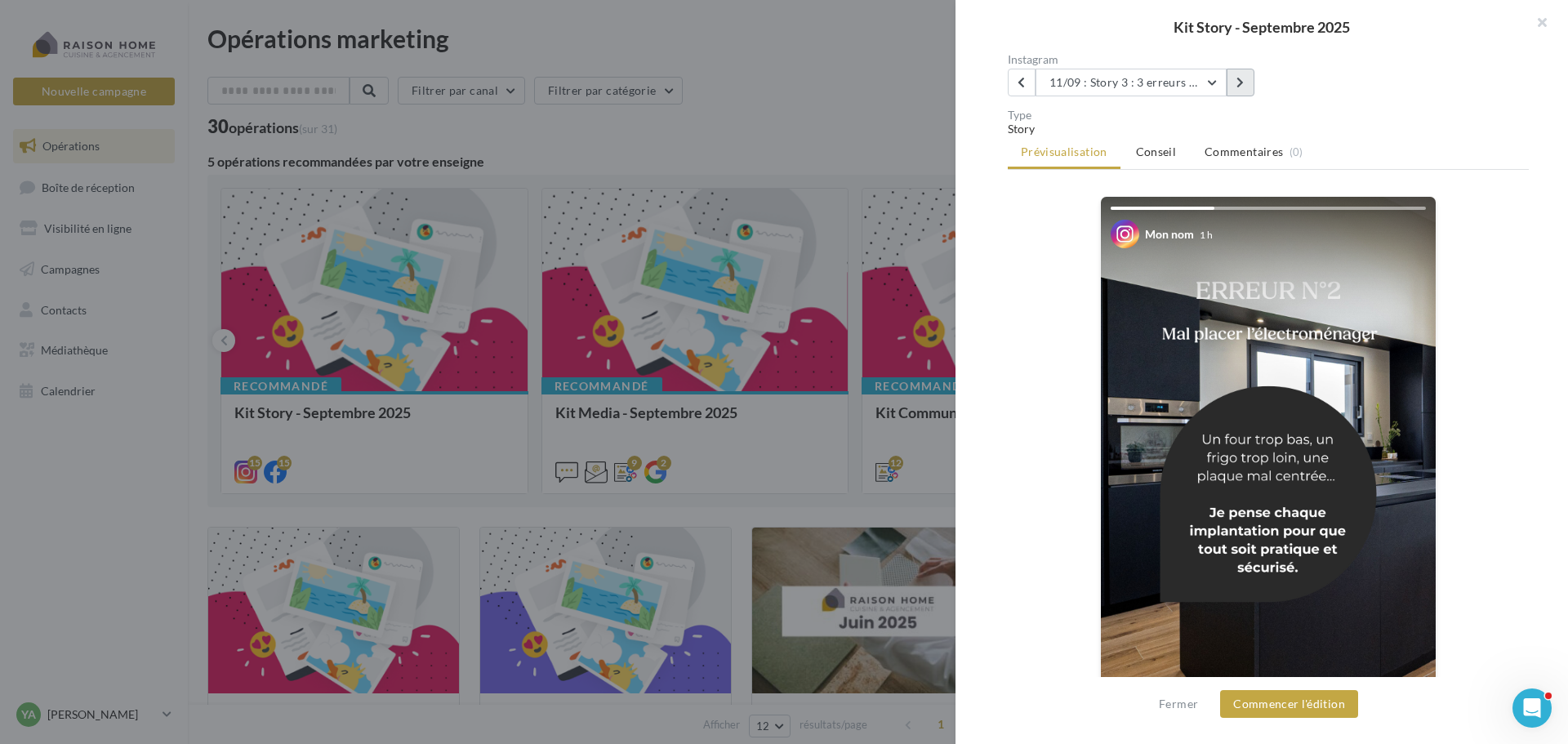
click at [1236, 82] on button at bounding box center [1241, 82] width 28 height 28
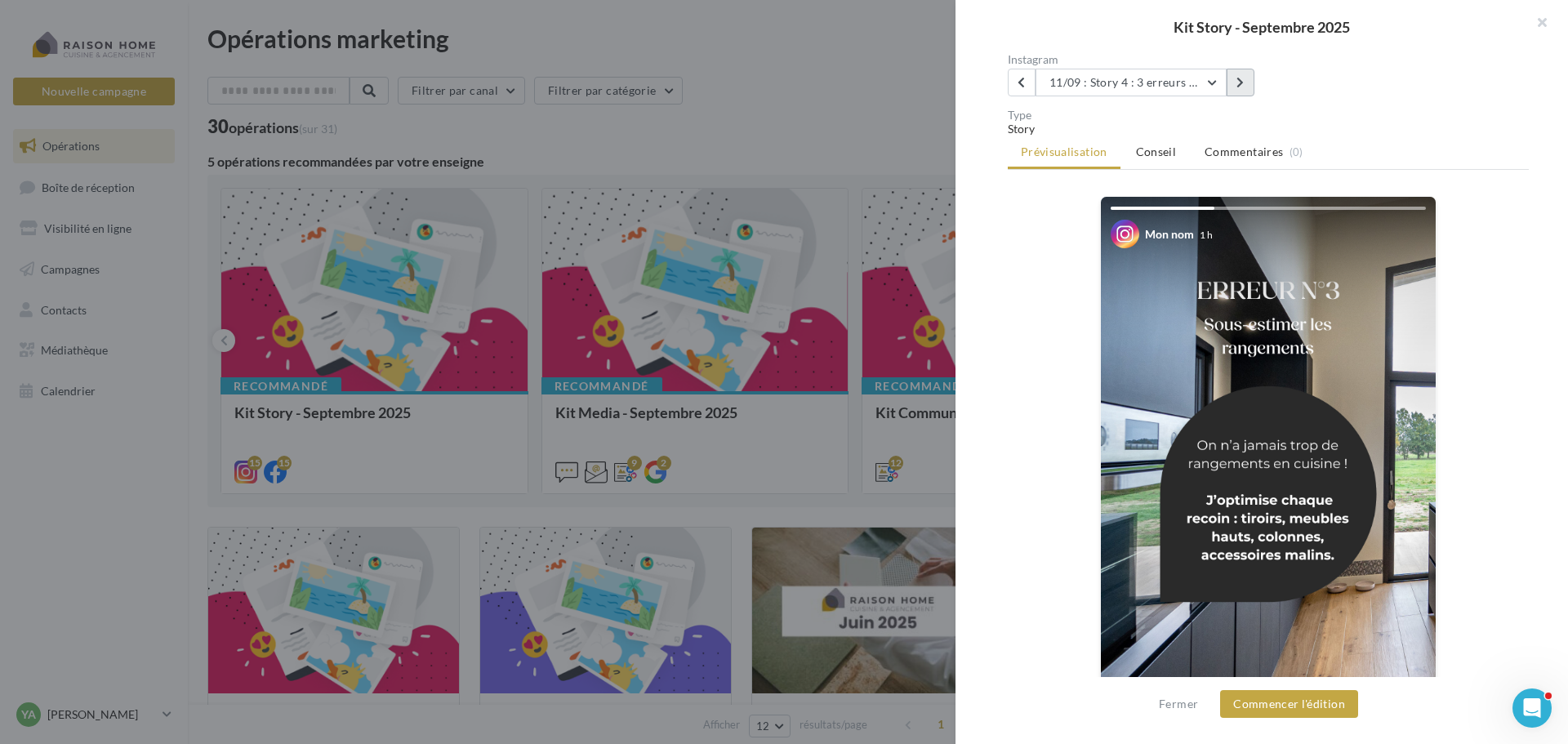
click at [1236, 82] on button at bounding box center [1241, 82] width 28 height 28
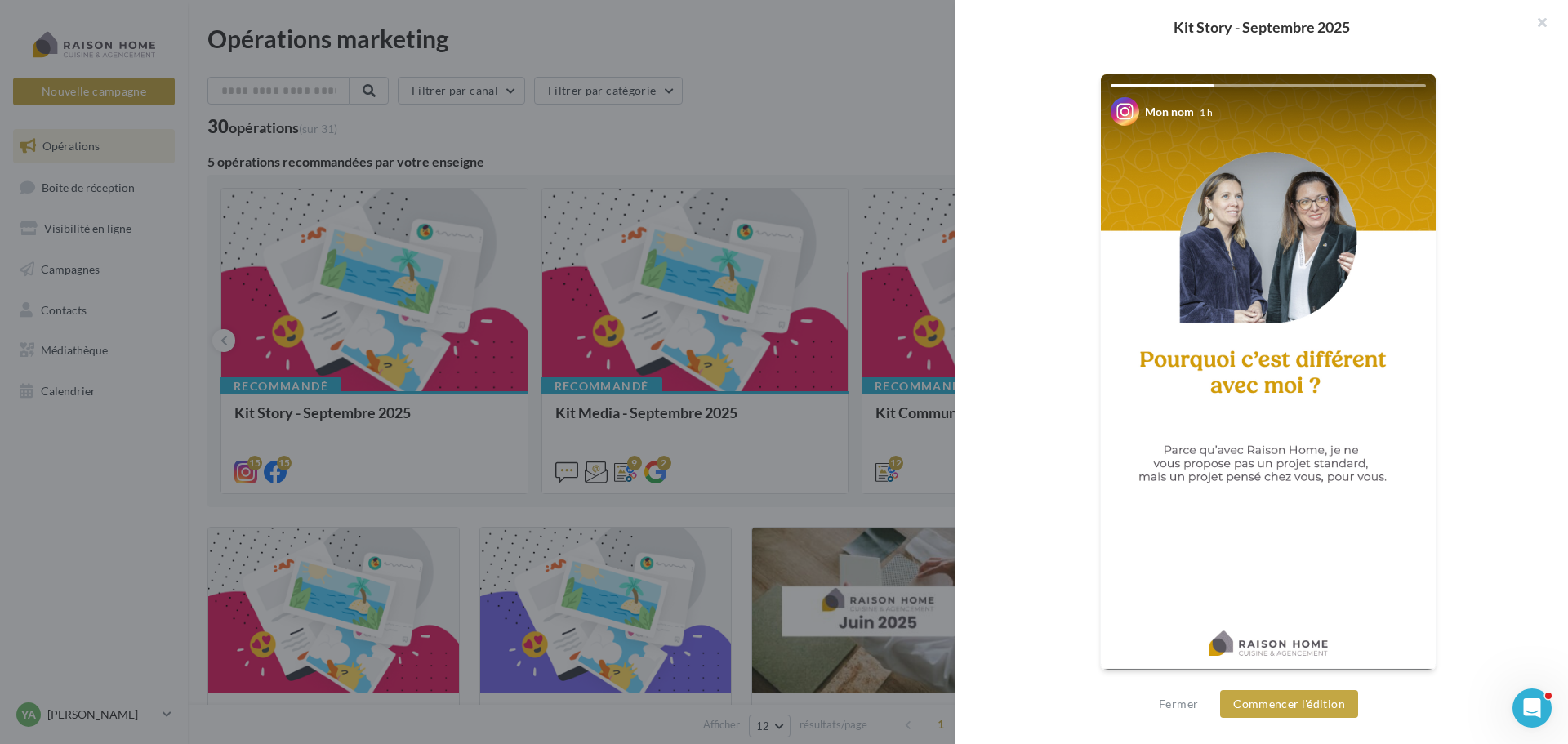
scroll to position [0, 0]
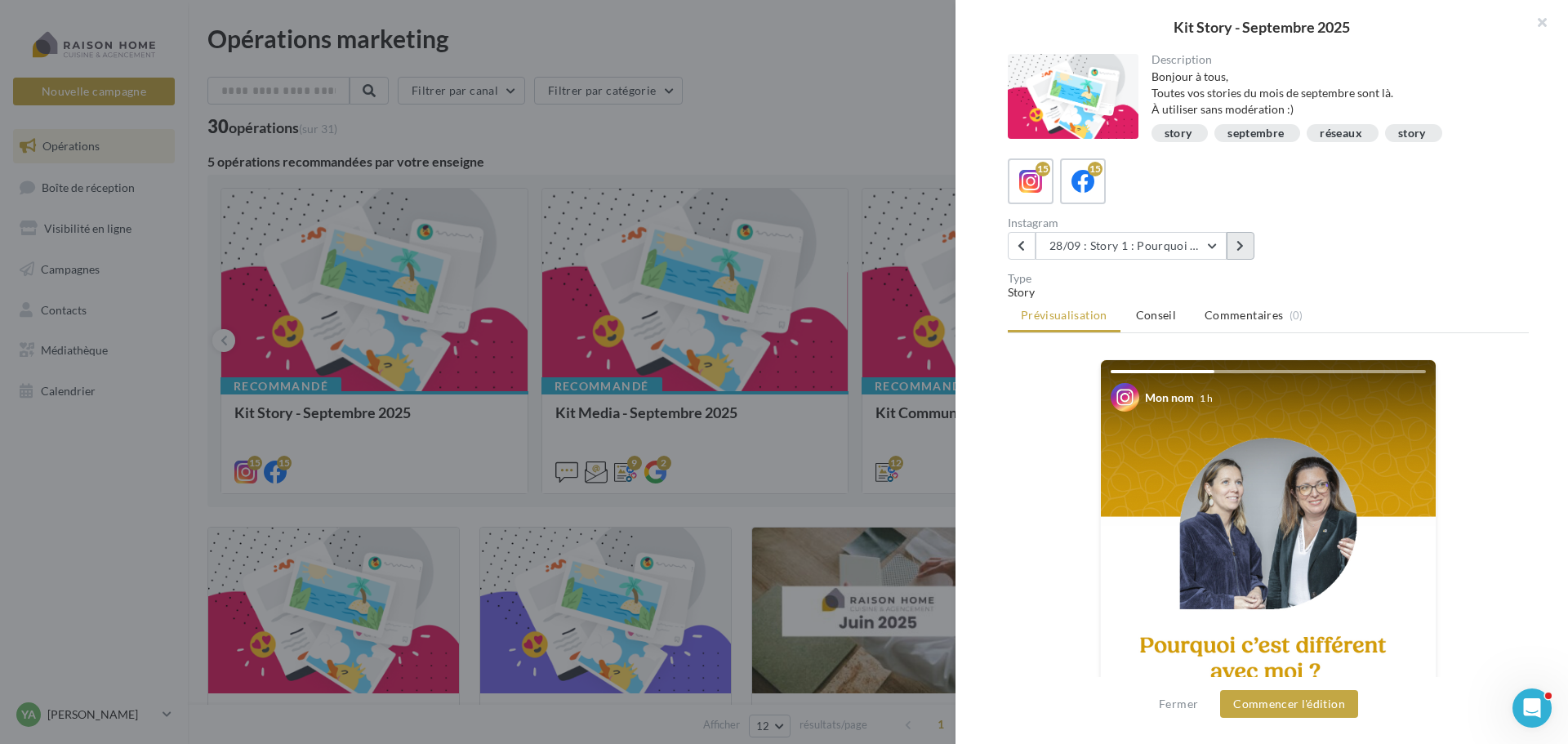
click at [1240, 247] on icon at bounding box center [1240, 246] width 7 height 12
click at [1246, 243] on button at bounding box center [1241, 246] width 28 height 28
click at [1233, 251] on button at bounding box center [1241, 246] width 28 height 28
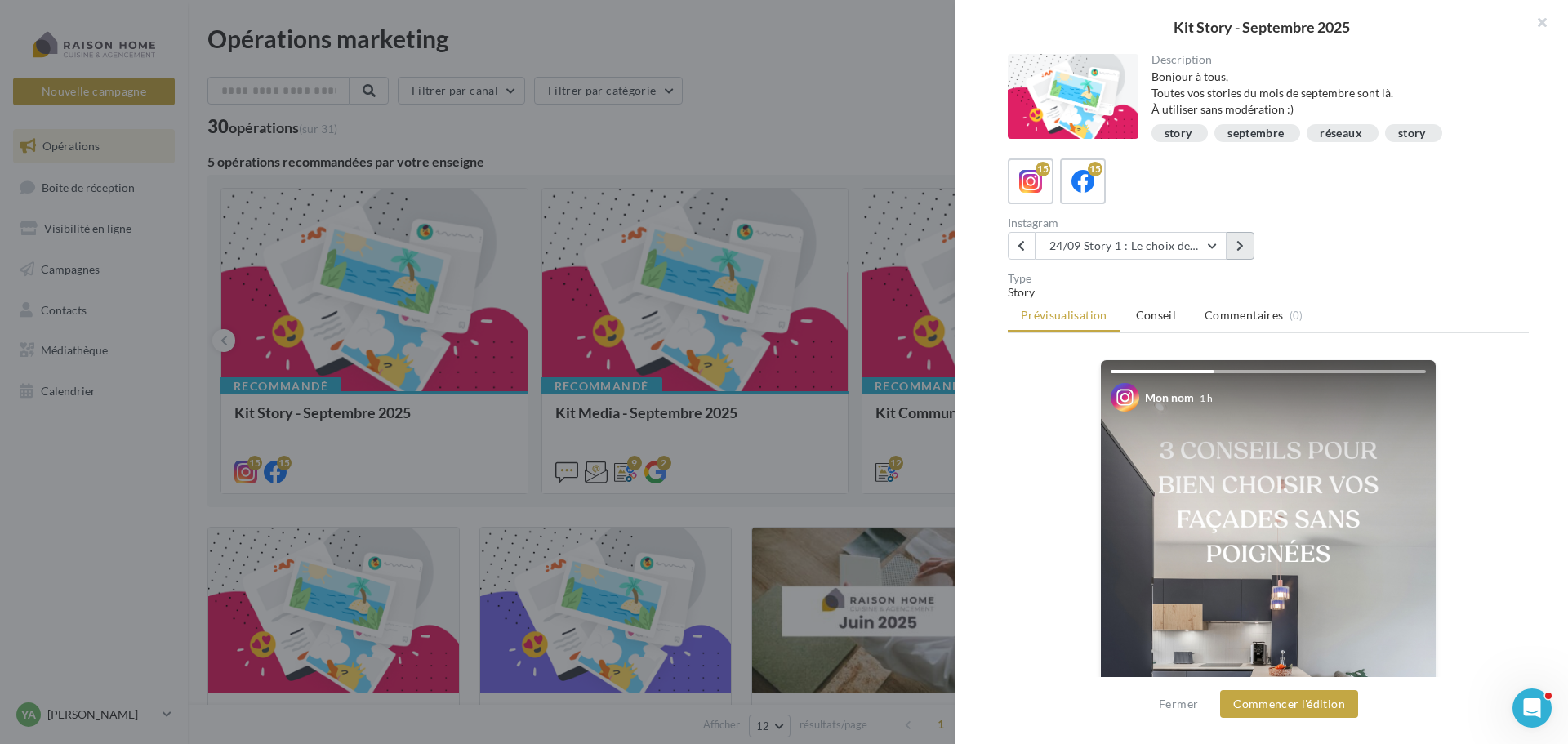
click at [1250, 256] on button at bounding box center [1241, 246] width 28 height 28
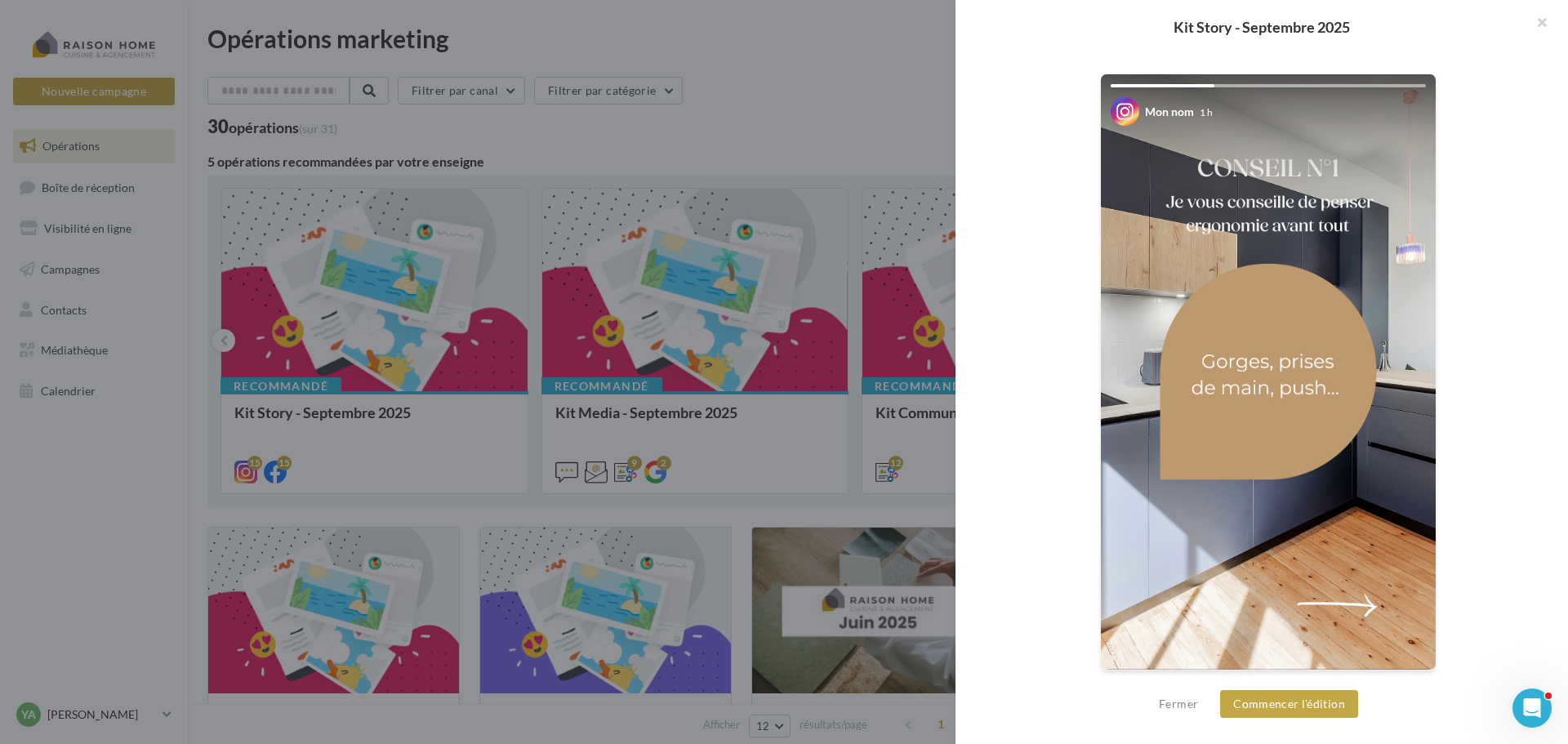
scroll to position [123, 0]
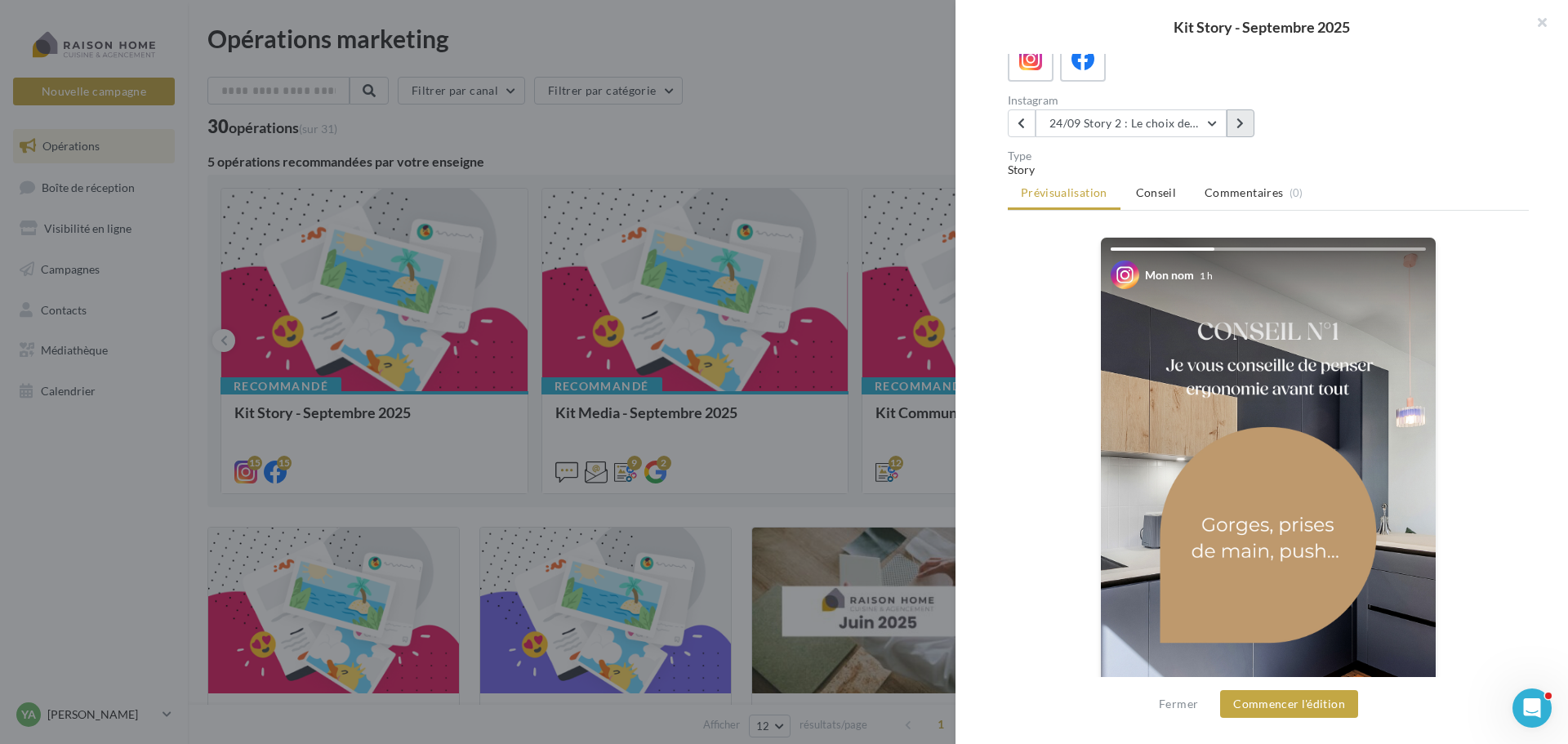
click at [1236, 121] on icon at bounding box center [1240, 124] width 7 height 12
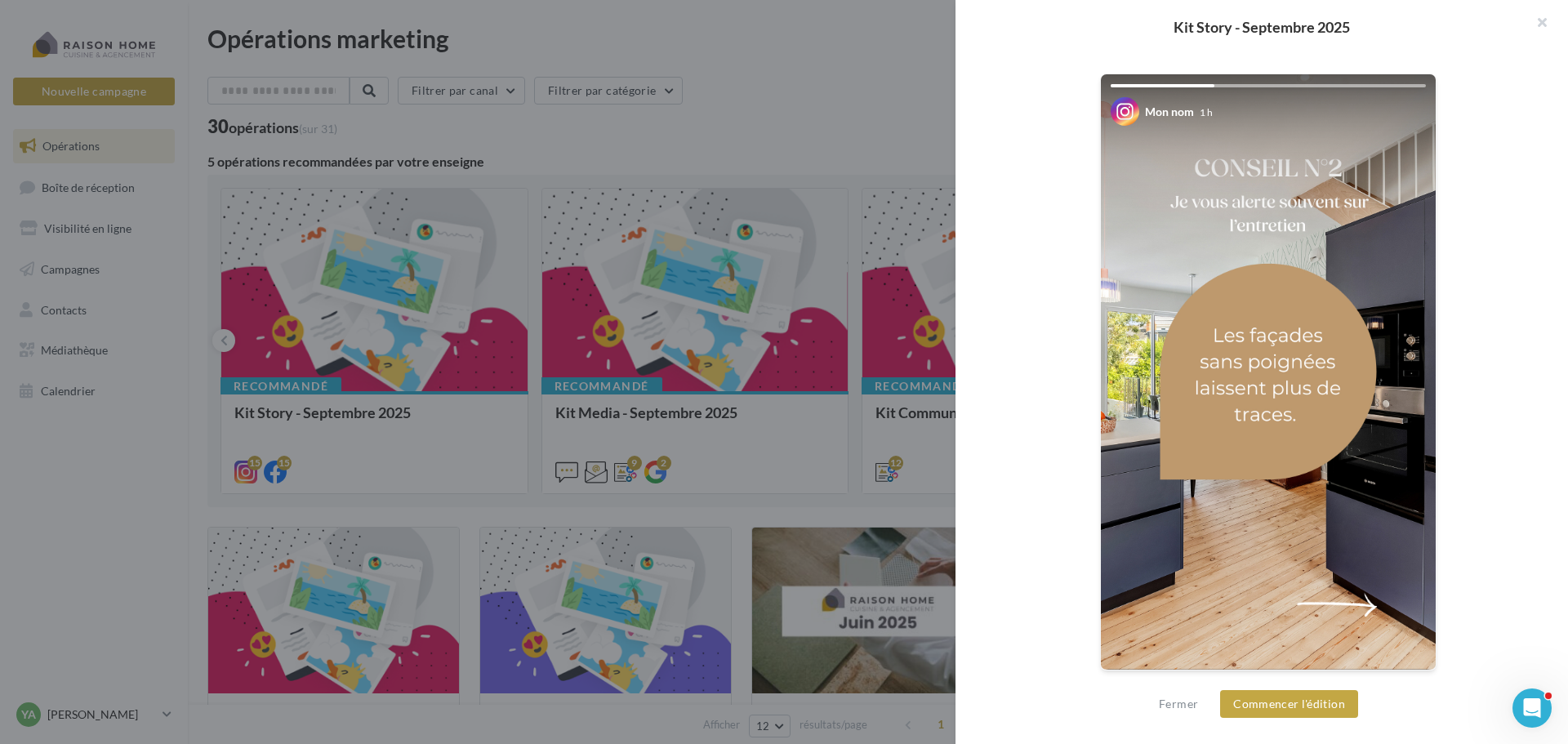
scroll to position [41, 0]
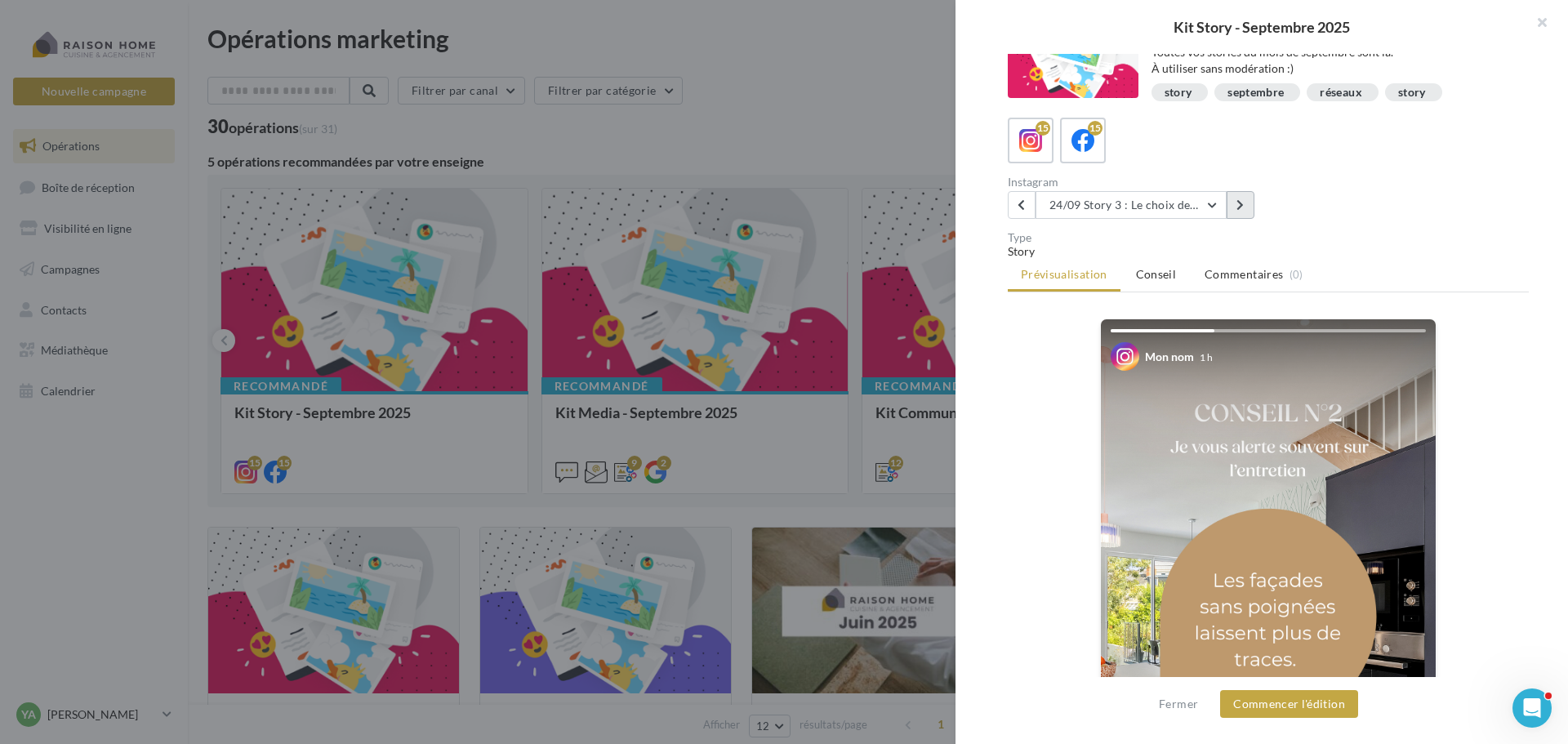
click at [1245, 210] on button at bounding box center [1241, 205] width 28 height 28
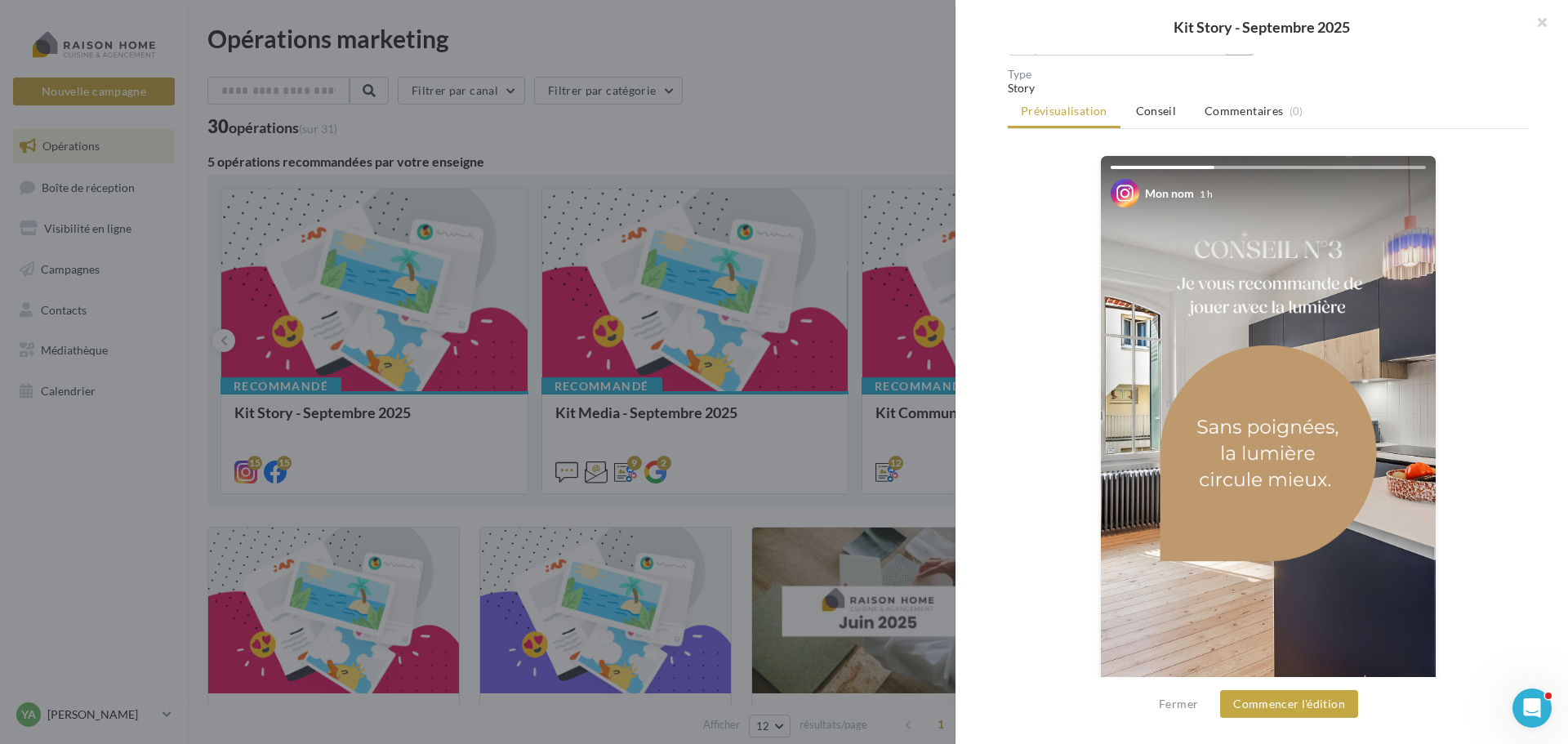
scroll to position [0, 0]
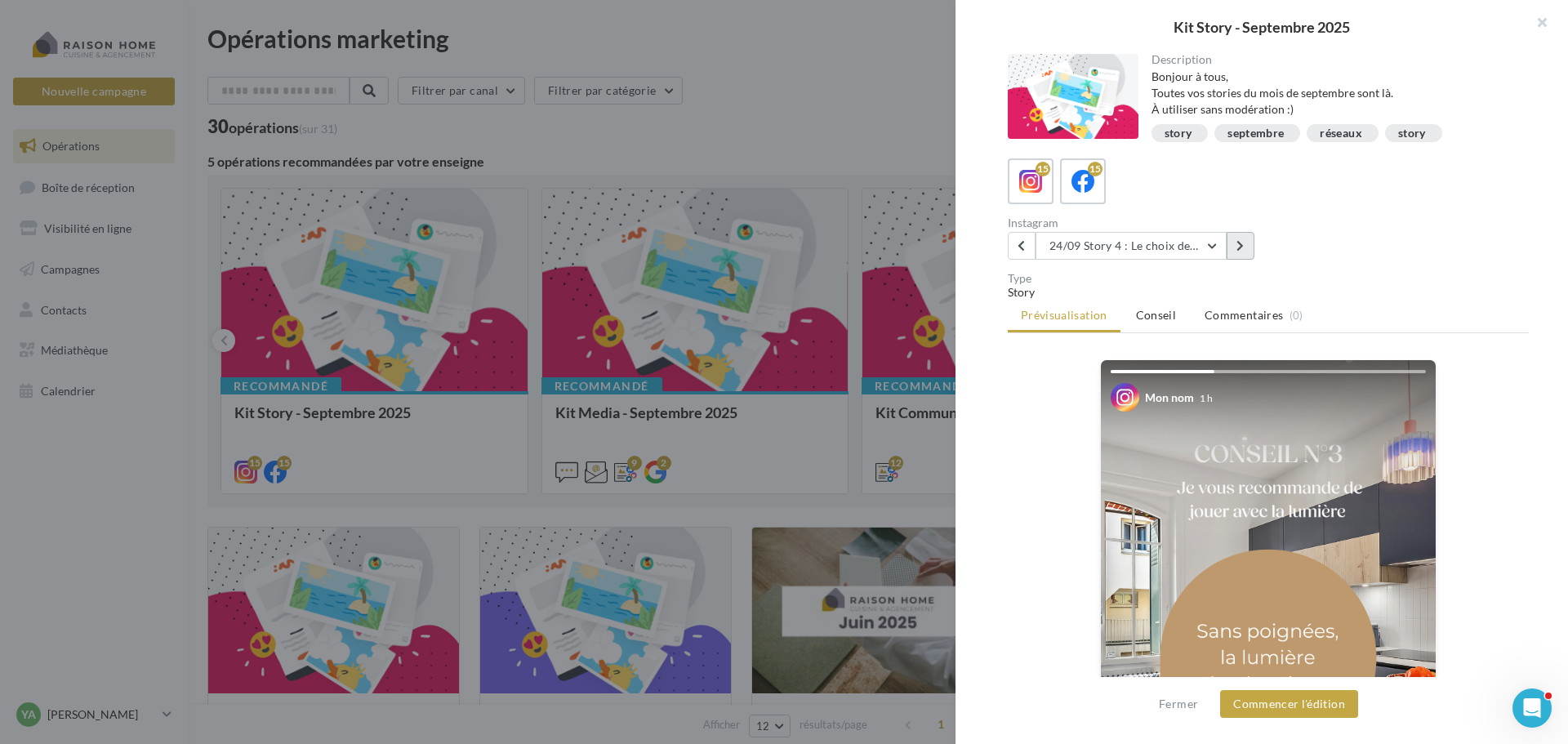
click at [1245, 248] on button at bounding box center [1241, 246] width 28 height 28
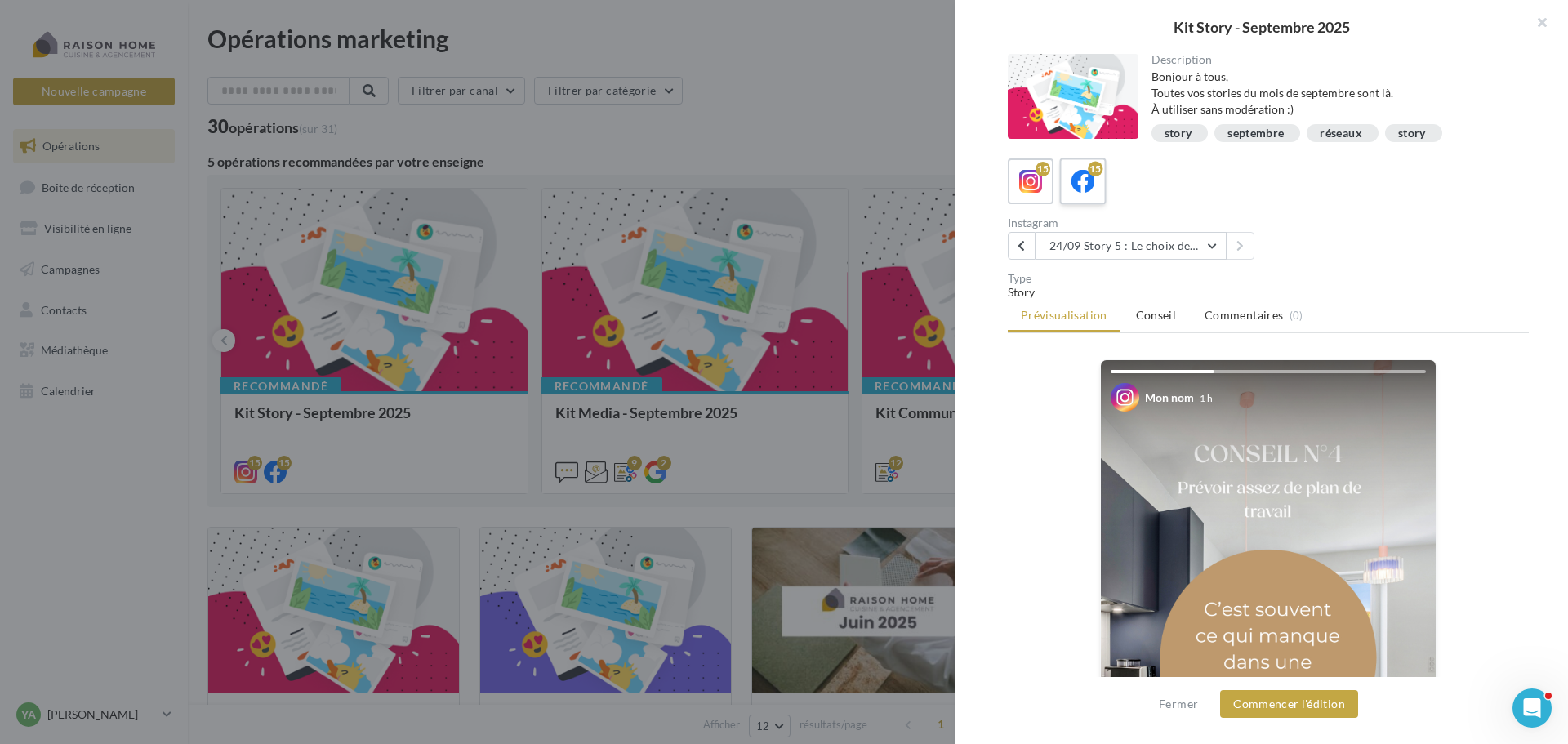
click at [1076, 191] on icon at bounding box center [1083, 181] width 24 height 24
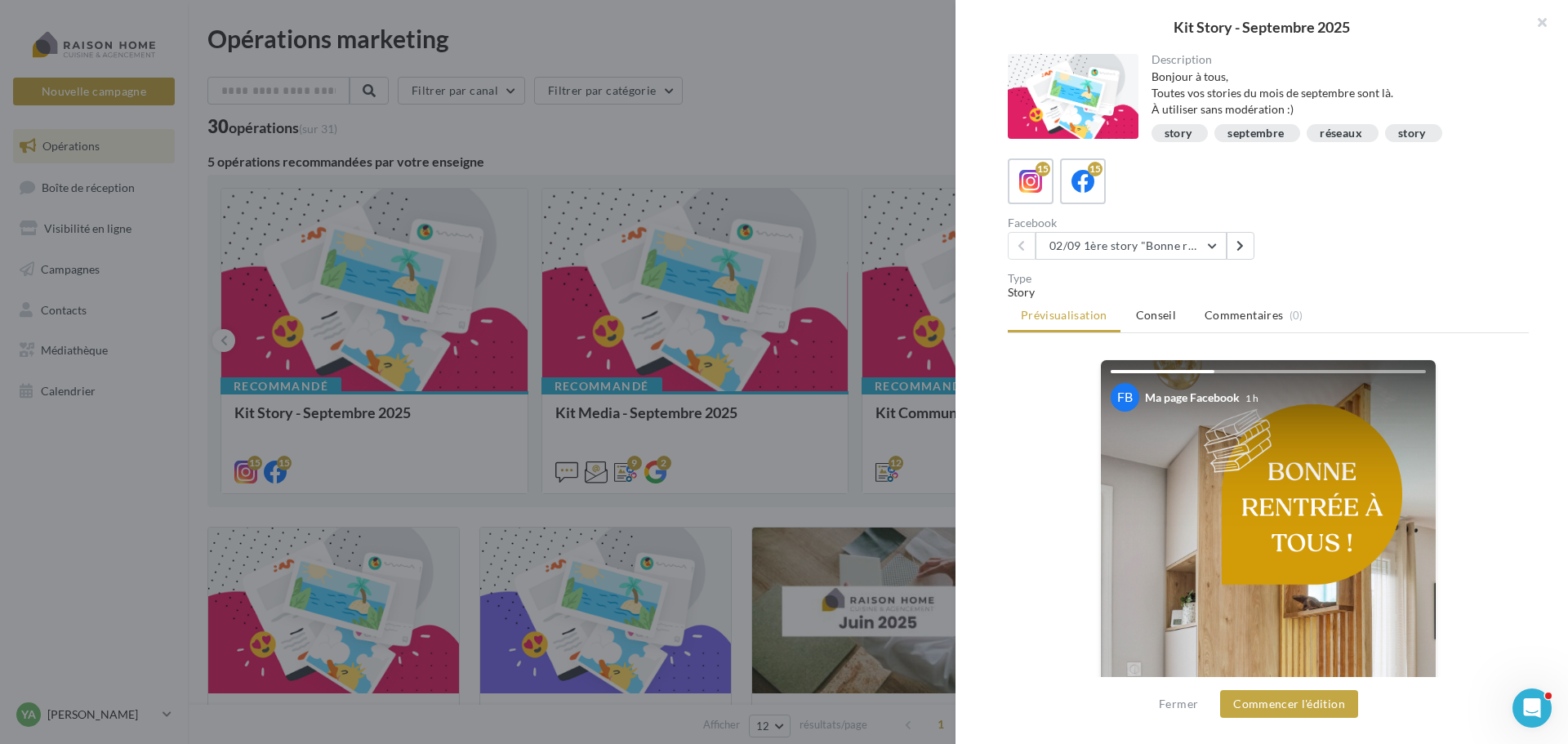
scroll to position [82, 0]
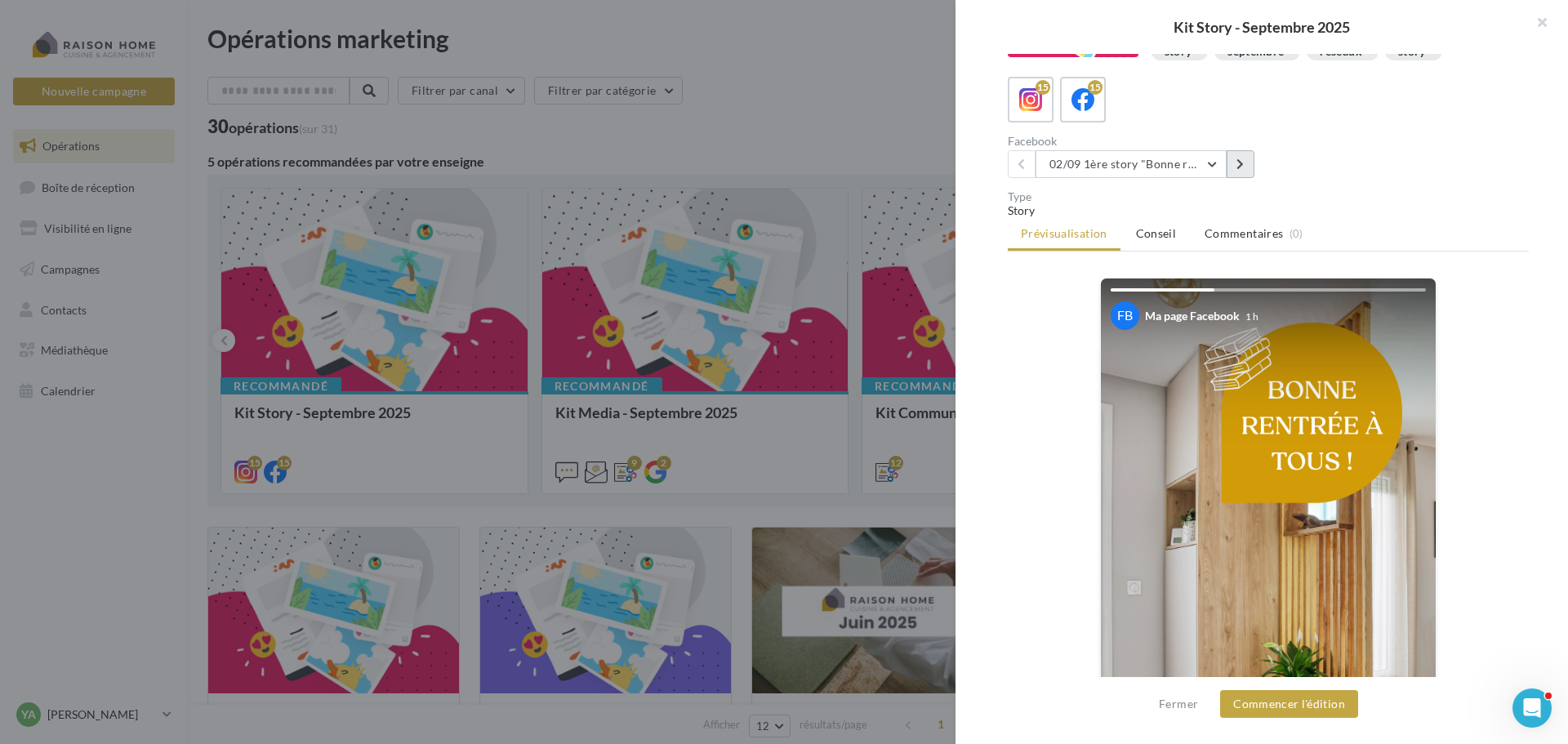
click at [1236, 166] on icon at bounding box center [1240, 164] width 7 height 12
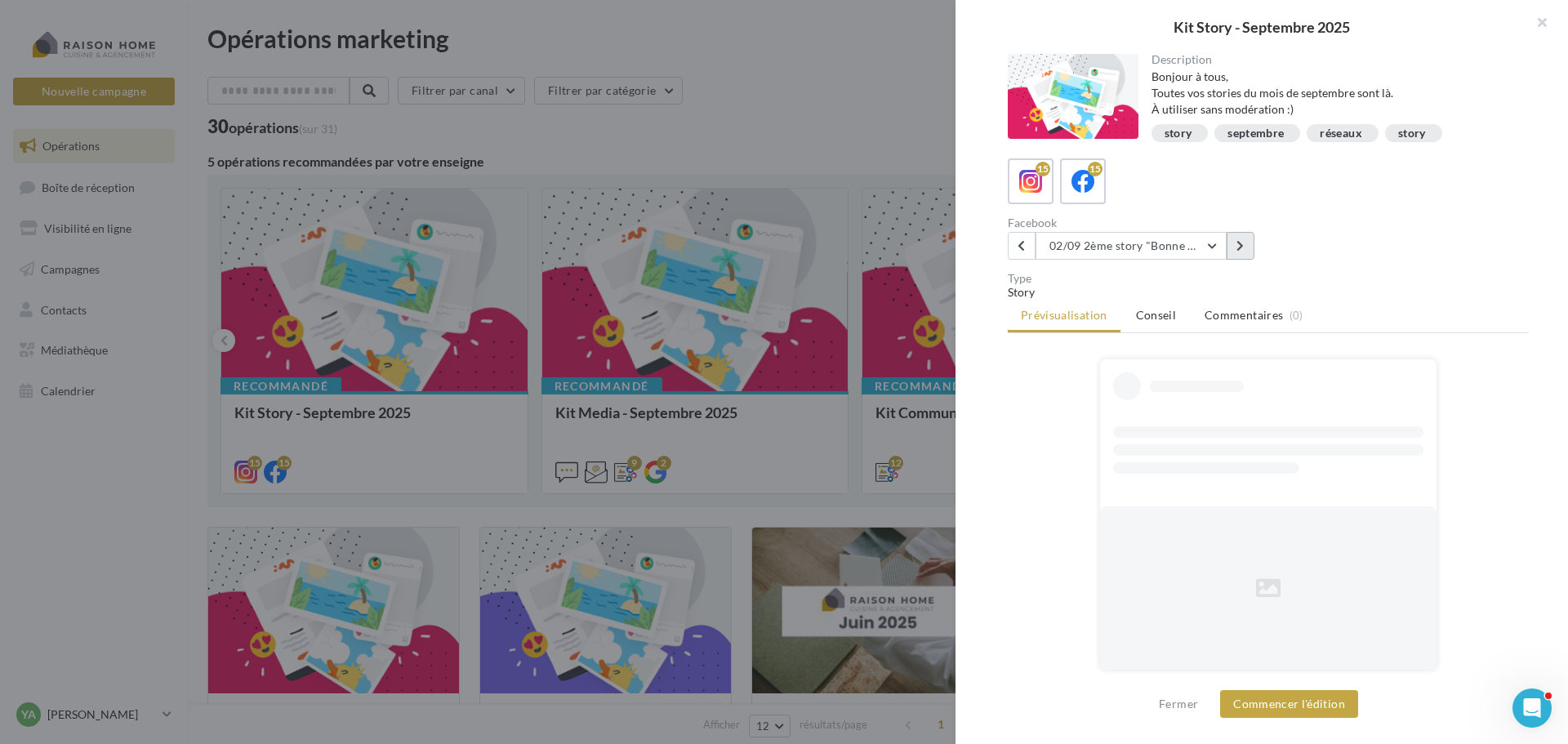
scroll to position [0, 0]
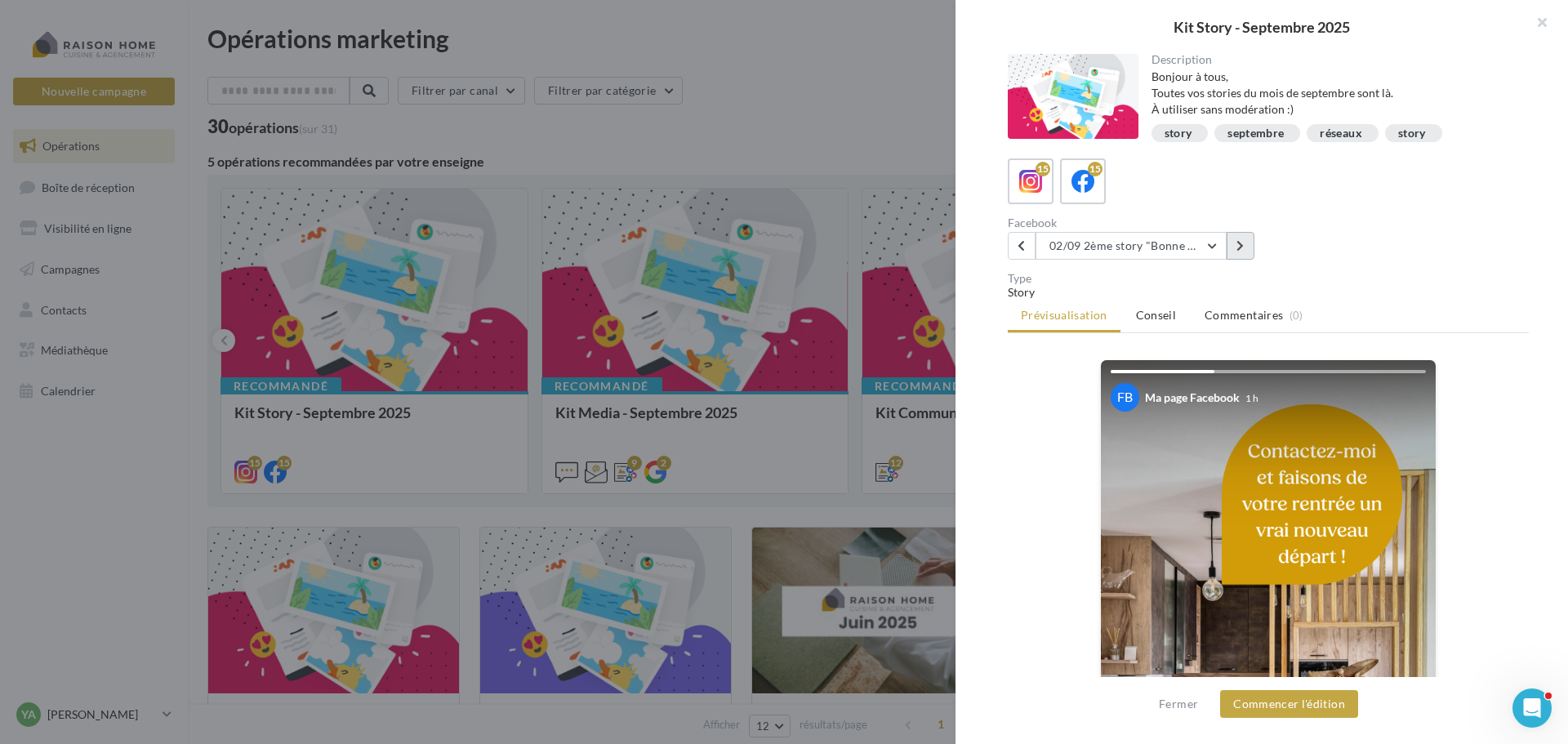
click at [1236, 257] on button at bounding box center [1241, 246] width 28 height 28
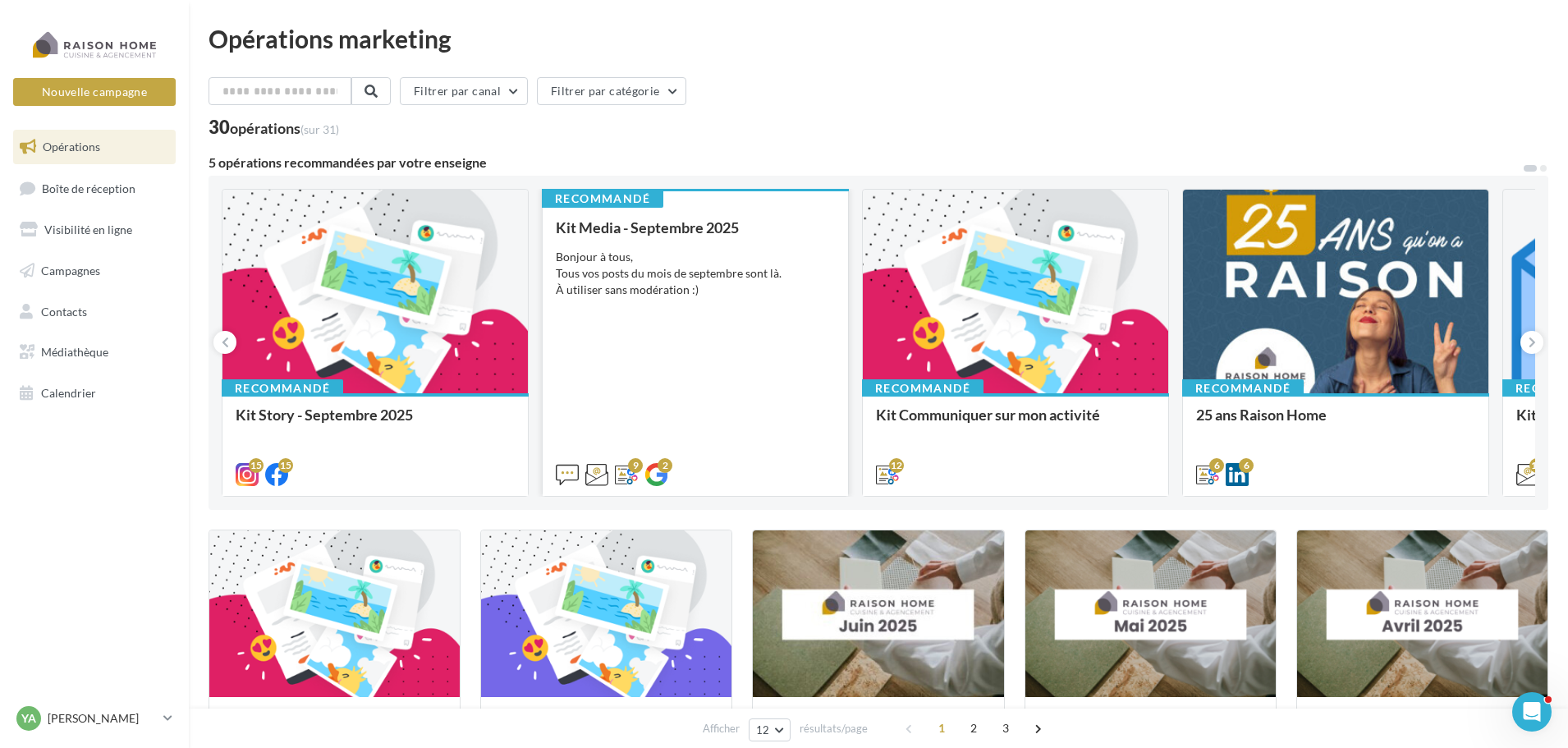
click at [604, 275] on div "Bonjour à tous, Tous vos posts du mois de septembre sont là. À utiliser sans mo…" at bounding box center [695, 273] width 279 height 49
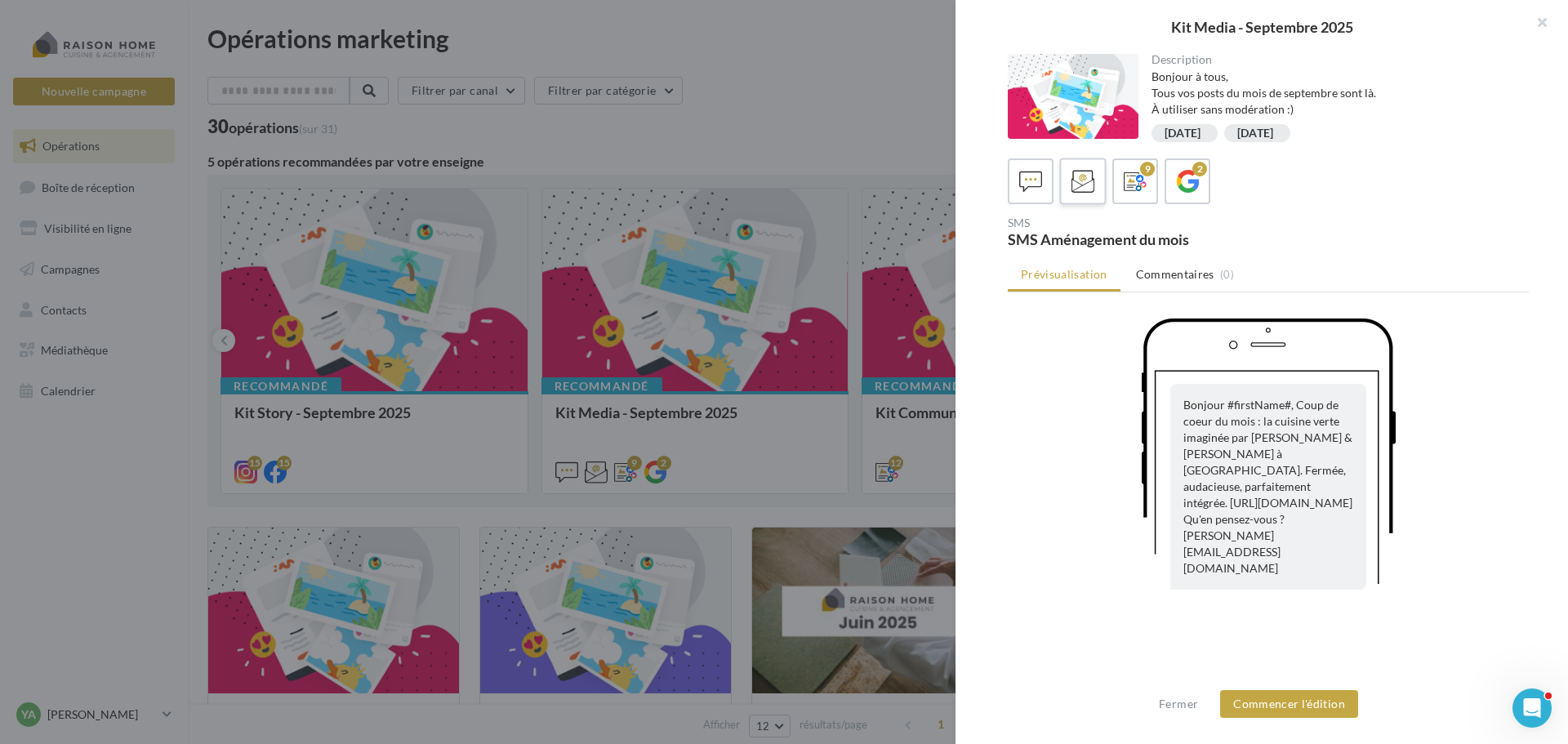
click at [1080, 186] on icon at bounding box center [1083, 181] width 24 height 24
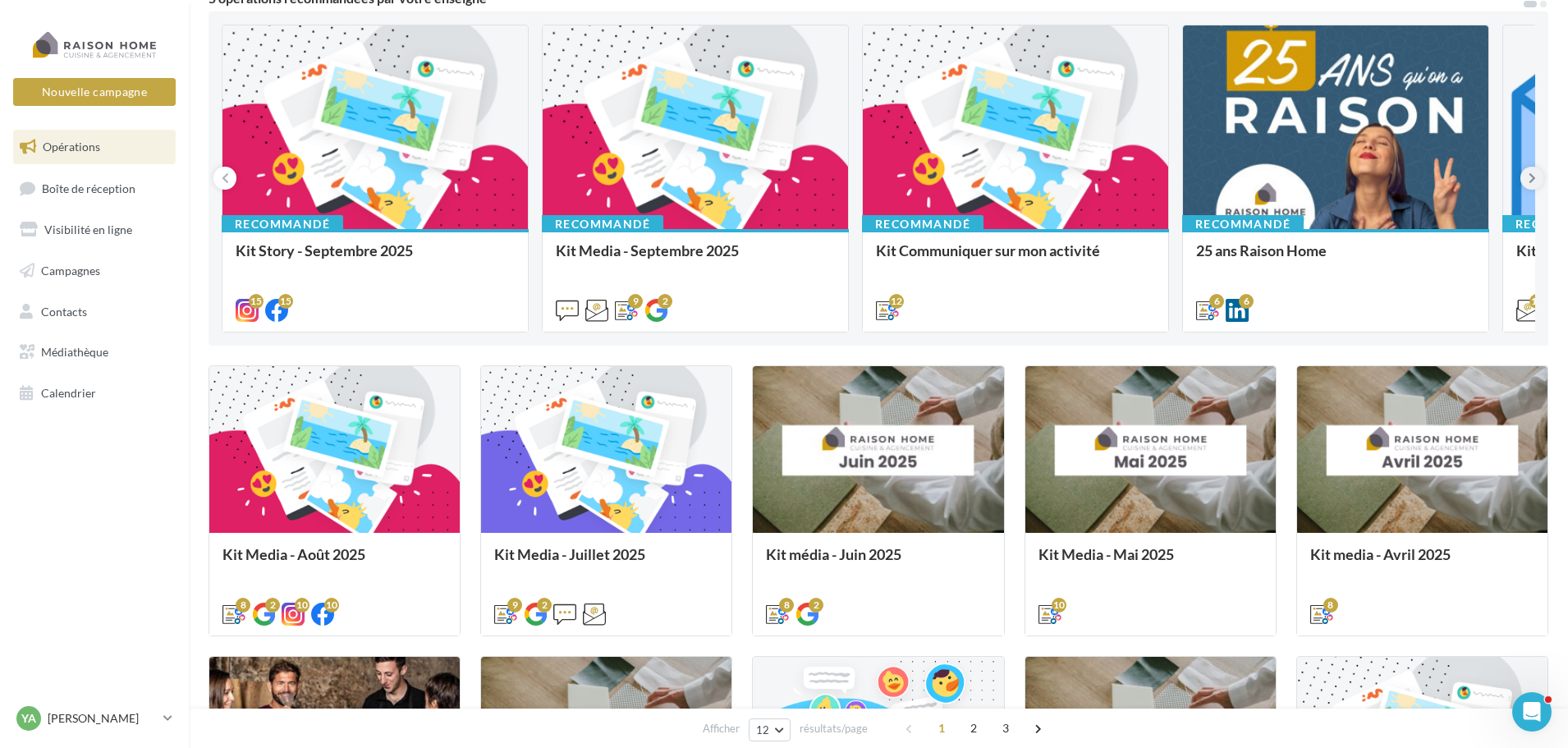
click at [1536, 172] on button at bounding box center [1532, 178] width 23 height 23
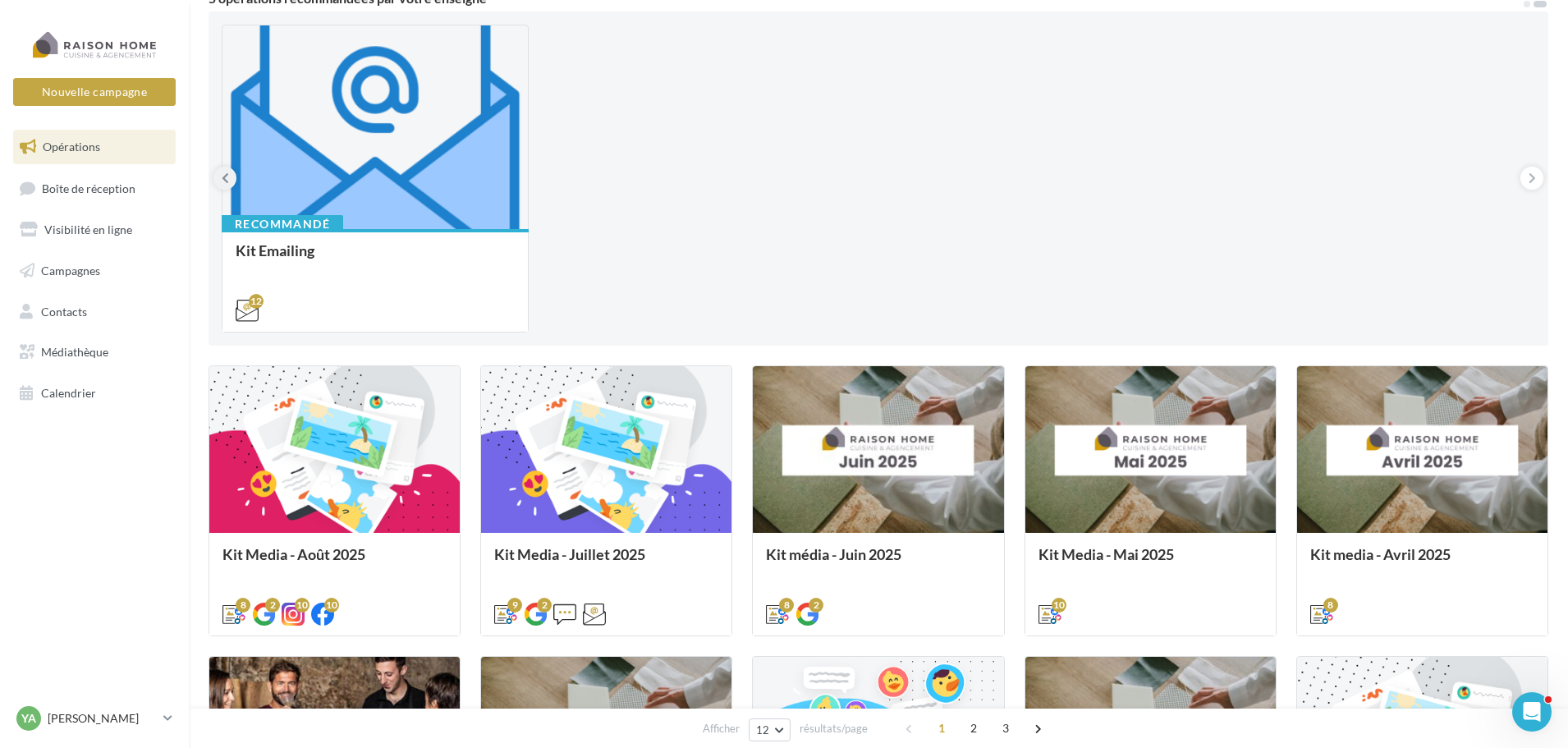
click at [229, 178] on button at bounding box center [225, 178] width 23 height 23
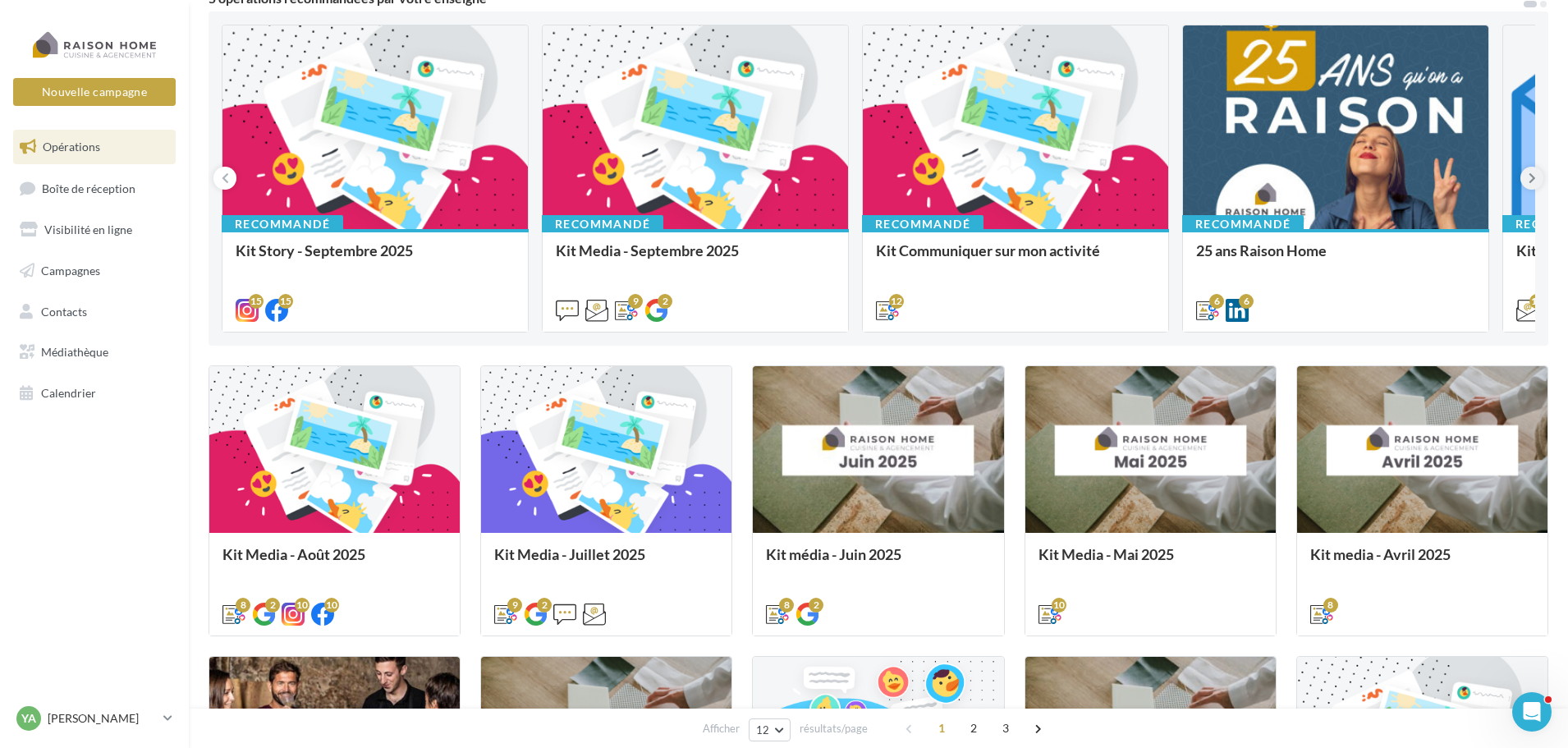
click at [1532, 177] on icon at bounding box center [1532, 178] width 7 height 17
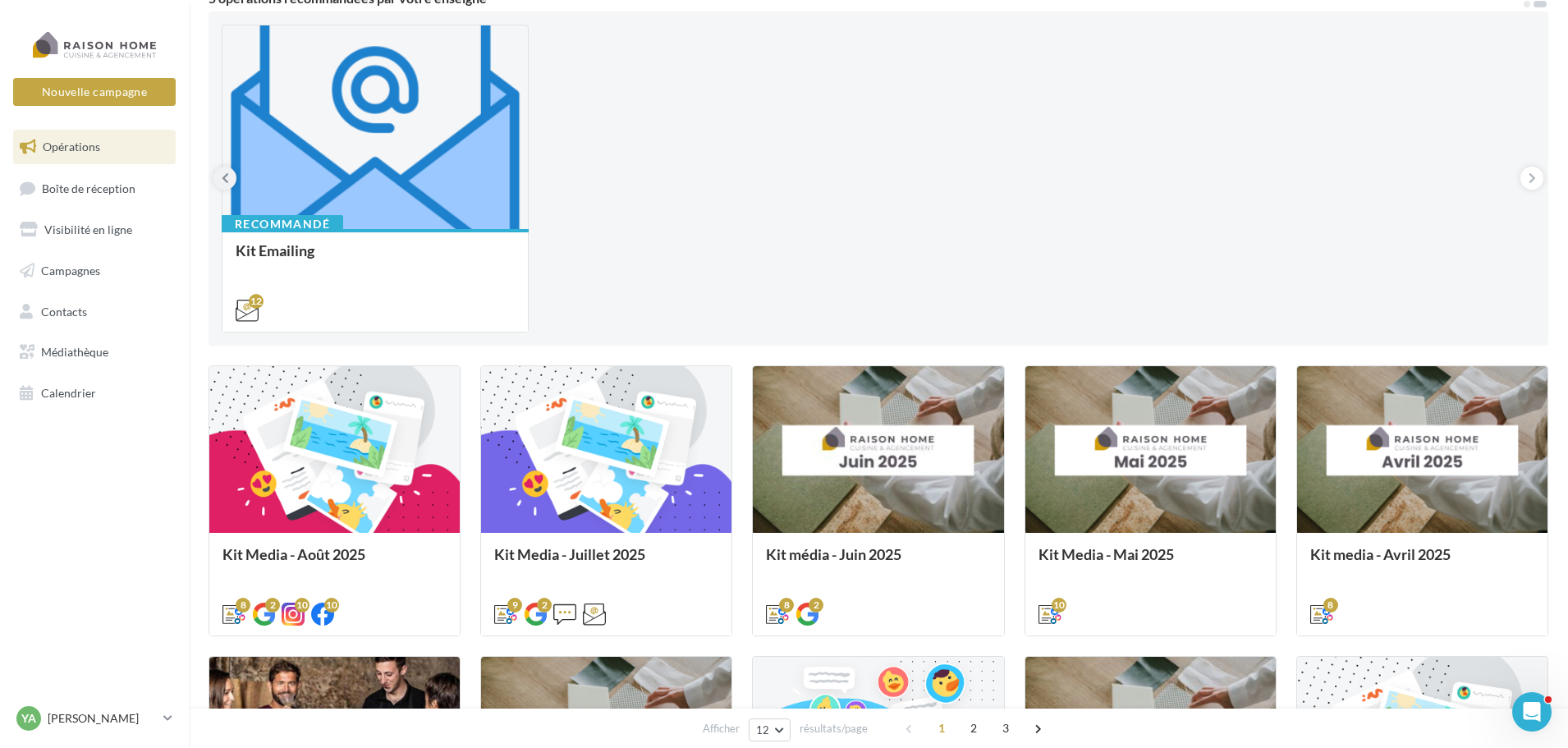
click at [228, 177] on icon at bounding box center [225, 178] width 7 height 17
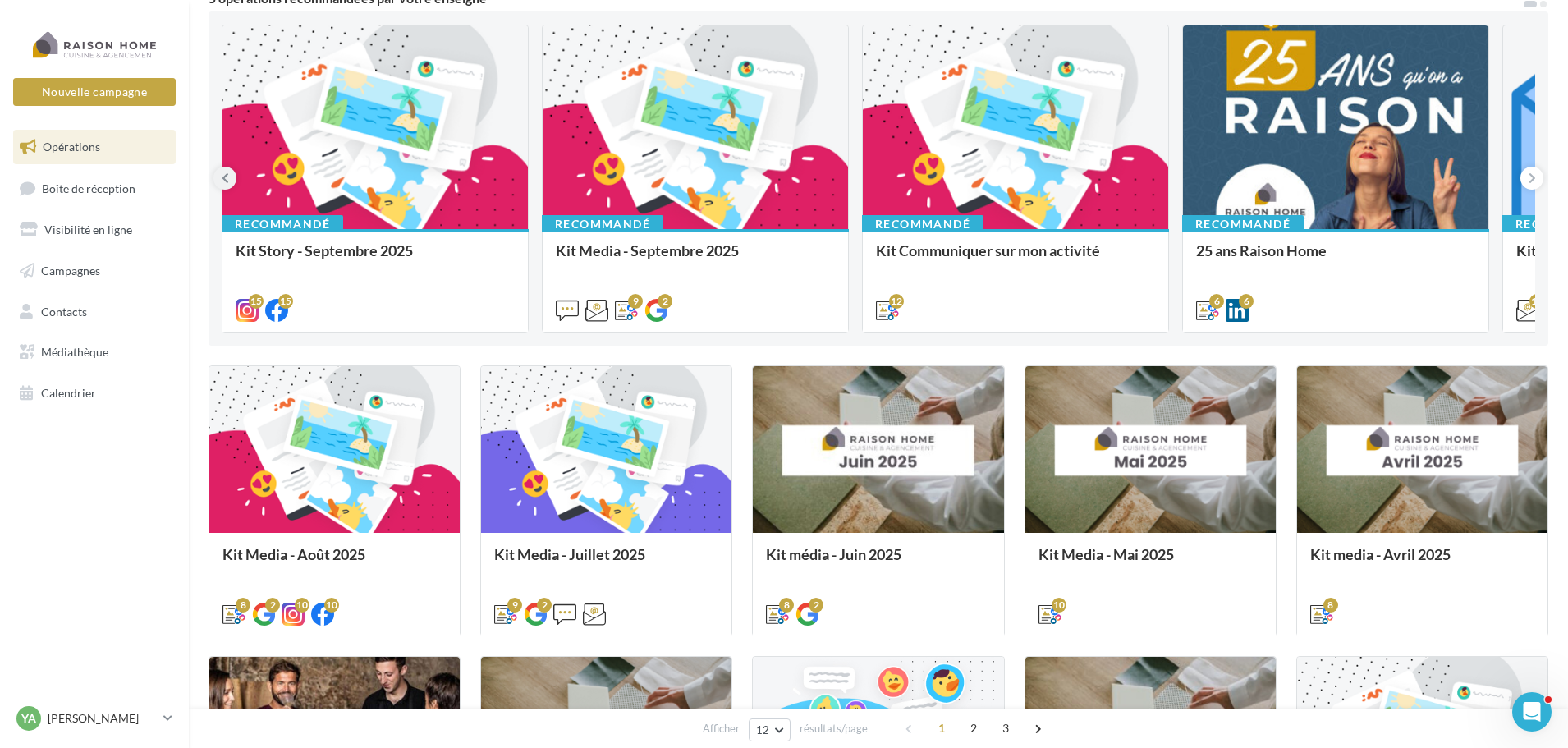
click at [228, 177] on icon at bounding box center [225, 178] width 7 height 17
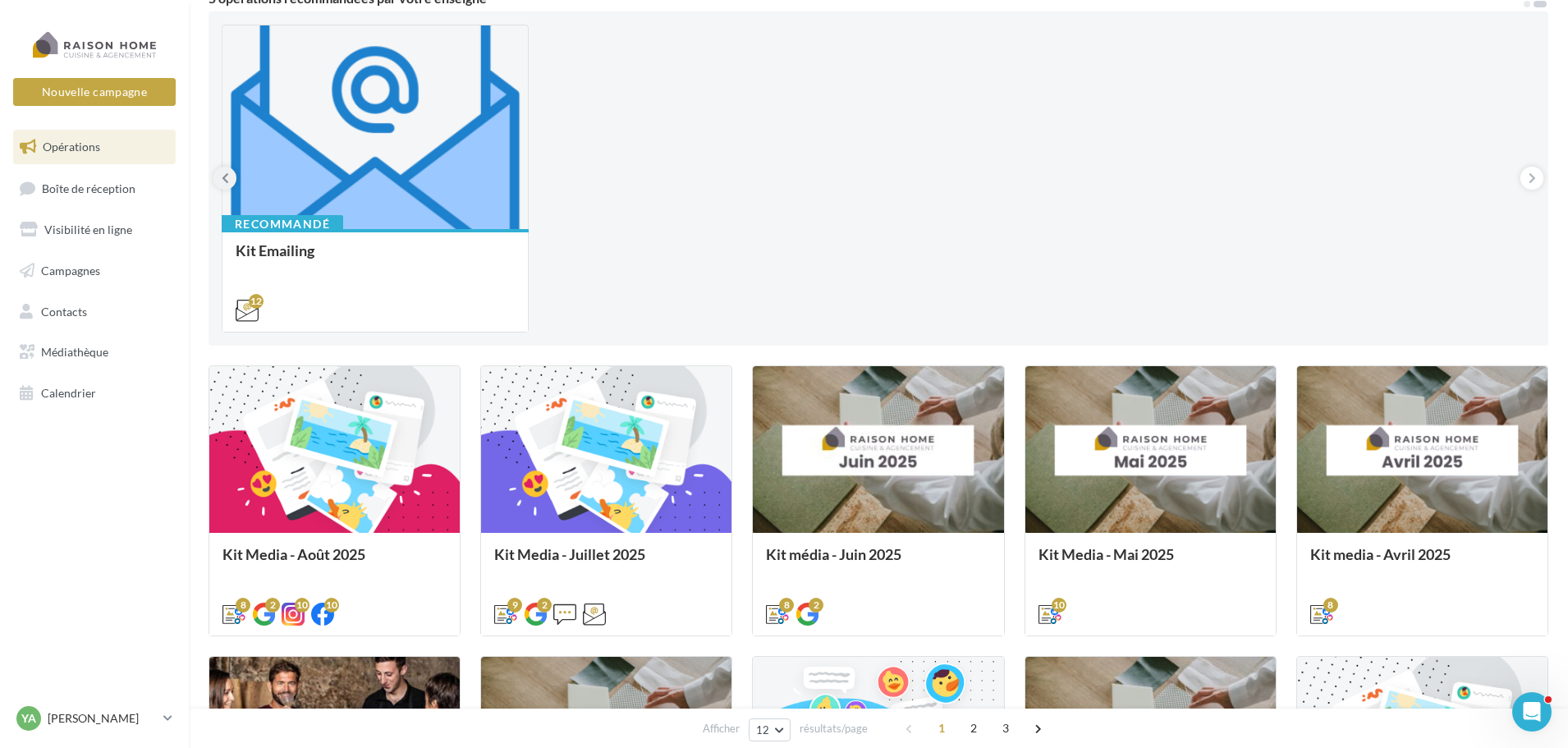
click at [228, 175] on icon at bounding box center [225, 178] width 7 height 17
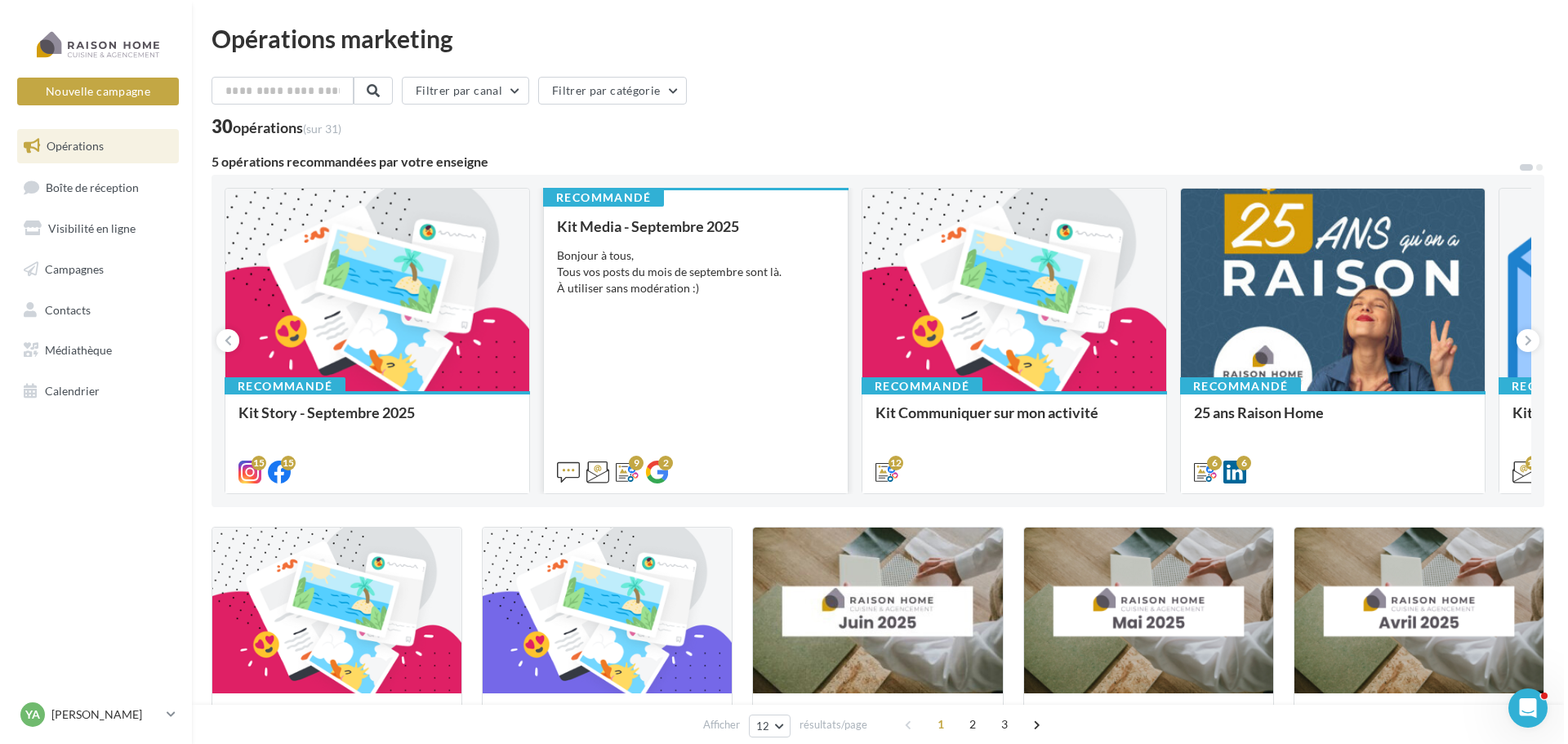
scroll to position [82, 0]
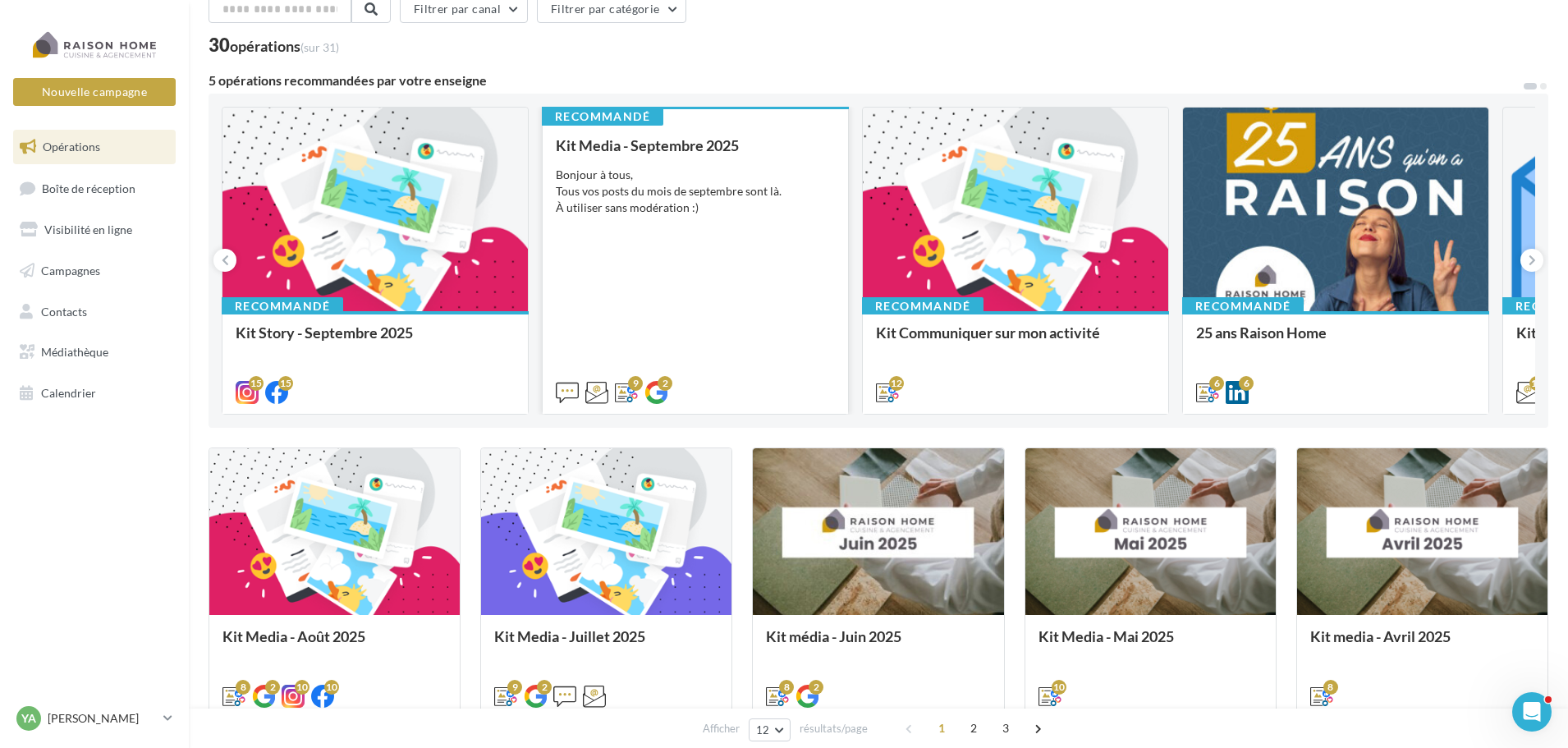
click at [722, 162] on div "Kit Media - Septembre 2025 Bonjour à tous, Tous vos posts du mois de septembre …" at bounding box center [695, 268] width 279 height 262
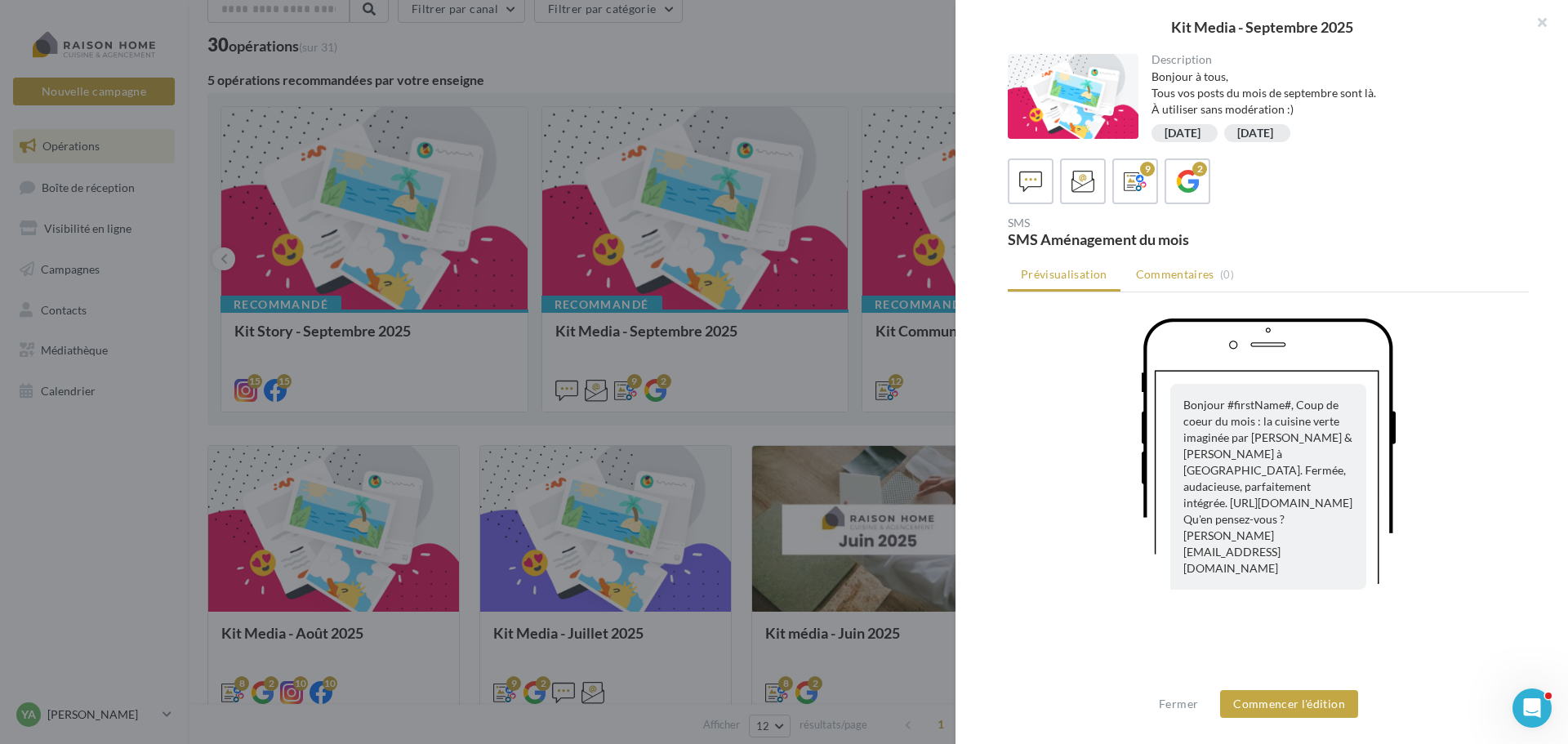
click at [1189, 278] on span "Commentaires" at bounding box center [1175, 275] width 78 height 16
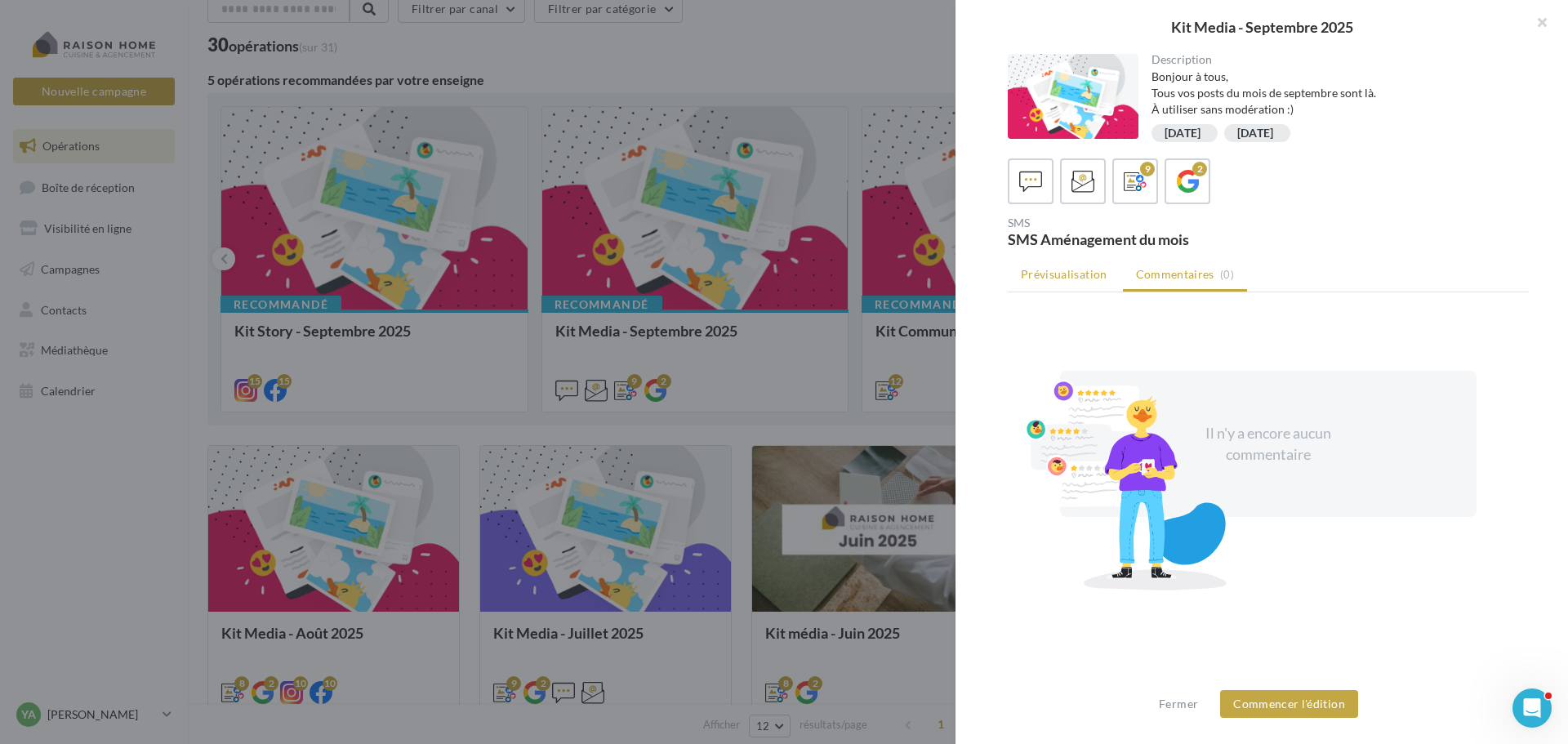
click at [1060, 270] on span "Prévisualisation" at bounding box center [1064, 274] width 87 height 14
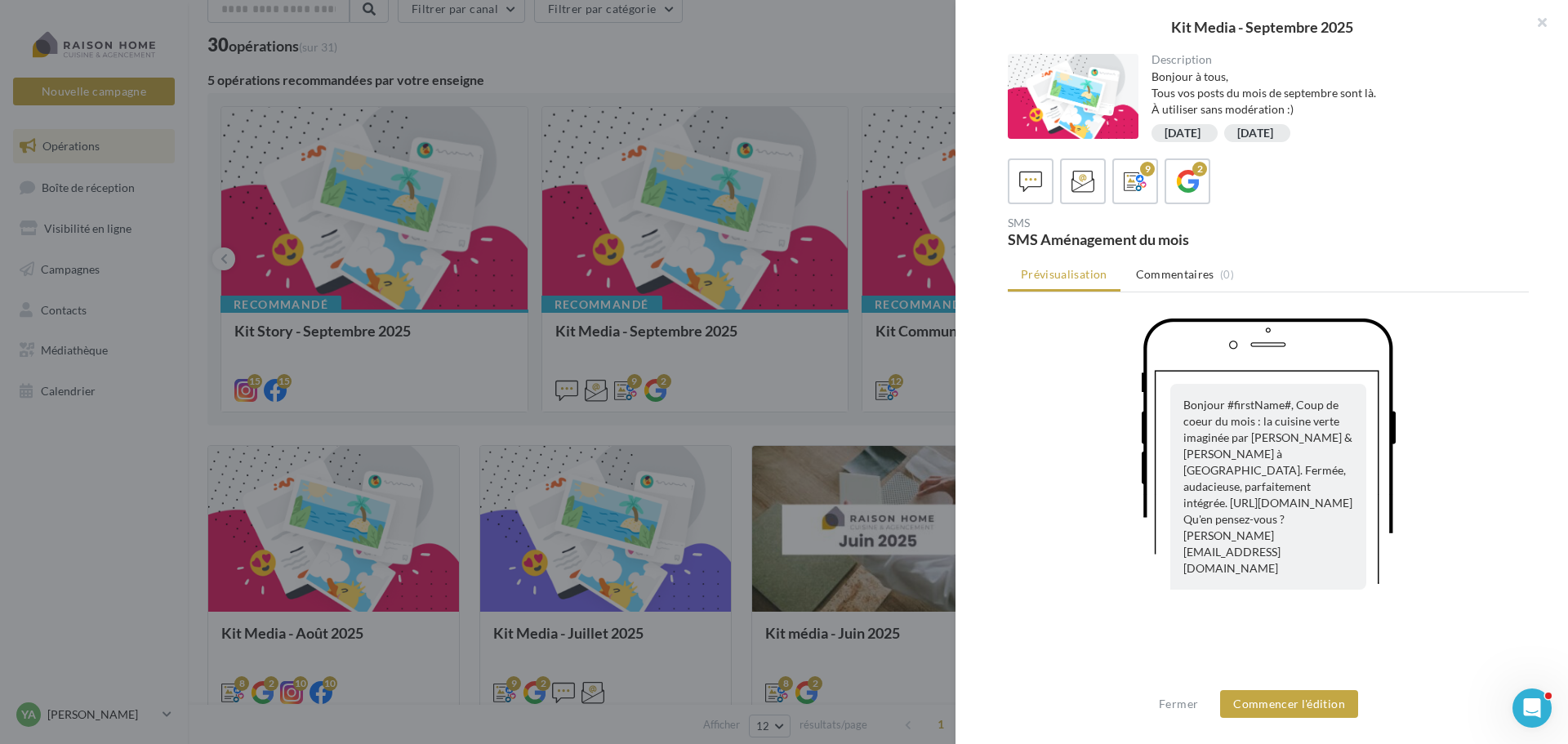
click at [1201, 134] on div "septembre2025" at bounding box center [1183, 133] width 37 height 12
click at [359, 346] on div at bounding box center [784, 372] width 1568 height 744
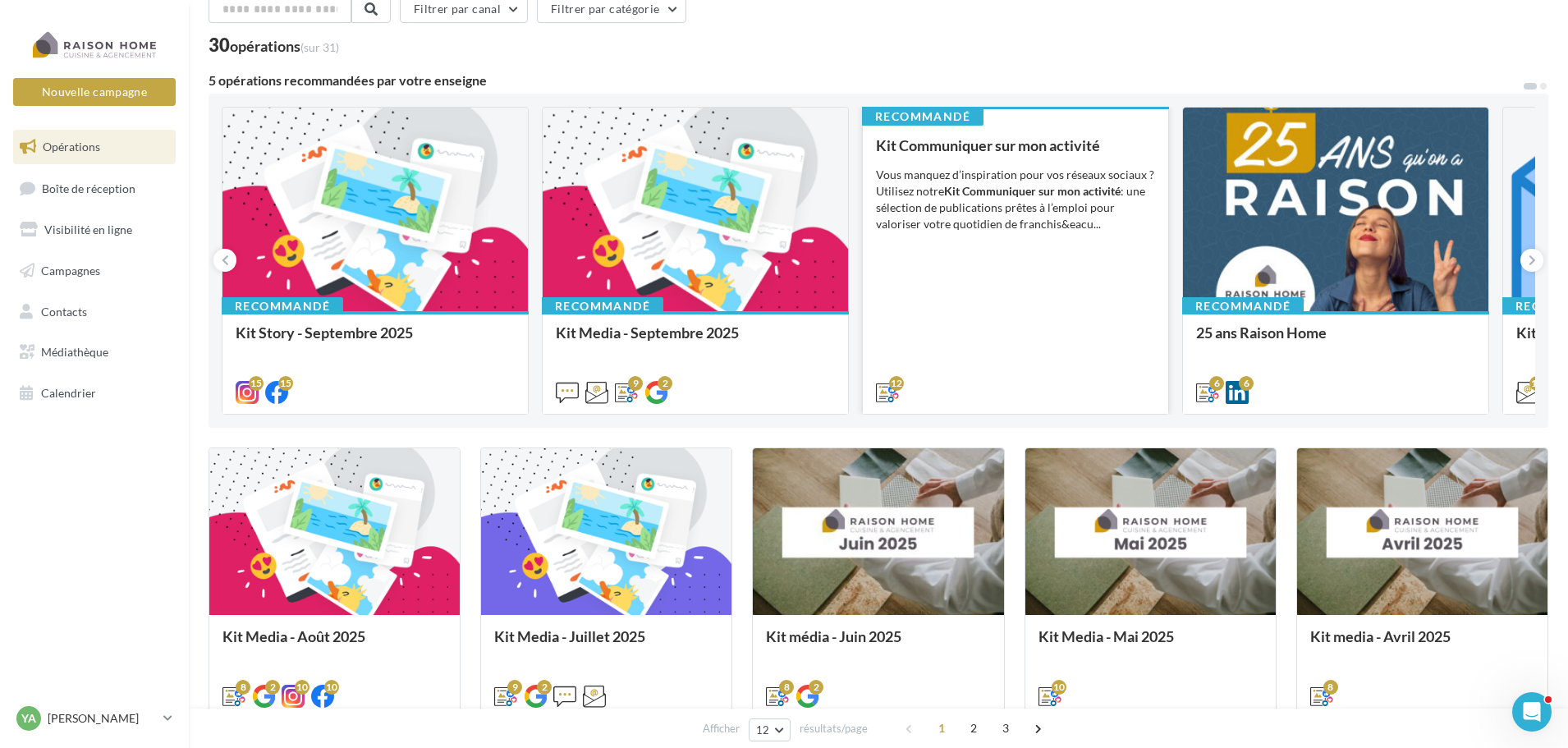
click at [1056, 202] on div "Vous manquez d’inspiration pour vos réseaux sociaux ? Utilisez notre Kit Commun…" at bounding box center [1015, 199] width 279 height 66
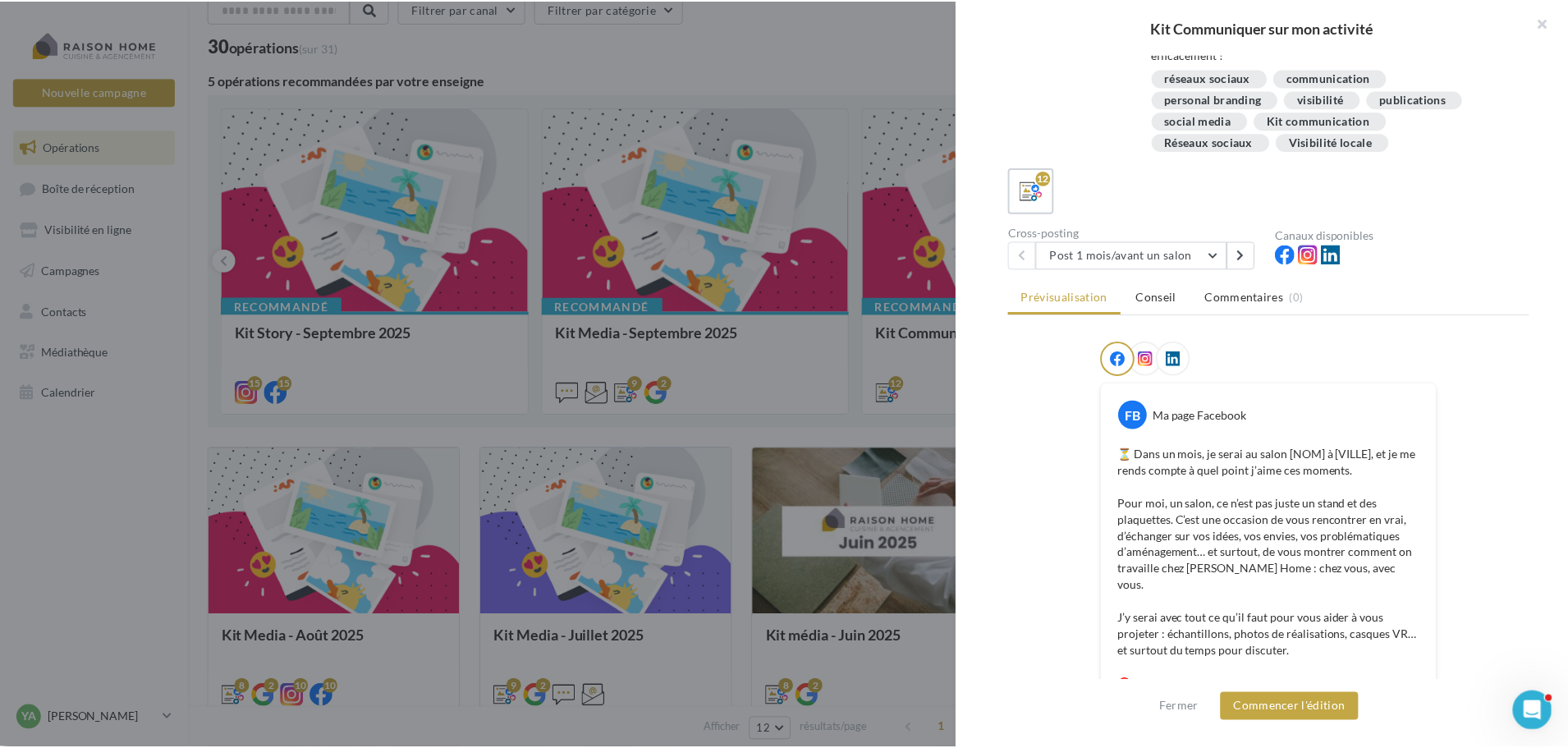
scroll to position [0, 0]
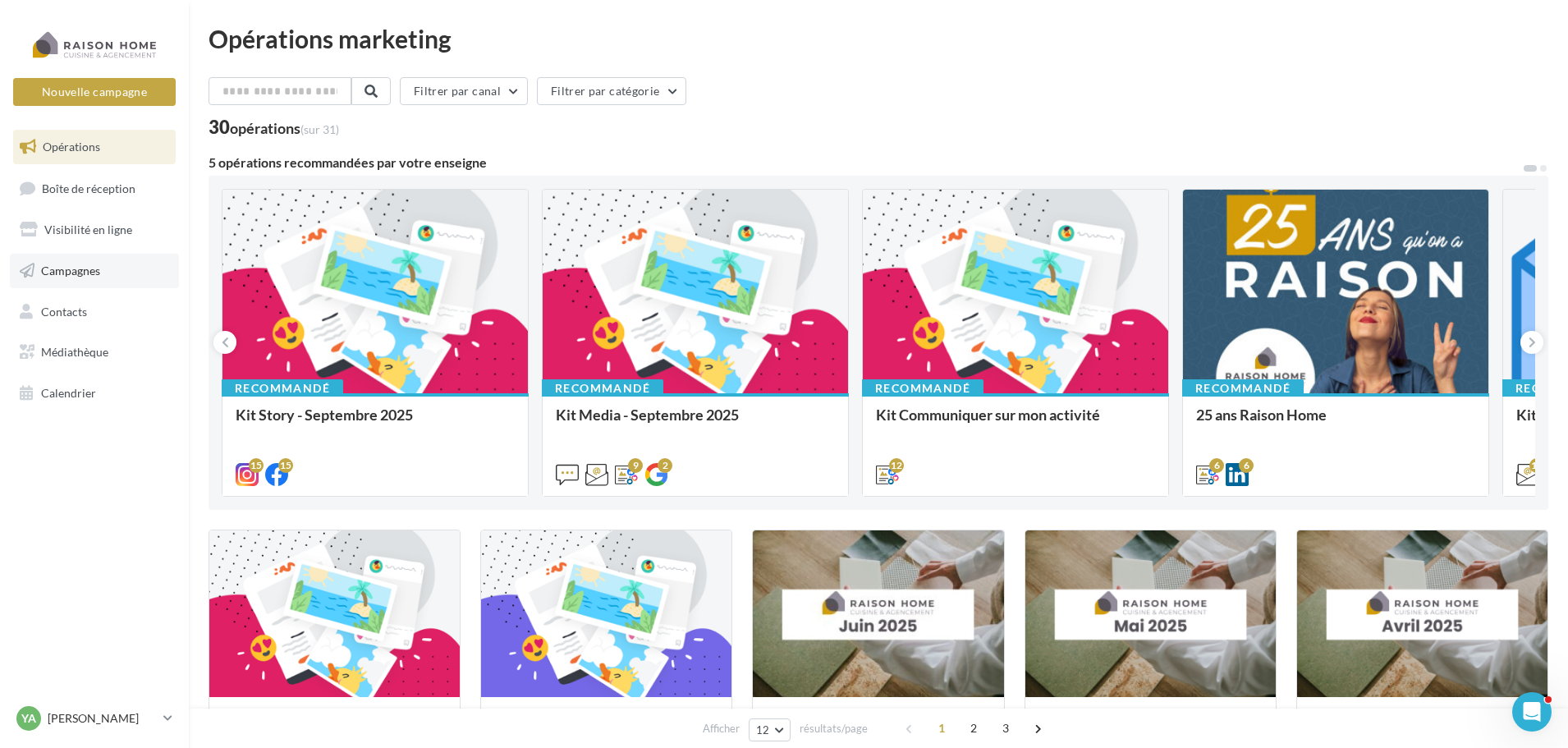
click at [74, 272] on span "Campagnes" at bounding box center [70, 270] width 59 height 14
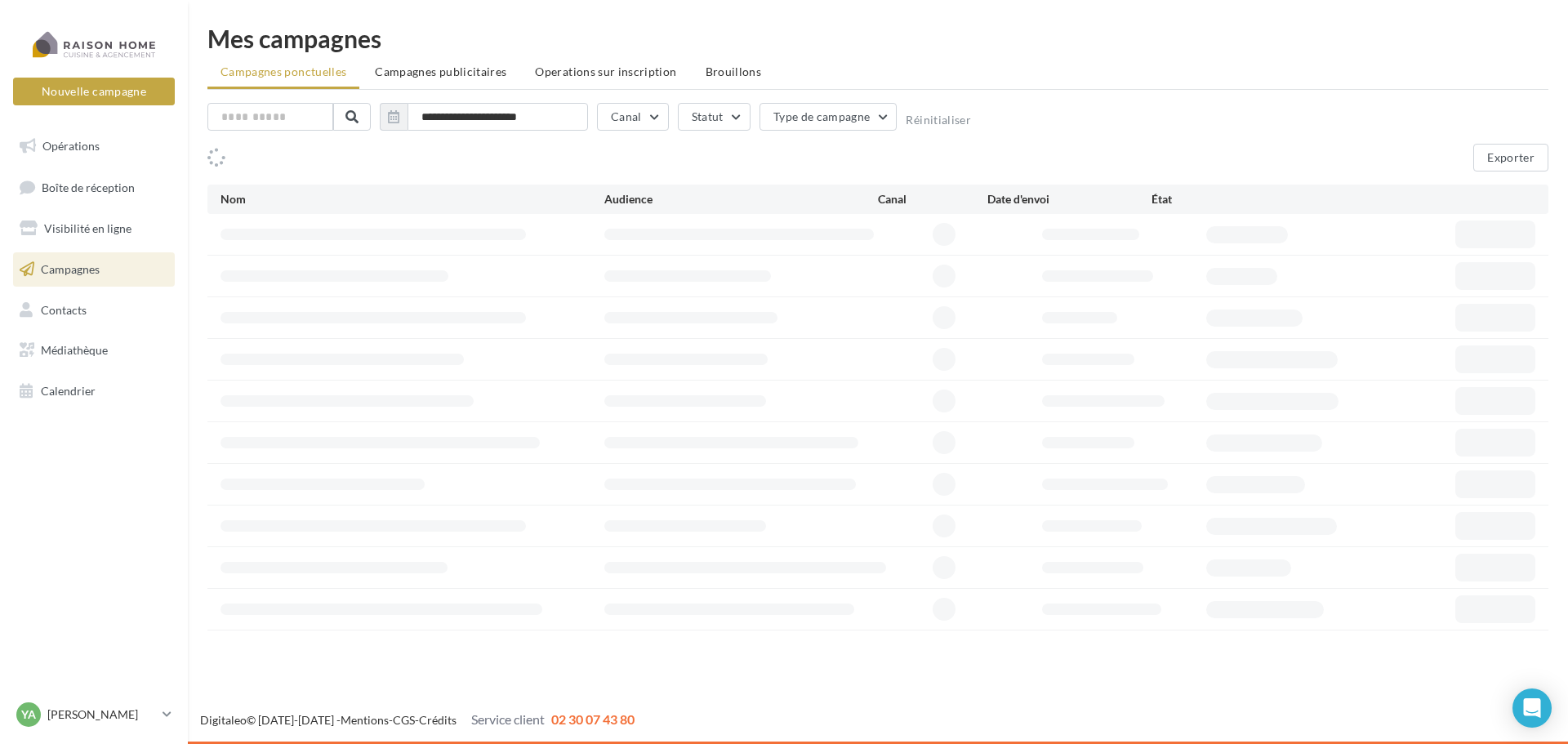
click at [72, 145] on span "Opérations" at bounding box center [70, 145] width 57 height 14
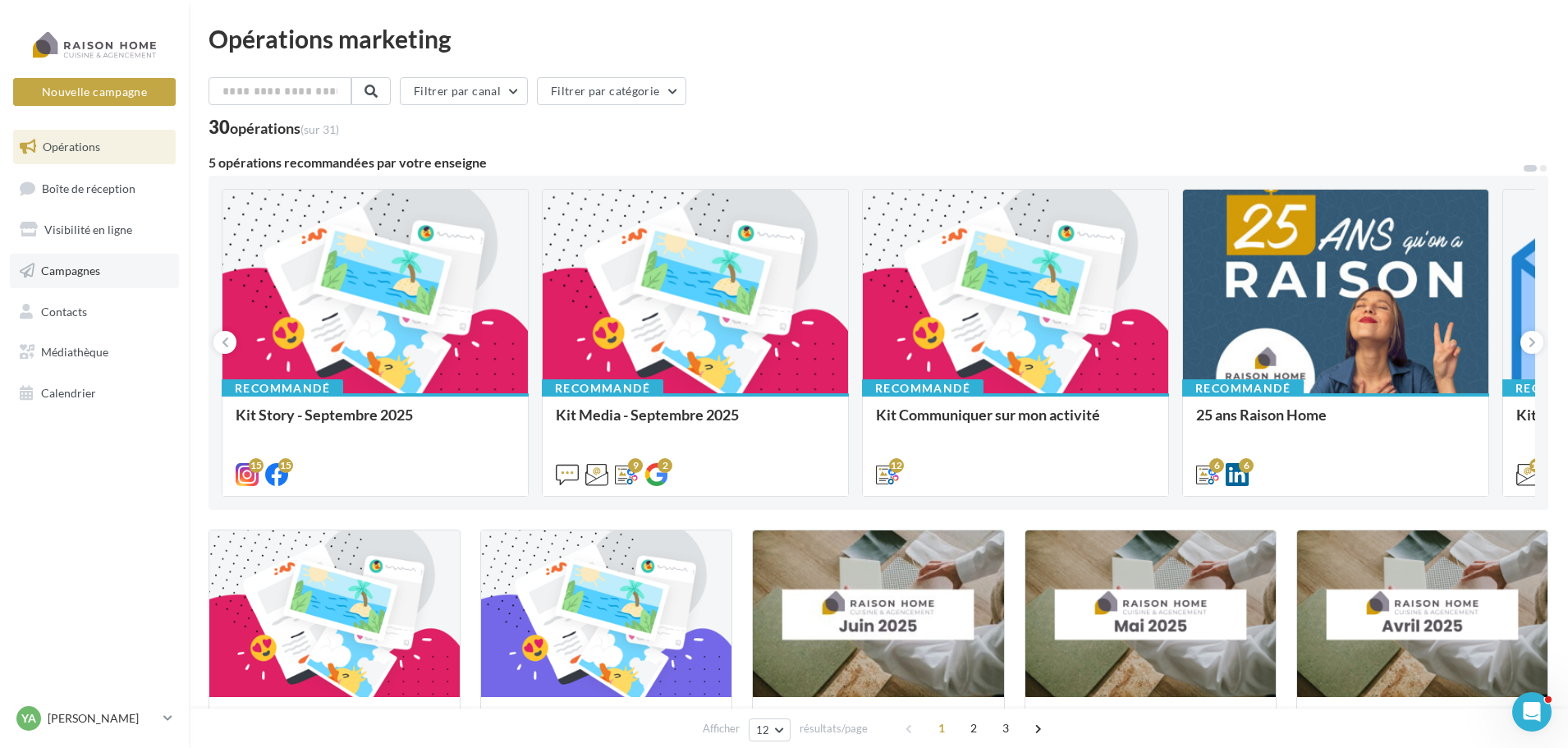
click at [66, 276] on span "Campagnes" at bounding box center [70, 270] width 59 height 14
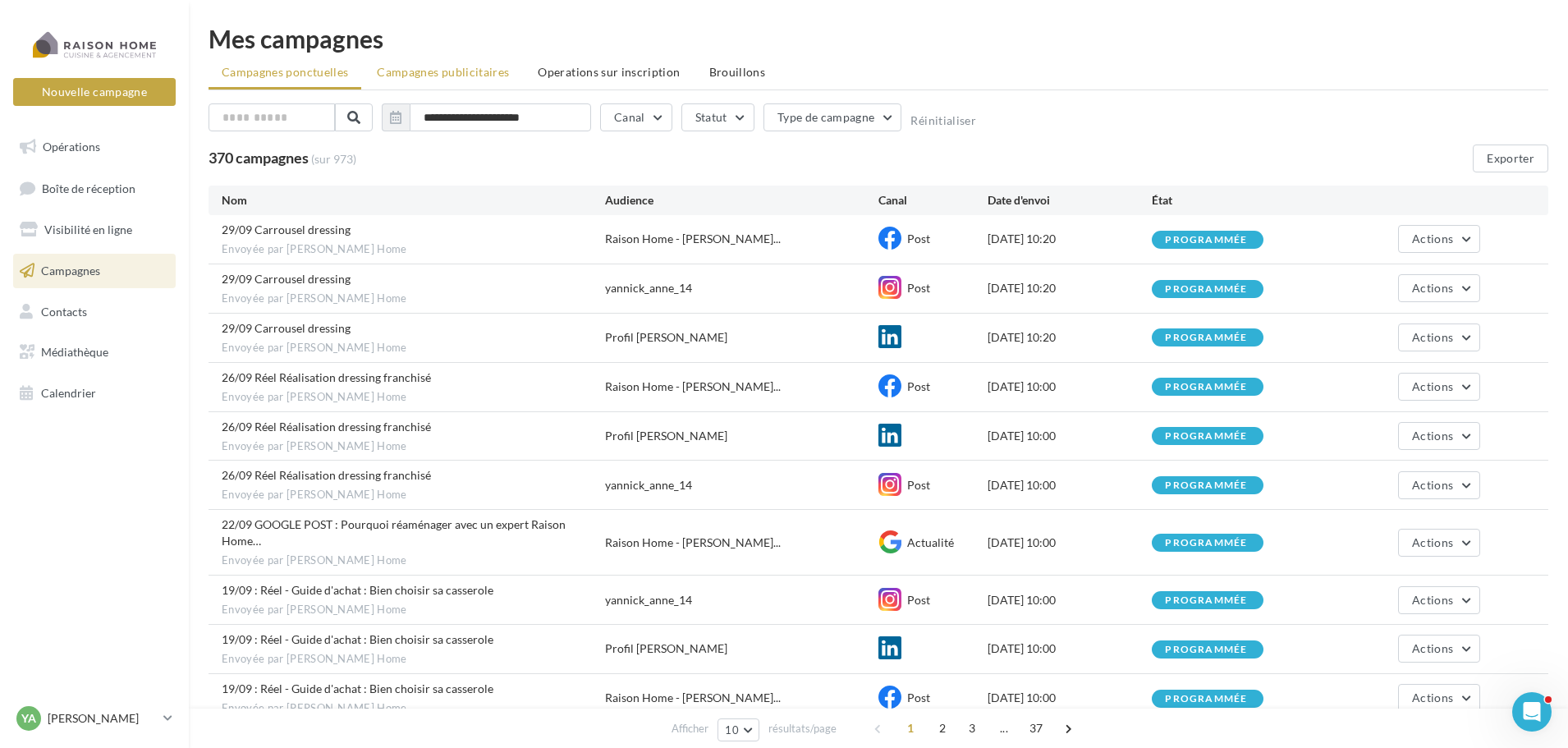
click at [456, 72] on span "Campagnes publicitaires" at bounding box center [442, 71] width 132 height 14
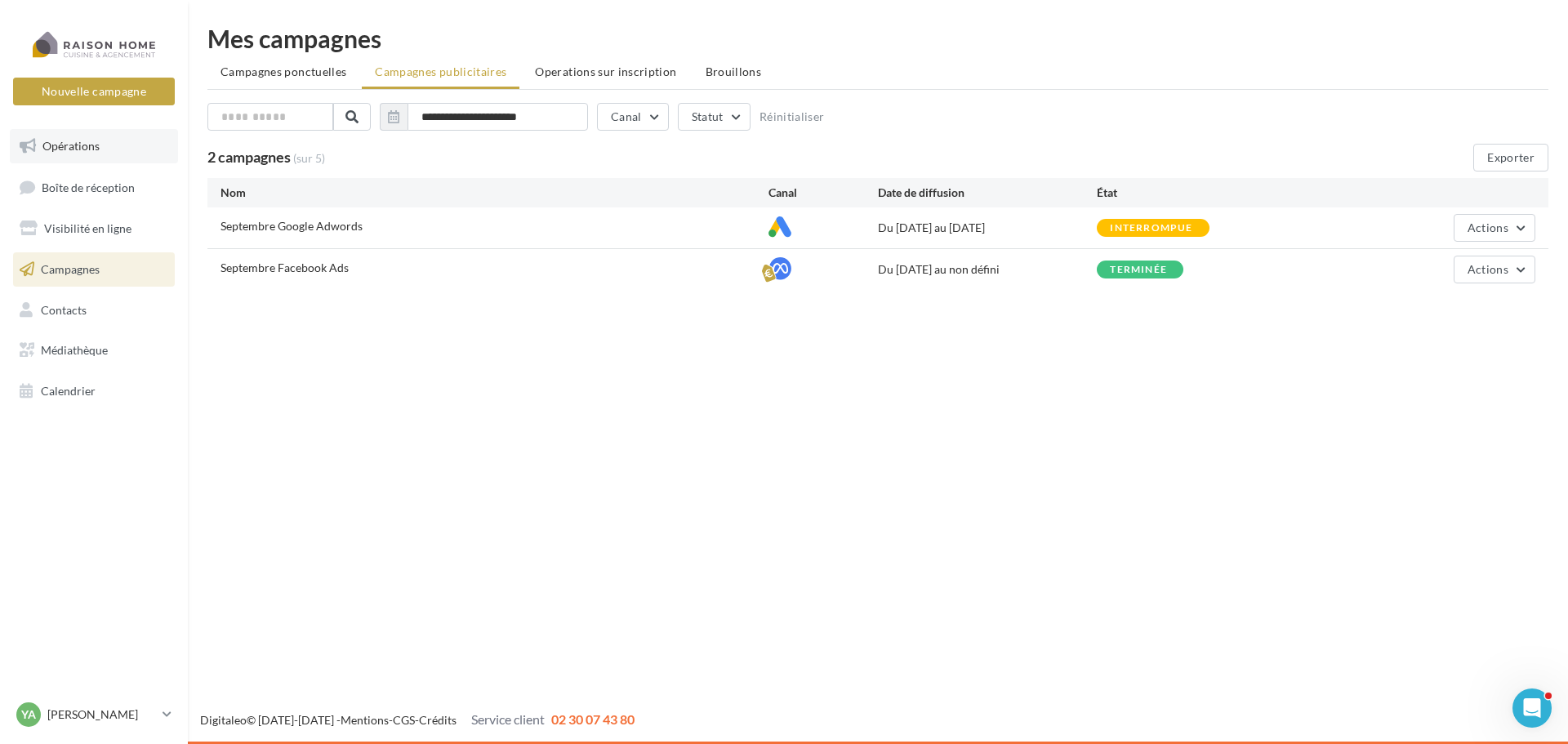
click at [82, 151] on span "Opérations" at bounding box center [70, 145] width 57 height 14
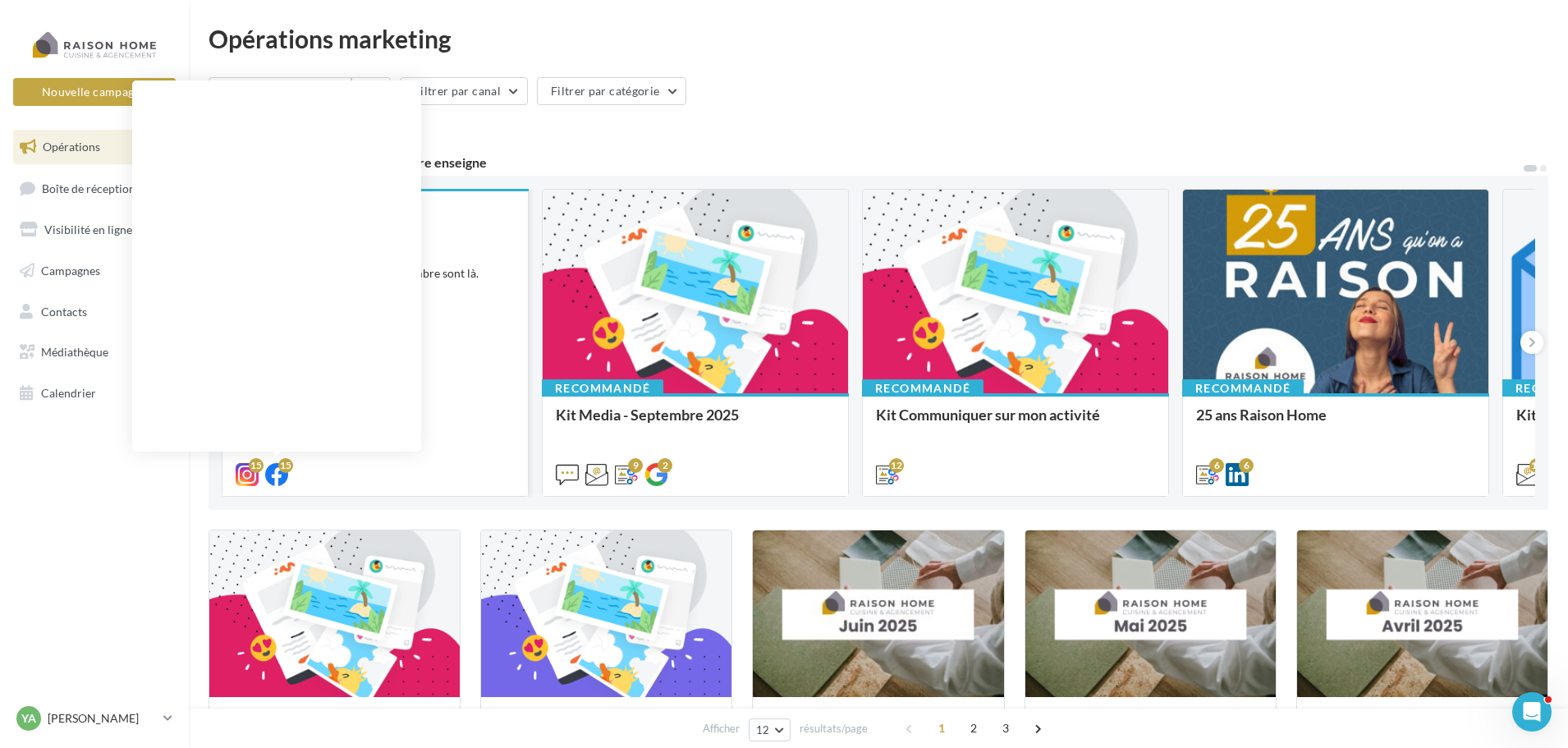
click at [282, 472] on div "15" at bounding box center [286, 465] width 15 height 15
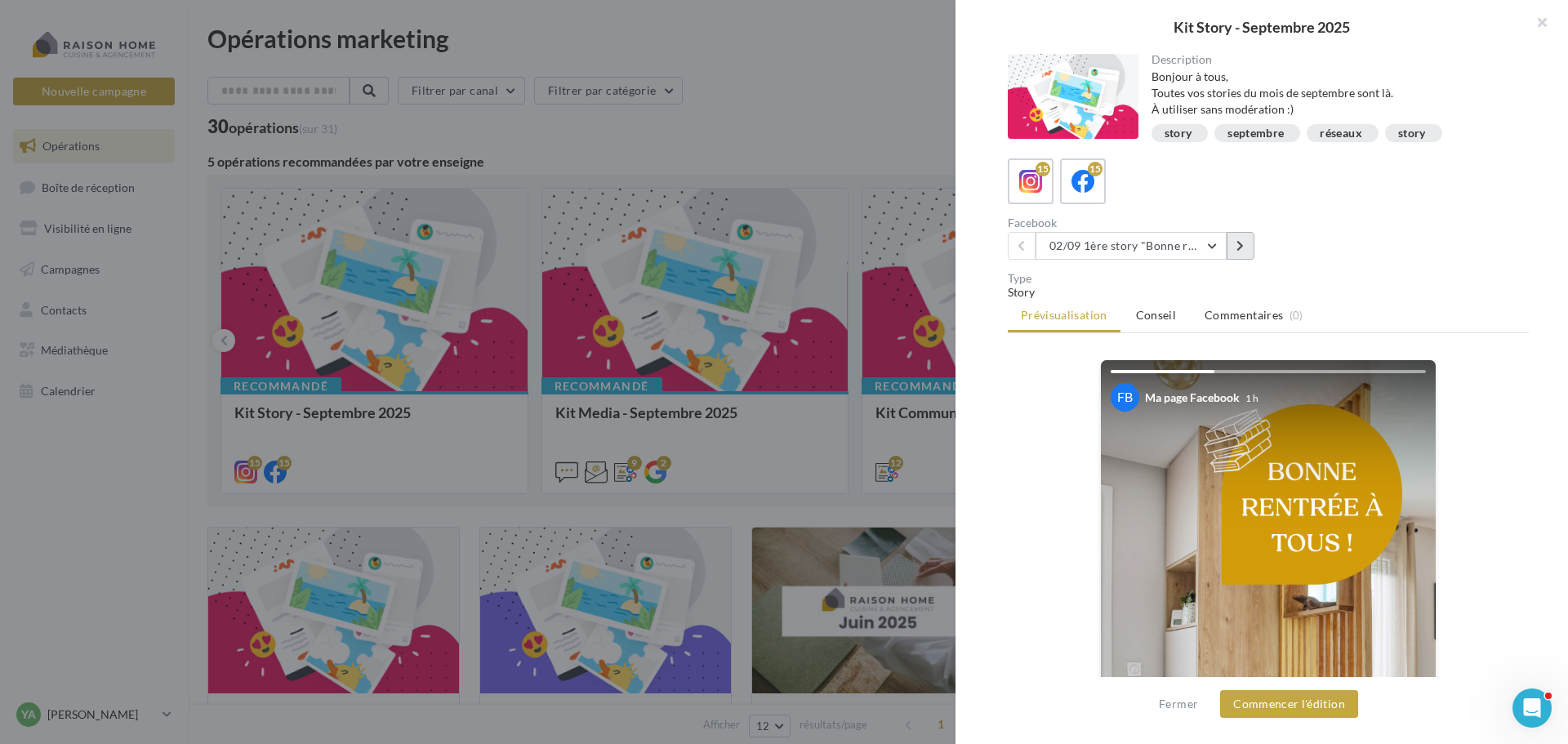
click at [1241, 246] on icon at bounding box center [1240, 246] width 7 height 12
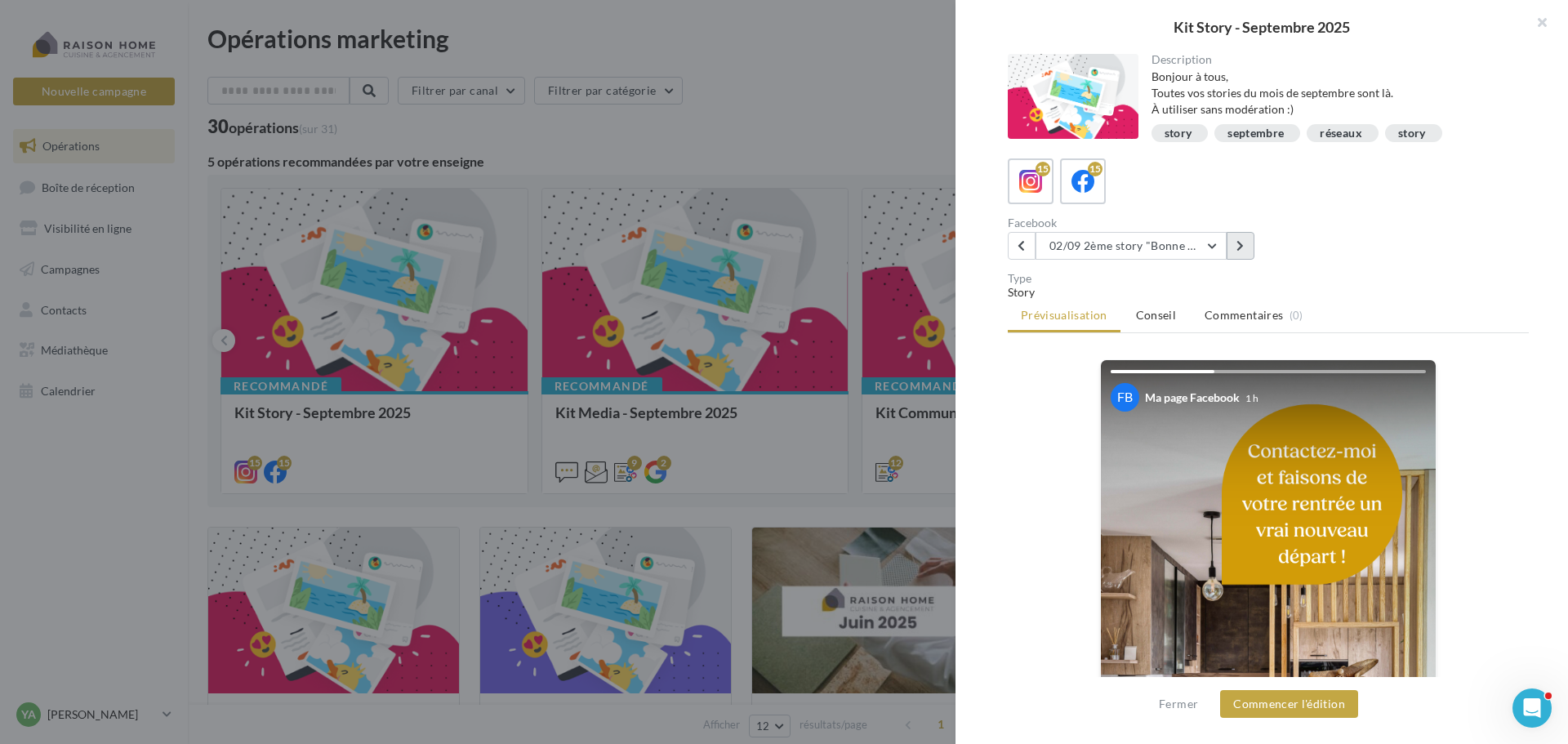
click at [1241, 246] on icon at bounding box center [1240, 246] width 7 height 12
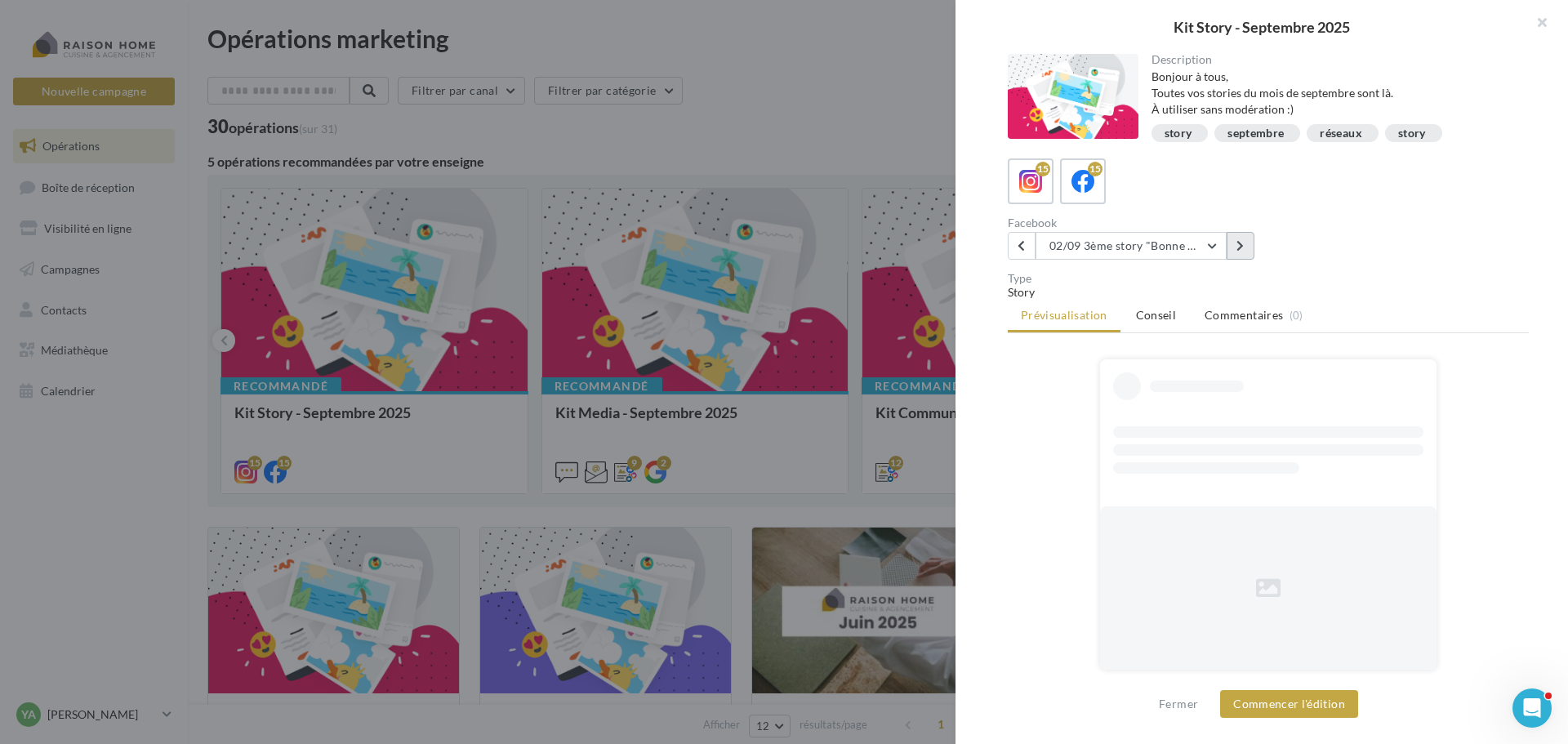
click at [1241, 246] on icon at bounding box center [1240, 246] width 7 height 12
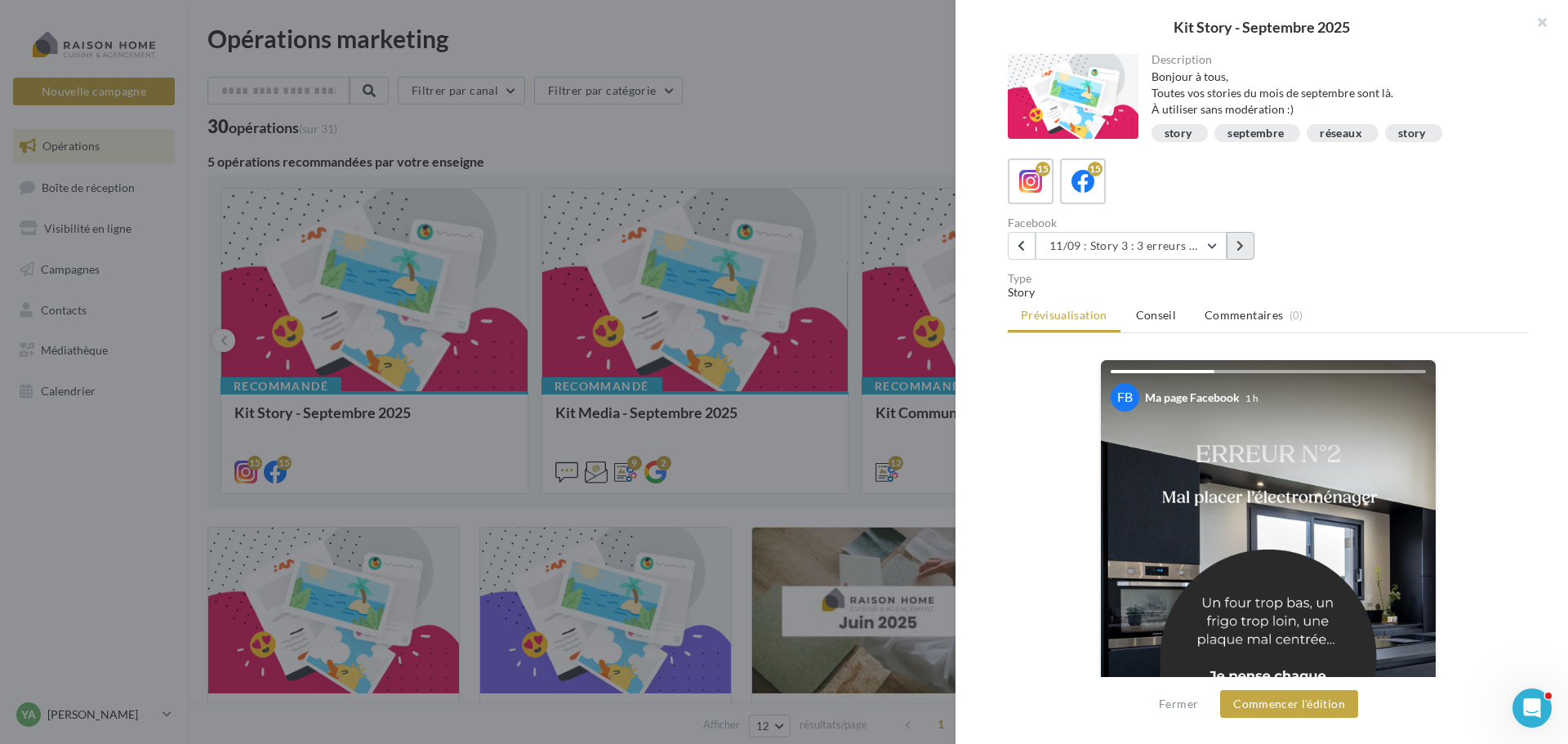
click at [1241, 246] on icon at bounding box center [1240, 246] width 7 height 12
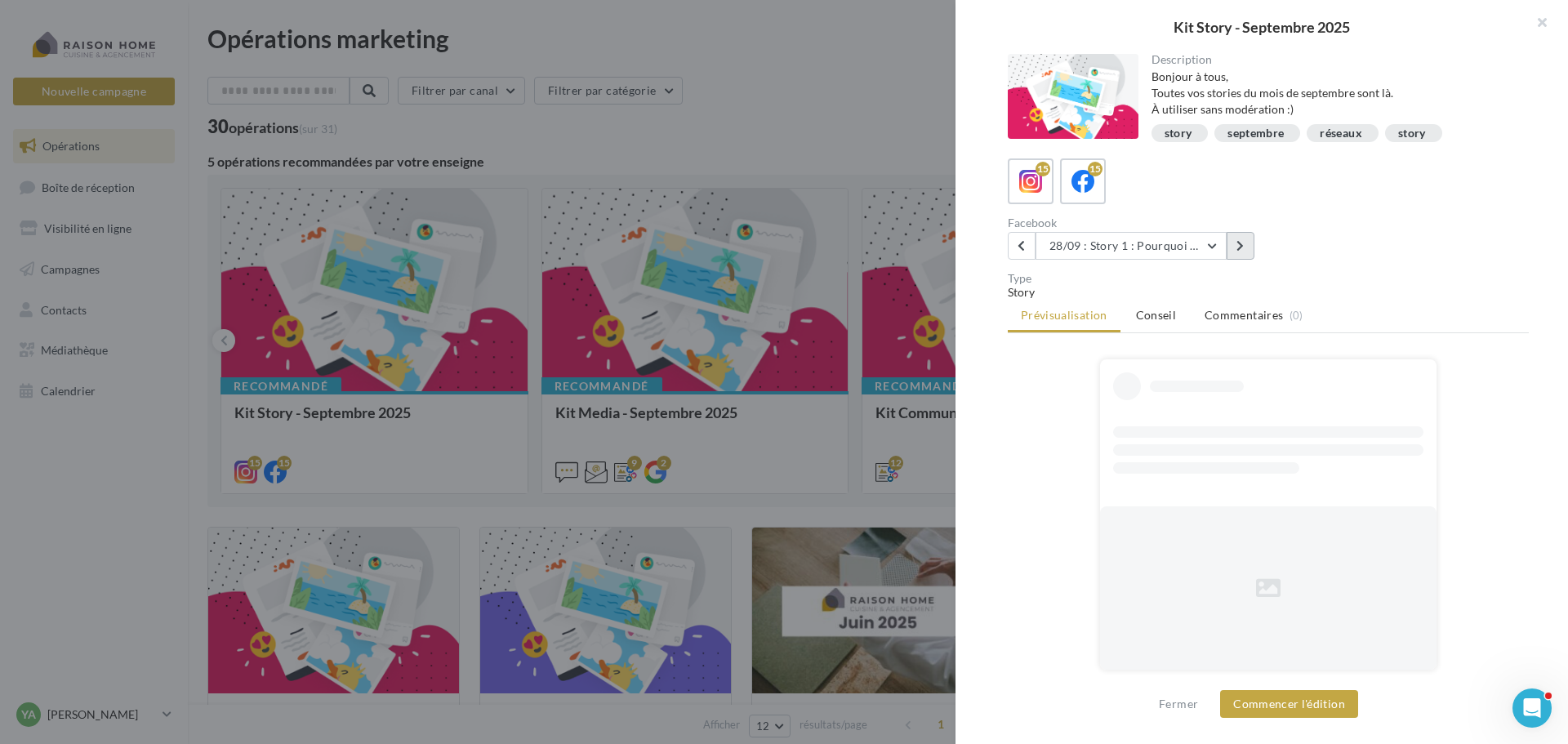
click at [1241, 246] on icon at bounding box center [1240, 246] width 7 height 12
